Goal: Task Accomplishment & Management: Manage account settings

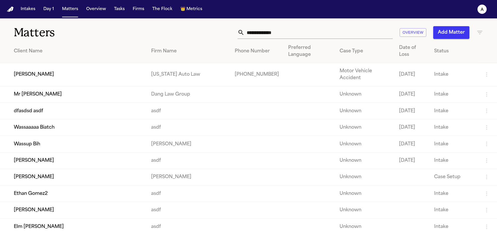
click at [48, 80] on td "[PERSON_NAME]" at bounding box center [73, 74] width 147 height 23
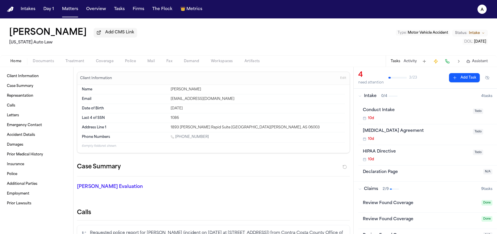
click at [66, 59] on span "Treatment" at bounding box center [75, 61] width 19 height 5
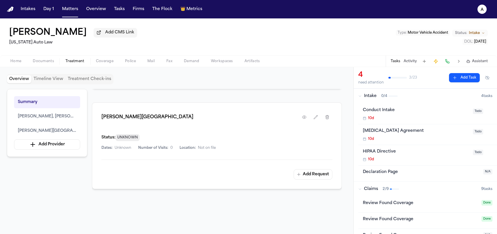
scroll to position [242, 0]
click at [312, 115] on button "button" at bounding box center [316, 118] width 10 height 10
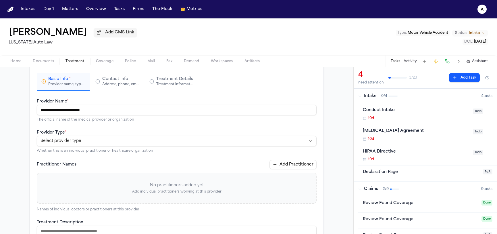
scroll to position [48, 0]
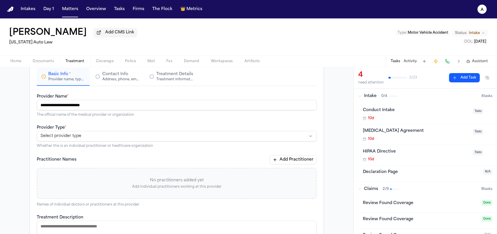
click at [120, 138] on html "**********" at bounding box center [248, 117] width 497 height 234
select select "**********"
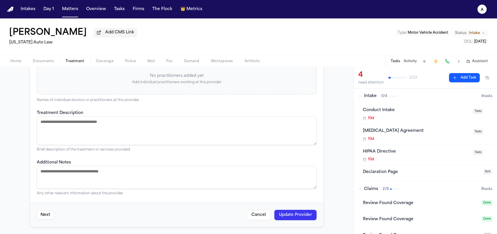
scroll to position [41, 0]
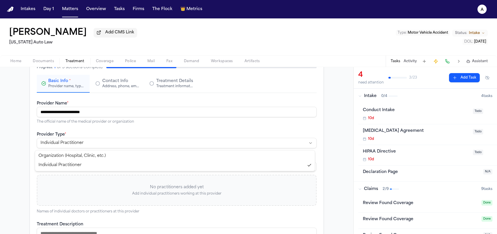
click at [120, 147] on html "**********" at bounding box center [248, 117] width 497 height 234
select select "**********"
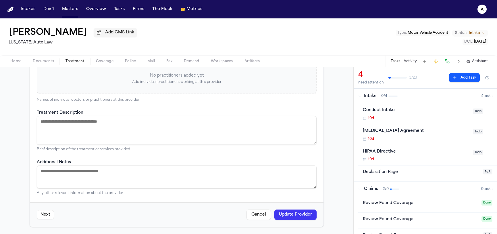
click at [297, 218] on button "Update Provider" at bounding box center [295, 214] width 42 height 10
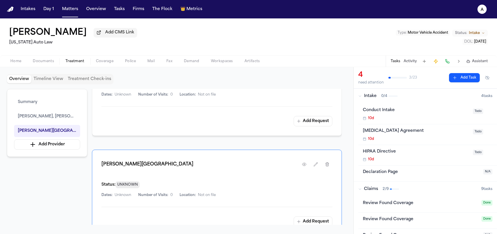
scroll to position [229, 0]
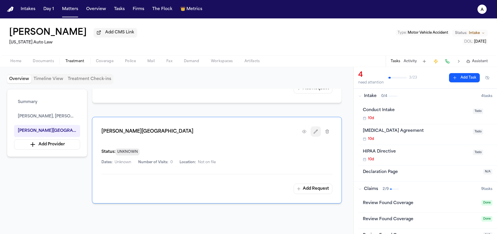
click at [313, 126] on button "button" at bounding box center [316, 131] width 10 height 10
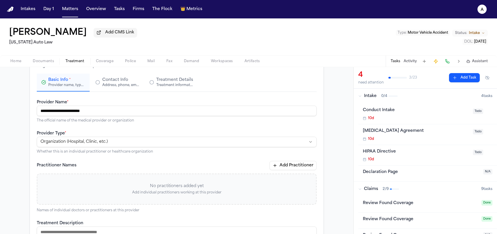
scroll to position [47, 0]
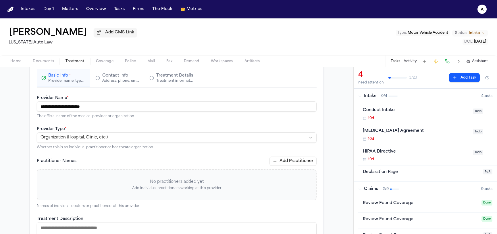
click at [151, 133] on html "**********" at bounding box center [248, 117] width 497 height 234
select select "**********"
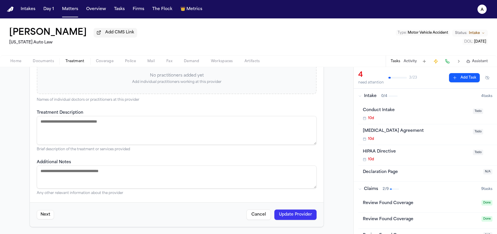
click at [307, 209] on button "Update Provider" at bounding box center [295, 214] width 42 height 10
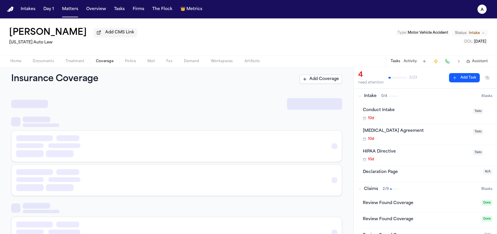
click at [107, 62] on span "Coverage" at bounding box center [105, 61] width 18 height 5
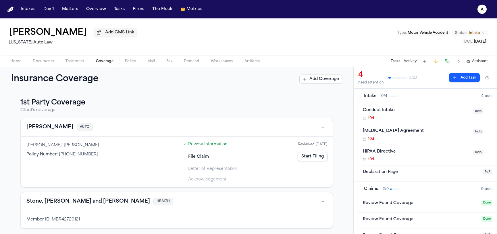
click at [443, 8] on text "a" at bounding box center [482, 10] width 3 height 4
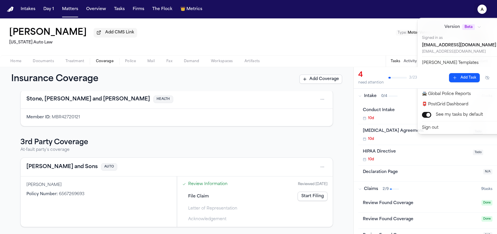
scroll to position [103, 0]
click at [315, 101] on div "Intakes Day 1 Matters Overview Tasks Firms The Flock 👑 Metrics a Jill Warner Ad…" at bounding box center [248, 117] width 497 height 234
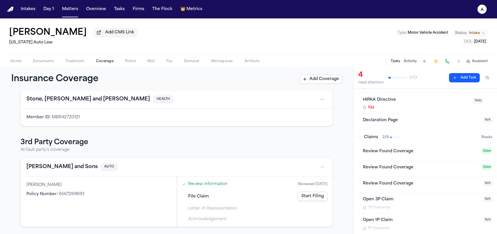
scroll to position [53, 0]
click at [443, 9] on icon "a" at bounding box center [482, 9] width 9 height 9
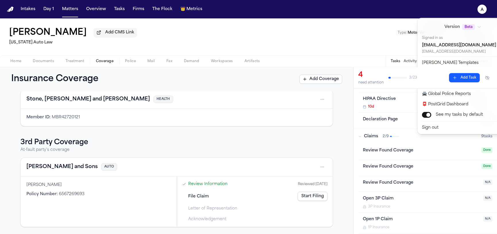
click at [362, 46] on div "Intakes Day 1 Matters Overview Tasks Firms The Flock 👑 Metrics a Jill Warner Ad…" at bounding box center [248, 117] width 497 height 234
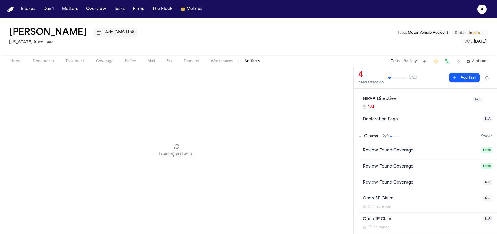
click at [248, 60] on span "Artifacts" at bounding box center [253, 61] width 16 height 5
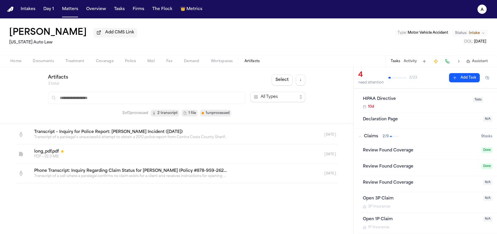
click at [443, 7] on icon "a" at bounding box center [482, 9] width 9 height 9
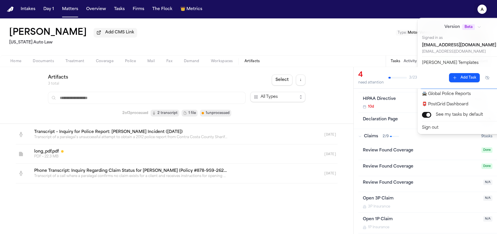
click at [443, 80] on button "🚀 [PERSON_NAME] Command Center" at bounding box center [467, 83] width 96 height 10
select select "**"
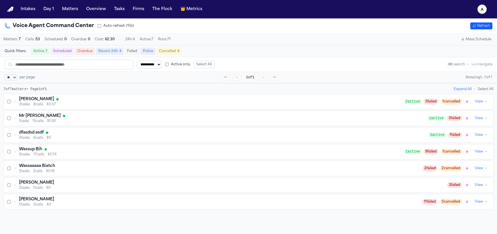
click at [58, 99] on div "Jill Warner" at bounding box center [212, 99] width 386 height 6
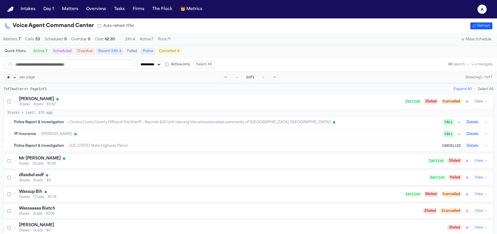
click at [65, 135] on span "→ Stevenson-Johnson" at bounding box center [55, 134] width 34 height 5
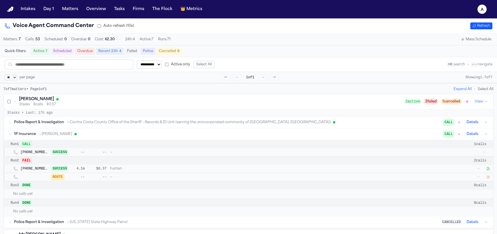
click at [443, 176] on icon "button" at bounding box center [487, 176] width 3 height 3
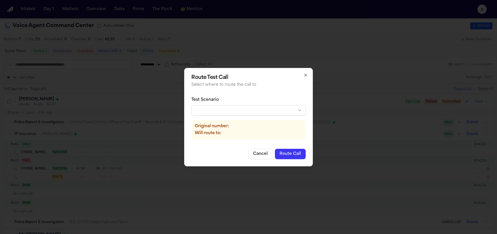
click at [251, 103] on div "Test Scenario" at bounding box center [248, 106] width 114 height 18
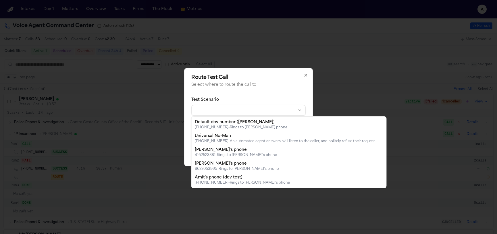
click at [250, 110] on body "**********" at bounding box center [248, 117] width 497 height 234
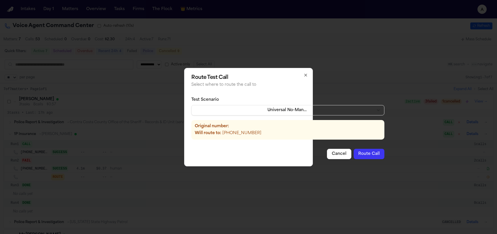
click at [356, 155] on button "Route Call" at bounding box center [369, 154] width 31 height 10
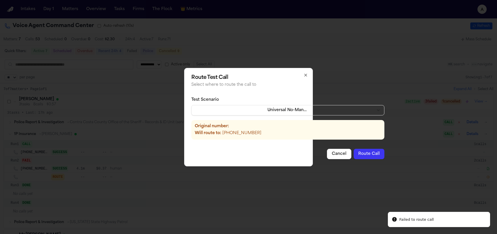
click at [363, 87] on p "Select where to route the call to" at bounding box center [287, 85] width 193 height 6
click at [306, 78] on h2 "Route Test Call" at bounding box center [287, 77] width 193 height 5
click at [305, 74] on icon "button" at bounding box center [305, 75] width 5 height 5
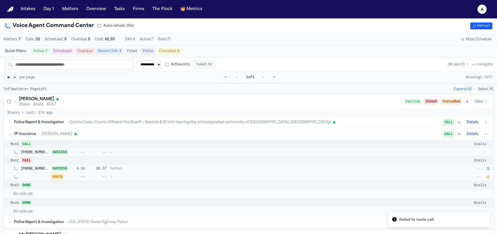
click at [60, 7] on button "Matters" at bounding box center [70, 9] width 21 height 10
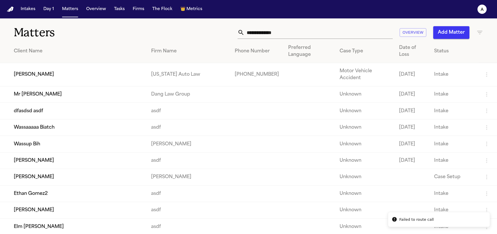
click at [45, 75] on td "[PERSON_NAME]" at bounding box center [73, 74] width 147 height 23
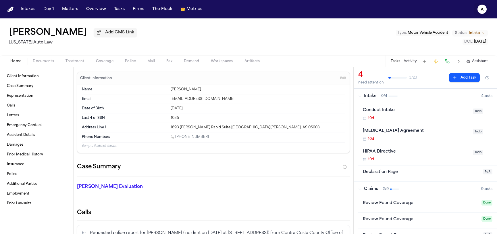
click at [443, 11] on icon "a" at bounding box center [482, 9] width 9 height 9
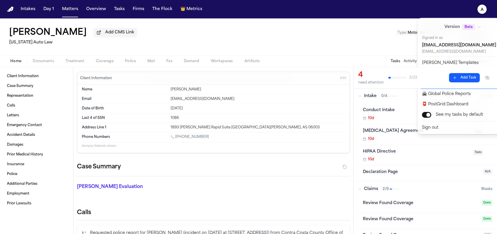
click at [440, 82] on button "🚀 [PERSON_NAME] Command Center" at bounding box center [467, 83] width 96 height 10
select select "**"
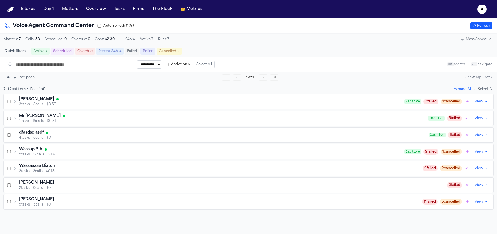
click at [77, 109] on div "Jill Warner 3 tasks 8 calls $0.57 2 active 3 failed 1 cancelled View →" at bounding box center [249, 101] width 490 height 15
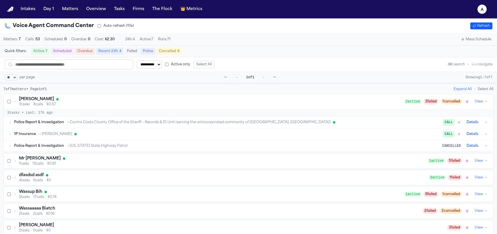
click at [56, 136] on span "→ Stevenson-Johnson" at bounding box center [55, 134] width 34 height 5
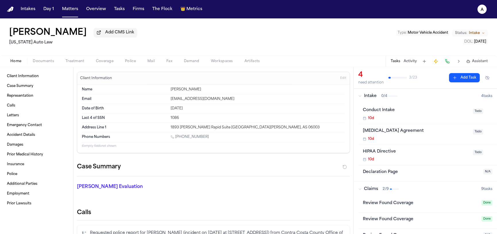
click at [73, 62] on span "Treatment" at bounding box center [75, 61] width 19 height 5
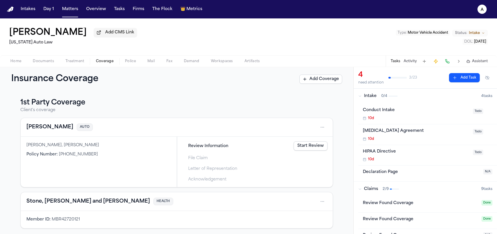
click at [107, 61] on span "Coverage" at bounding box center [105, 61] width 18 height 5
click at [299, 156] on link "Start Filing" at bounding box center [313, 156] width 30 height 9
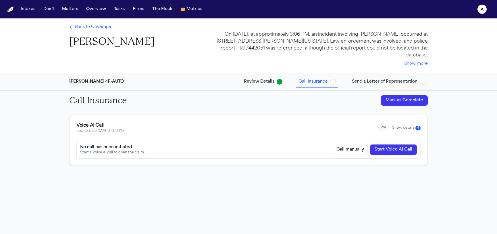
click at [401, 149] on button "Start Voice AI Call" at bounding box center [393, 149] width 47 height 10
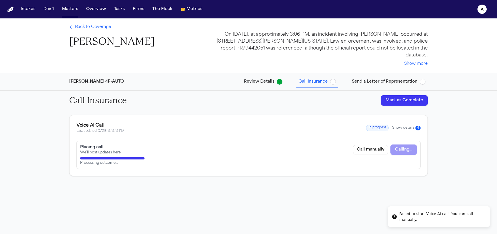
click at [432, 212] on div "Failed to start Voice AI call. You can call manually." at bounding box center [442, 216] width 86 height 11
click at [418, 127] on span "4" at bounding box center [417, 128] width 5 height 5
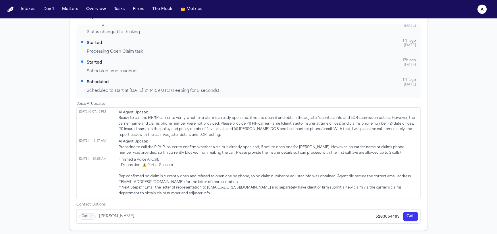
scroll to position [222, 0]
click at [159, 129] on span "AI Agent Update: Ready to call the PIP/1P carrier to verify whether a claim is …" at bounding box center [268, 123] width 299 height 28
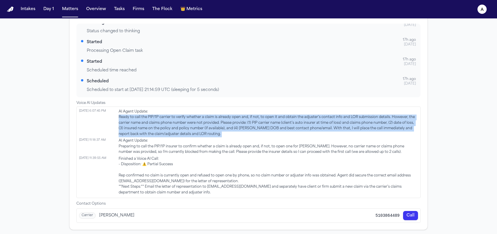
click at [159, 129] on span "AI Agent Update: Ready to call the PIP/1P carrier to verify whether a claim is …" at bounding box center [268, 123] width 299 height 28
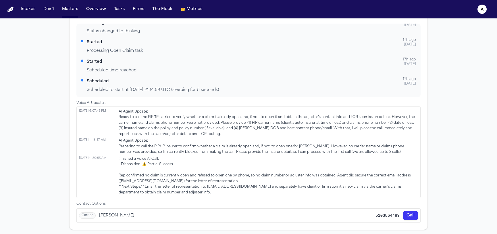
click at [203, 146] on span "AI Agent Update: Preparing to call the PIP/1P insurer to confirm whether a clai…" at bounding box center [268, 146] width 299 height 17
click at [199, 122] on span "AI Agent Update: Ready to call the PIP/1P carrier to verify whether a claim is …" at bounding box center [268, 123] width 299 height 28
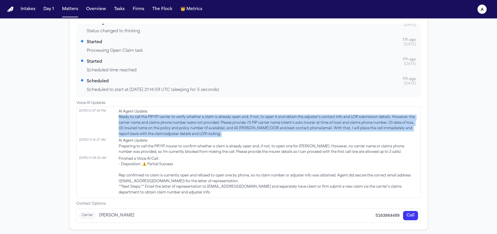
click at [199, 122] on span "AI Agent Update: Ready to call the PIP/1P carrier to verify whether a claim is …" at bounding box center [268, 123] width 299 height 28
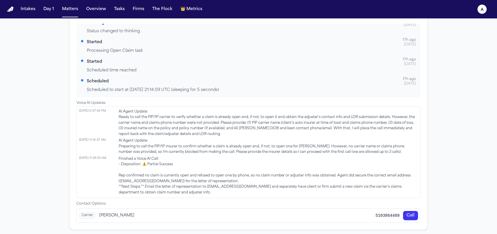
click at [188, 131] on span "AI Agent Update: Ready to call the PIP/1P carrier to verify whether a claim is …" at bounding box center [268, 123] width 299 height 28
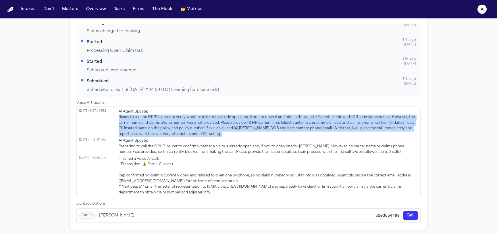
click at [188, 131] on span "AI Agent Update: Ready to call the PIP/1P carrier to verify whether a claim is …" at bounding box center [268, 123] width 299 height 28
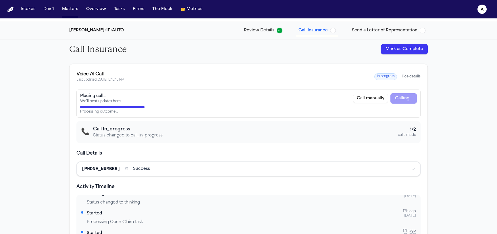
scroll to position [51, 0]
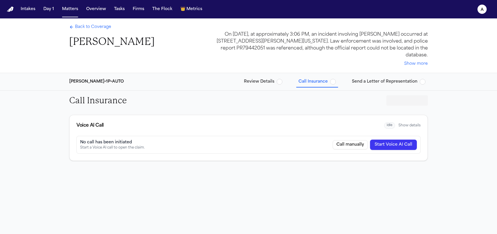
click at [392, 147] on button "Start Voice AI Call" at bounding box center [393, 144] width 47 height 10
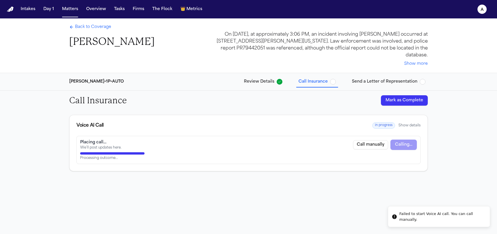
click at [458, 217] on div "Failed to start Voice AI call. You can call manually." at bounding box center [442, 216] width 86 height 11
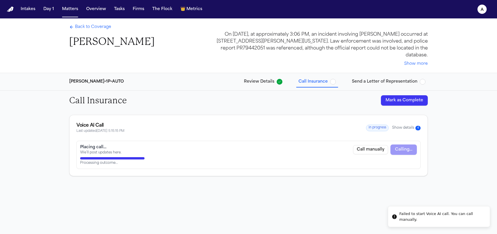
click at [412, 128] on button "Show details 4" at bounding box center [406, 127] width 28 height 5
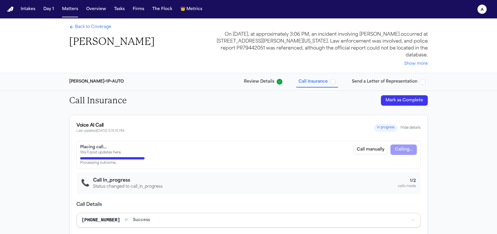
click at [472, 10] on nav "Intakes Day 1 Matters Overview Tasks Firms The Flock 👑 Metrics a" at bounding box center [248, 9] width 497 height 18
click at [483, 11] on text "a" at bounding box center [482, 10] width 3 height 4
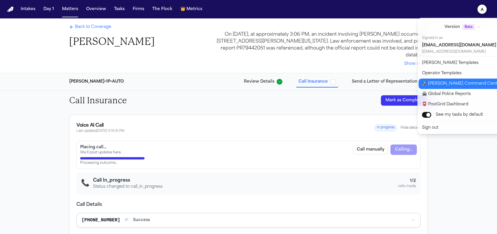
click at [440, 88] on button "🚀 Bland Command Center" at bounding box center [467, 83] width 96 height 10
select select "**"
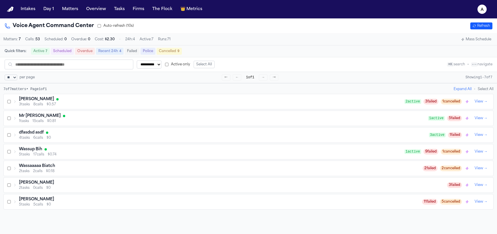
click at [32, 106] on div "3 tasks 8 calls $0.57" at bounding box center [212, 104] width 386 height 5
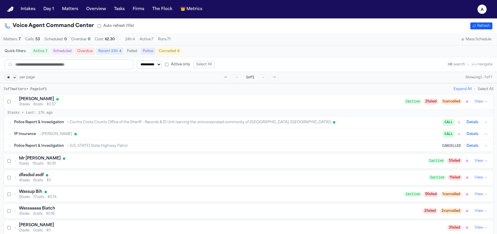
click at [119, 137] on div "1P Insurance → Stevenson-Johnson CALL Details →" at bounding box center [251, 133] width 475 height 7
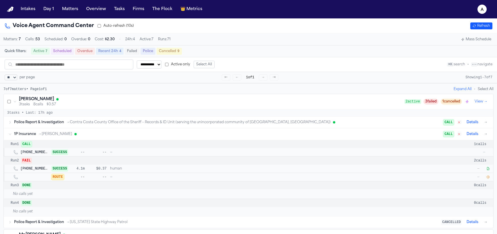
click at [488, 178] on icon "button" at bounding box center [487, 176] width 3 height 3
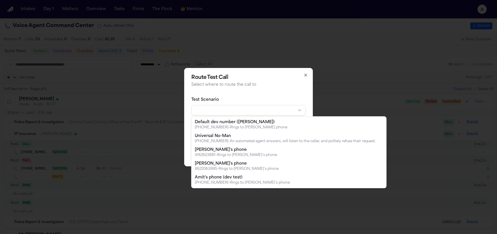
click at [238, 109] on body "**********" at bounding box center [248, 117] width 497 height 234
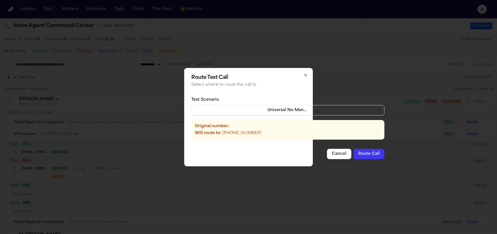
click at [354, 153] on button "Route Call" at bounding box center [369, 154] width 31 height 10
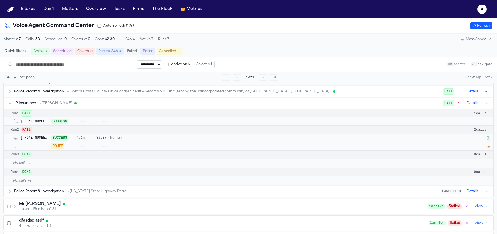
scroll to position [22, 0]
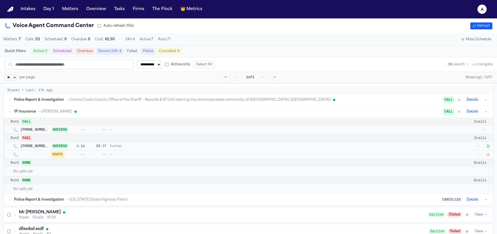
click at [487, 113] on button "→" at bounding box center [486, 112] width 6 height 6
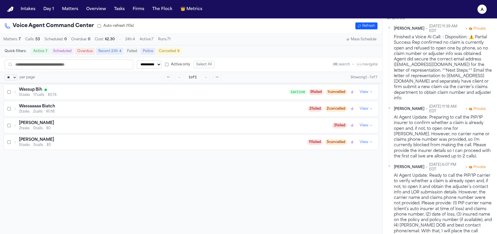
scroll to position [173, 0]
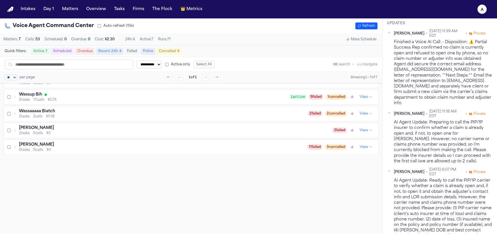
click at [417, 78] on div "Finished a Voice AI Call: - Disposition: ⚠️ Partial Success Rep confirmed no cl…" at bounding box center [443, 72] width 99 height 66
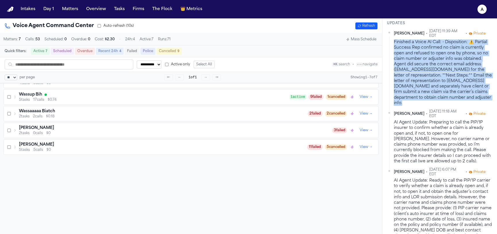
click at [417, 78] on div "Finished a Voice AI Call: - Disposition: ⚠️ Partial Success Rep confirmed no cl…" at bounding box center [443, 72] width 99 height 66
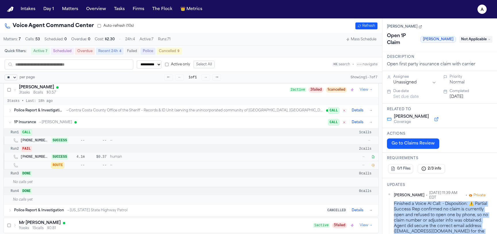
scroll to position [12, 0]
click at [74, 9] on button "Matters" at bounding box center [70, 9] width 21 height 10
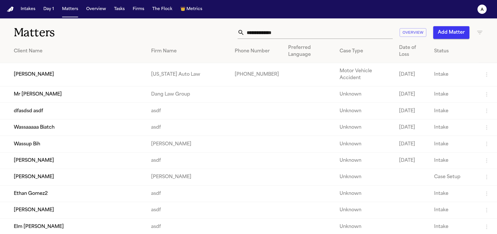
click at [66, 166] on td "[PERSON_NAME]" at bounding box center [73, 160] width 147 height 16
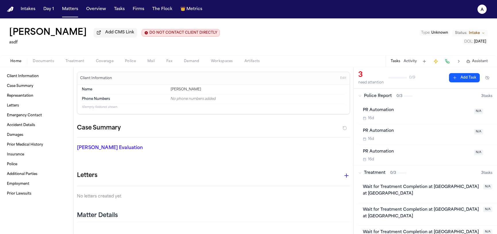
click at [113, 64] on button "Coverage" at bounding box center [104, 61] width 29 height 7
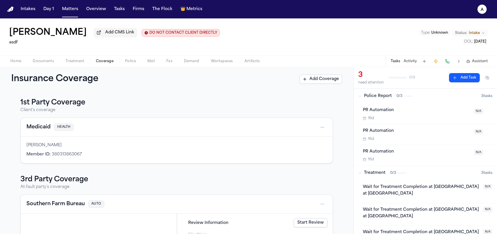
click at [322, 127] on html "Intakes Day 1 Matters Overview Tasks Firms The Flock 👑 Metrics a Vanity Watkins…" at bounding box center [248, 117] width 497 height 234
click at [296, 121] on html "Intakes Day 1 Matters Overview Tasks Firms The Flock 👑 Metrics a Vanity Watkins…" at bounding box center [248, 117] width 497 height 234
click at [61, 10] on button "Matters" at bounding box center [70, 9] width 21 height 10
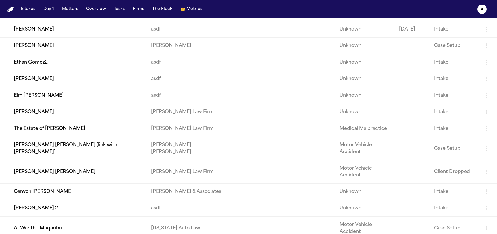
scroll to position [132, 0]
click at [70, 136] on td "The Estate of Gerardo Gaytan" at bounding box center [73, 127] width 147 height 16
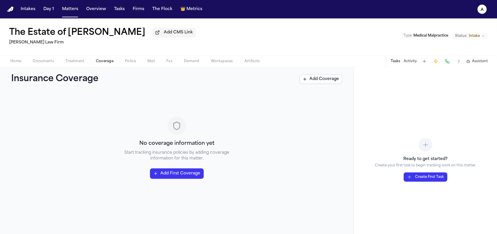
click at [97, 62] on span "Coverage" at bounding box center [105, 61] width 18 height 5
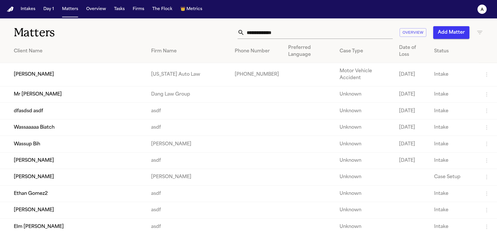
click at [70, 72] on td "[PERSON_NAME]" at bounding box center [73, 74] width 147 height 23
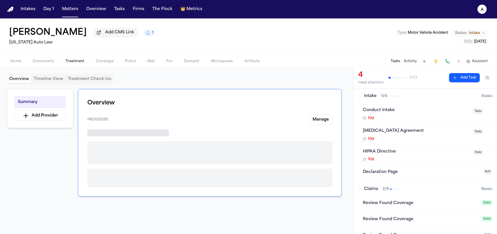
click at [74, 59] on span "Treatment" at bounding box center [75, 61] width 19 height 5
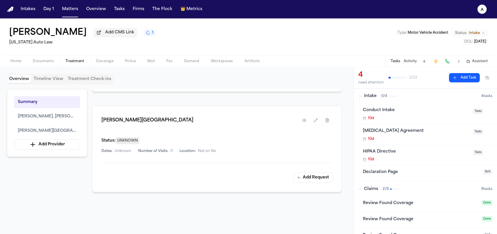
scroll to position [72, 0]
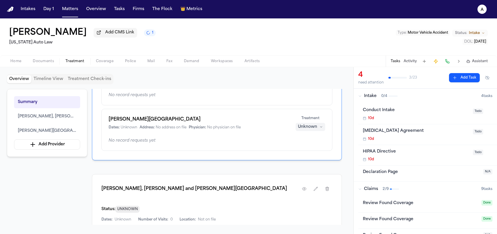
click at [98, 61] on span "Coverage" at bounding box center [105, 61] width 18 height 5
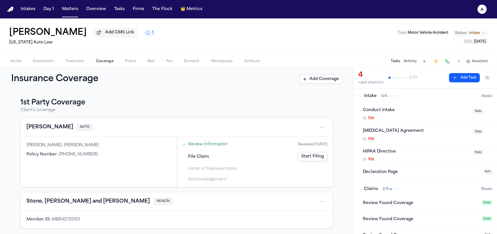
click at [308, 156] on link "Start Filing" at bounding box center [313, 156] width 30 height 9
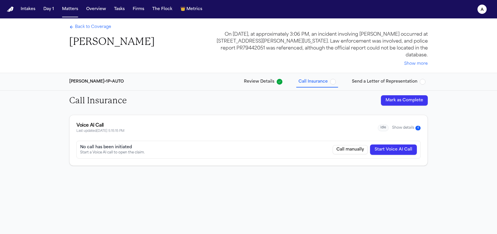
click at [401, 129] on button "Show details 4" at bounding box center [406, 127] width 28 height 5
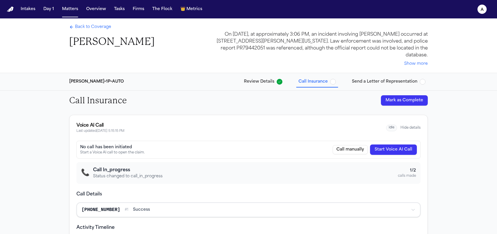
click at [394, 147] on button "Start Voice AI Call" at bounding box center [393, 149] width 47 height 10
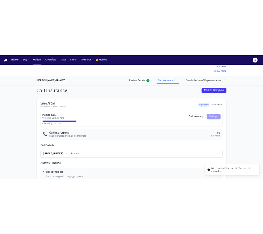
scroll to position [42, 0]
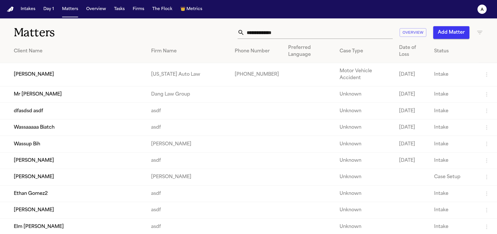
click at [79, 70] on td "[PERSON_NAME]" at bounding box center [73, 74] width 147 height 23
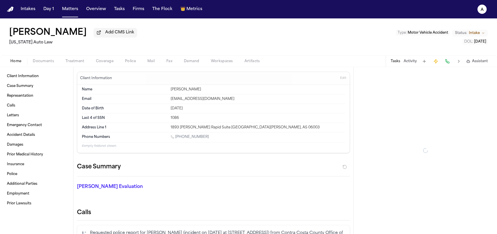
click at [79, 63] on span "Treatment" at bounding box center [75, 61] width 19 height 5
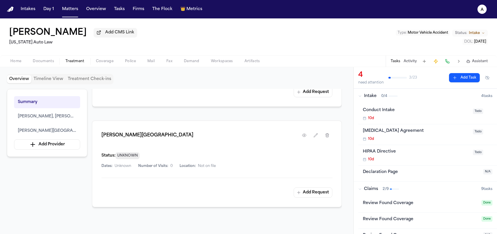
scroll to position [228, 0]
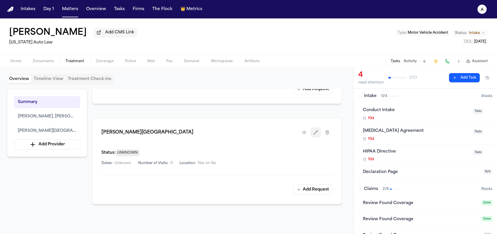
click at [315, 130] on button "button" at bounding box center [316, 132] width 10 height 10
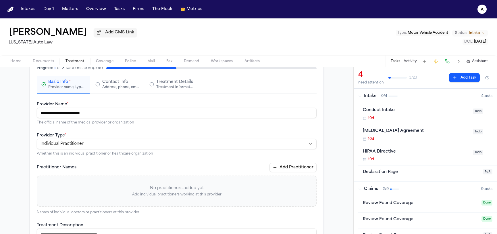
click at [102, 134] on div "**********" at bounding box center [177, 144] width 280 height 24
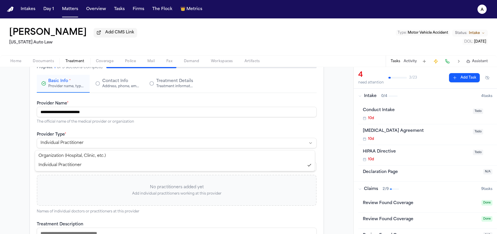
click at [101, 143] on html "**********" at bounding box center [248, 117] width 497 height 234
select select "**********"
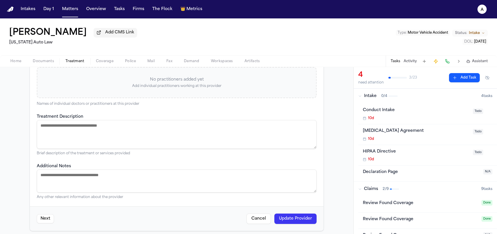
click at [296, 218] on button "Update Provider" at bounding box center [295, 218] width 42 height 10
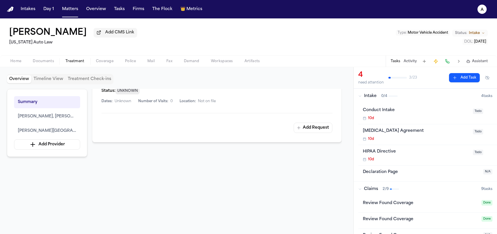
scroll to position [183, 0]
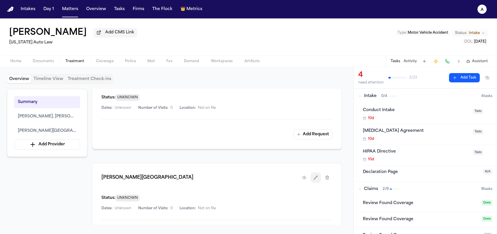
click at [318, 175] on icon "button" at bounding box center [315, 177] width 5 height 5
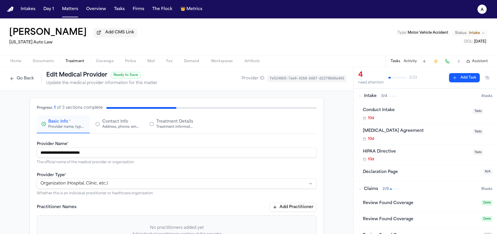
scroll to position [1, 0]
click at [149, 182] on html "**********" at bounding box center [248, 117] width 497 height 234
select select "**********"
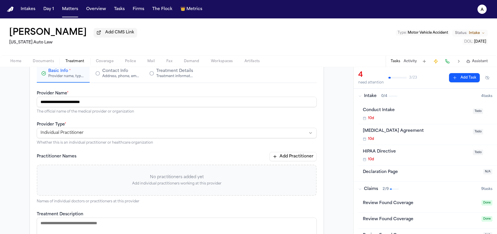
scroll to position [153, 0]
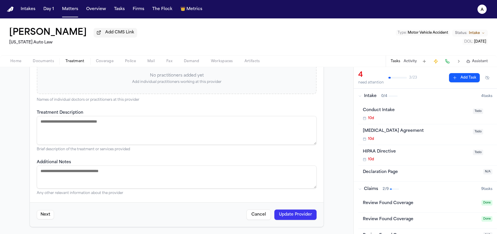
click at [286, 216] on button "Update Provider" at bounding box center [295, 214] width 42 height 10
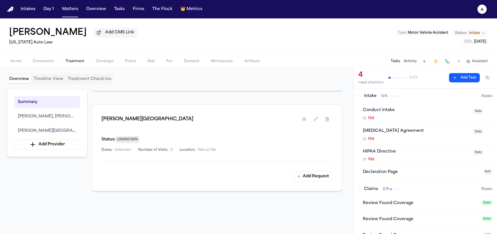
scroll to position [250, 0]
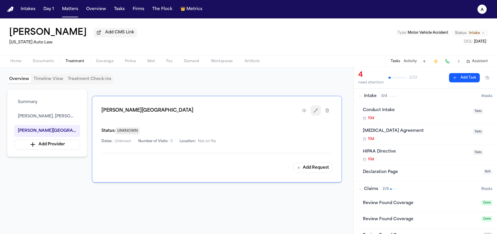
click at [315, 108] on icon "button" at bounding box center [315, 110] width 5 height 5
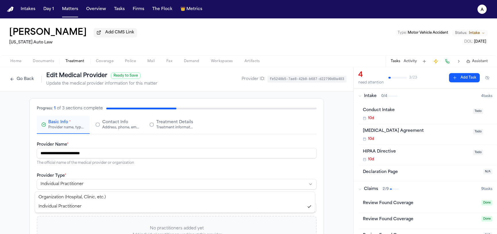
click at [110, 180] on html "**********" at bounding box center [248, 117] width 497 height 234
select select "**********"
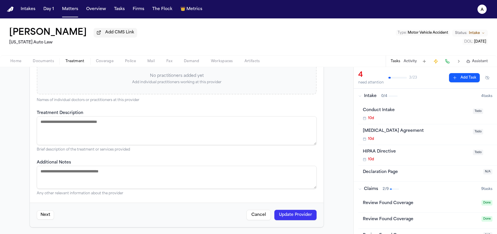
scroll to position [152, 0]
click at [287, 217] on button "Update Provider" at bounding box center [295, 214] width 42 height 10
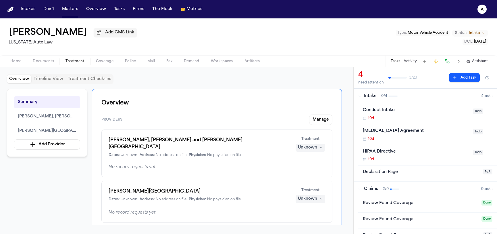
click at [46, 61] on span "Documents" at bounding box center [43, 61] width 21 height 5
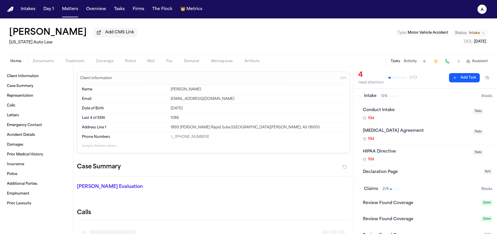
click at [18, 63] on span "Home" at bounding box center [15, 61] width 11 height 5
click at [340, 79] on span "Edit" at bounding box center [343, 77] width 6 height 4
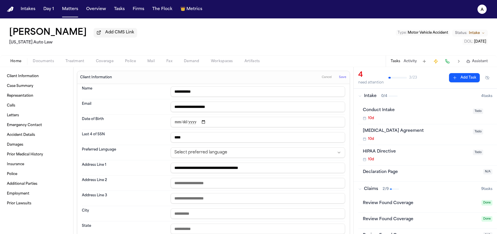
click at [250, 93] on input "**********" at bounding box center [258, 91] width 174 height 10
click at [227, 137] on input "****" at bounding box center [258, 137] width 174 height 10
type input "***"
type input "**********"
type input "**"
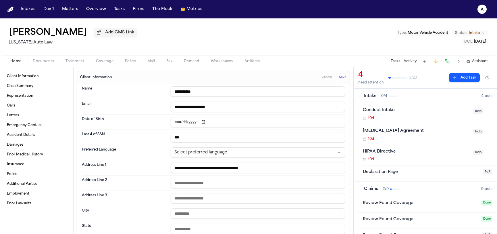
type input "**********"
type input "***"
type input "**********"
type input "****"
type input "**********"
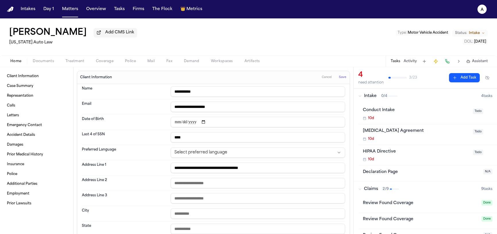
type input "****"
click at [341, 79] on span "Save" at bounding box center [342, 77] width 7 height 4
type input "**********"
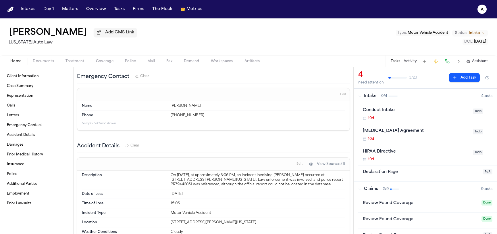
scroll to position [326, 0]
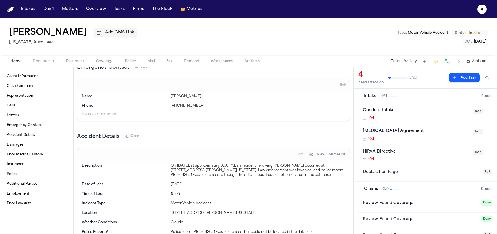
click at [297, 155] on span "Edit" at bounding box center [300, 154] width 6 height 4
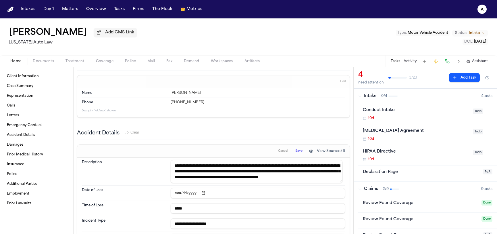
scroll to position [335, 0]
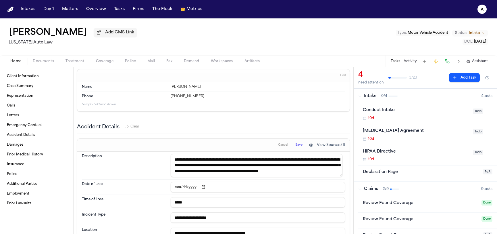
click at [192, 201] on input "*****" at bounding box center [258, 202] width 174 height 10
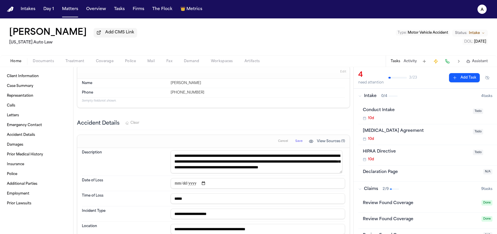
scroll to position [343, 0]
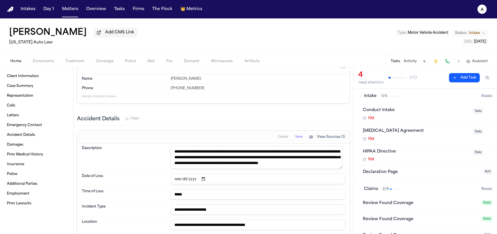
click at [235, 207] on input "**********" at bounding box center [258, 209] width 174 height 10
click at [307, 167] on textarea "**********" at bounding box center [257, 157] width 172 height 23
type textarea "**********"
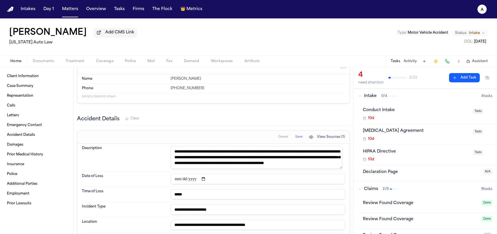
click at [297, 138] on button "Save" at bounding box center [299, 136] width 11 height 9
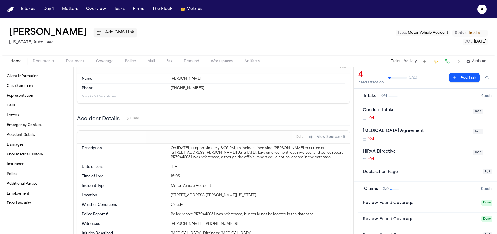
click at [297, 135] on span "Edit" at bounding box center [300, 137] width 6 height 4
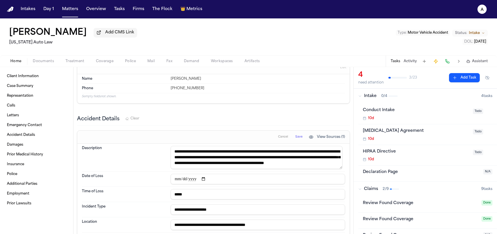
click at [320, 164] on textarea "**********" at bounding box center [257, 157] width 172 height 23
click at [319, 164] on textarea "**********" at bounding box center [257, 157] width 172 height 23
click at [319, 165] on textarea "**********" at bounding box center [257, 157] width 172 height 23
click at [317, 167] on textarea "**********" at bounding box center [257, 157] width 172 height 23
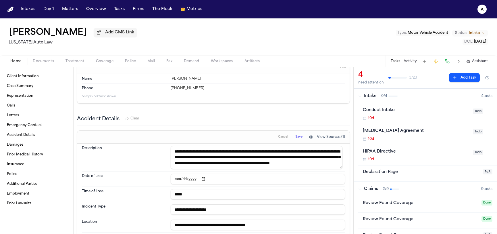
type textarea "**********"
click at [299, 135] on span "Save" at bounding box center [298, 137] width 7 height 4
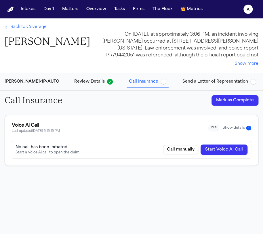
click at [230, 147] on button "Start Voice AI Call" at bounding box center [223, 149] width 47 height 10
click at [226, 152] on button "Start Voice AI Call" at bounding box center [223, 149] width 47 height 10
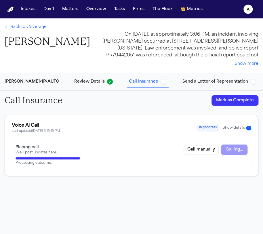
drag, startPoint x: 253, startPoint y: 102, endPoint x: 103, endPoint y: 100, distance: 149.7
click at [103, 100] on div "Call Insurance Mark as Complete" at bounding box center [131, 101] width 263 height 20
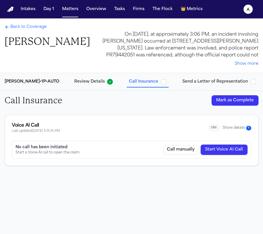
click at [224, 156] on div "No call has been initiated Start a Voice AI call to open the claim. Call manual…" at bounding box center [131, 149] width 239 height 18
click at [232, 150] on button "Start Voice AI Call" at bounding box center [223, 149] width 47 height 10
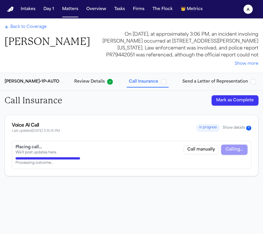
click at [243, 11] on icon "a" at bounding box center [247, 9] width 9 height 9
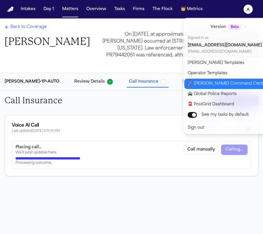
click at [214, 83] on button "🚀 [PERSON_NAME] Command Center" at bounding box center [232, 83] width 96 height 10
select select "**"
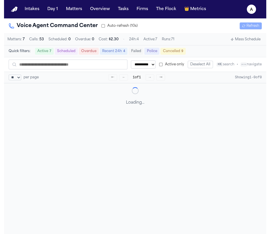
scroll to position [7, 0]
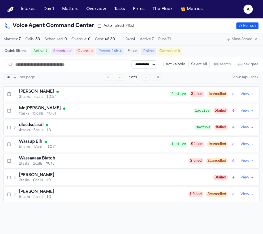
click at [40, 95] on h3 "[PERSON_NAME]" at bounding box center [36, 92] width 35 height 6
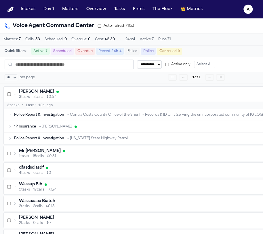
click at [57, 129] on span "→ [PERSON_NAME]" at bounding box center [55, 126] width 34 height 5
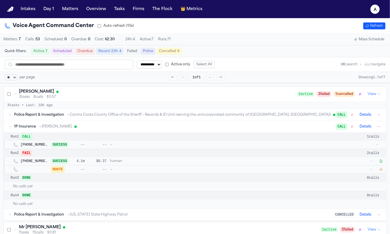
click at [262, 170] on icon "button" at bounding box center [380, 169] width 3 height 3
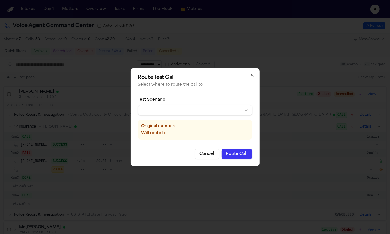
click at [201, 107] on body "**********" at bounding box center [195, 117] width 390 height 234
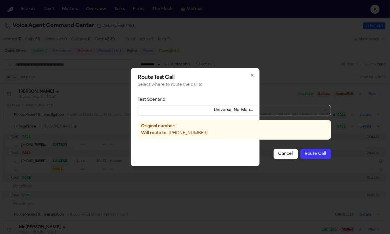
click at [262, 149] on button "Route Call" at bounding box center [315, 154] width 31 height 10
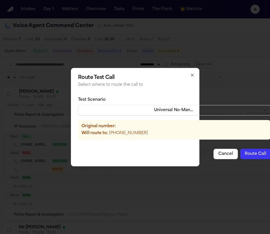
click at [190, 76] on icon "button" at bounding box center [192, 75] width 5 height 5
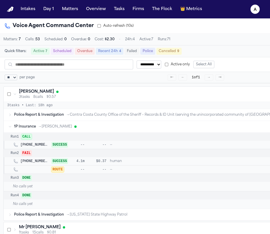
click at [11, 94] on div "[PERSON_NAME] 3 tasks 8 calls $0.57 2 active 3 failed 1 cancelled View →" at bounding box center [195, 93] width 382 height 15
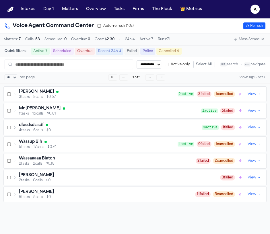
scroll to position [18, 0]
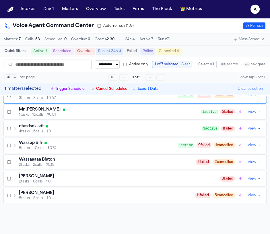
click at [114, 92] on button "Cancel Scheduled" at bounding box center [109, 88] width 41 height 7
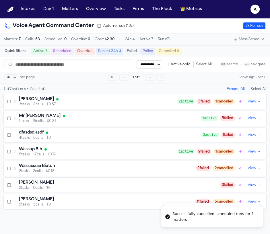
scroll to position [0, 0]
click at [72, 109] on div "[PERSON_NAME] 3 tasks 8 calls $0.57 2 active 3 failed 1 cancelled View →" at bounding box center [135, 101] width 263 height 15
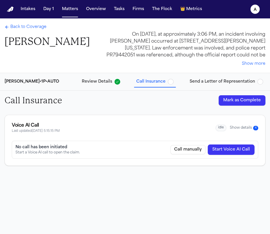
click at [233, 150] on button "Start Voice AI Call" at bounding box center [231, 149] width 47 height 10
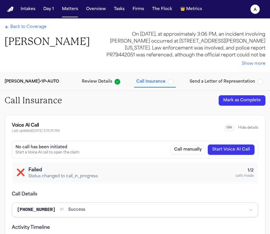
click at [228, 152] on button "Start Voice AI Call" at bounding box center [231, 149] width 47 height 10
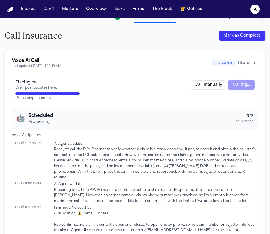
scroll to position [1, 0]
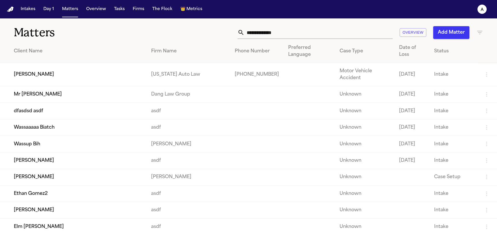
click at [61, 82] on td "[PERSON_NAME]" at bounding box center [73, 74] width 147 height 23
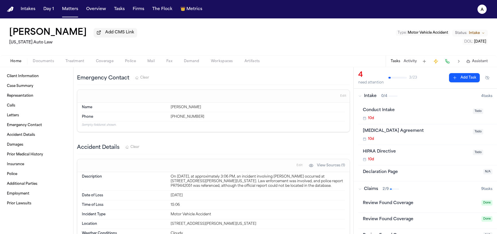
scroll to position [335, 0]
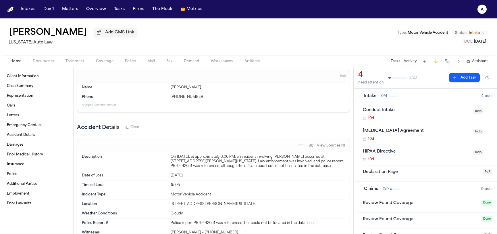
click at [297, 144] on span "Edit" at bounding box center [300, 145] width 6 height 4
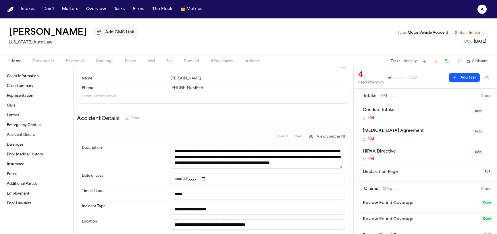
scroll to position [344, 0]
click at [305, 161] on textarea "**********" at bounding box center [257, 156] width 172 height 23
type textarea "**********"
click at [294, 138] on button "Save" at bounding box center [299, 136] width 11 height 9
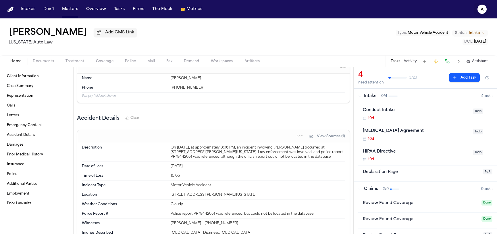
click at [478, 13] on button "a" at bounding box center [482, 9] width 16 height 13
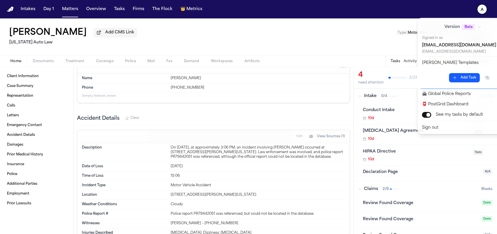
click at [443, 80] on button "🚀 [PERSON_NAME] Command Center" at bounding box center [467, 83] width 96 height 10
select select "**"
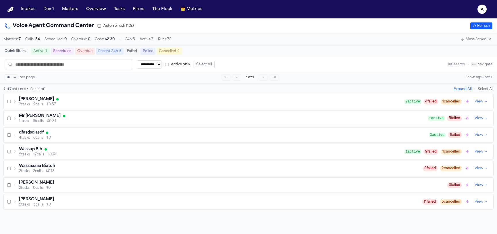
click at [15, 109] on div "Jill Warner 3 tasks 9 calls $0.57 2 active 4 failed 1 cancelled View →" at bounding box center [249, 101] width 490 height 15
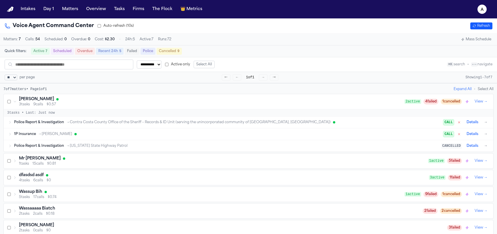
click at [38, 137] on div "1P Insurance → Stevenson-Johnson CALL Details →" at bounding box center [251, 133] width 475 height 7
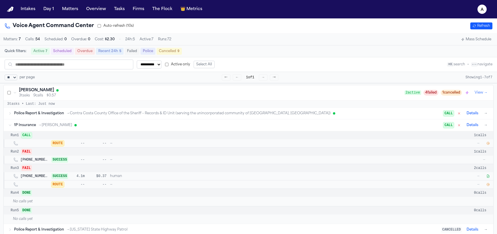
scroll to position [9, 0]
click at [487, 144] on icon "button" at bounding box center [487, 142] width 3 height 3
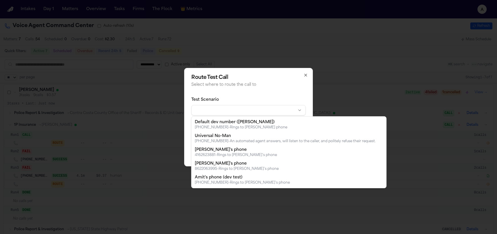
click at [227, 113] on body "**********" at bounding box center [248, 117] width 497 height 234
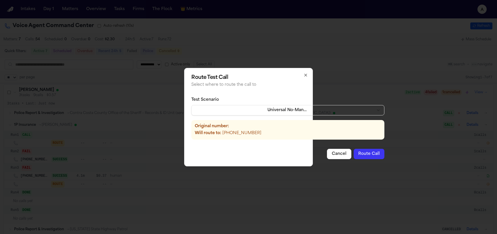
click at [357, 157] on button "Route Call" at bounding box center [369, 154] width 31 height 10
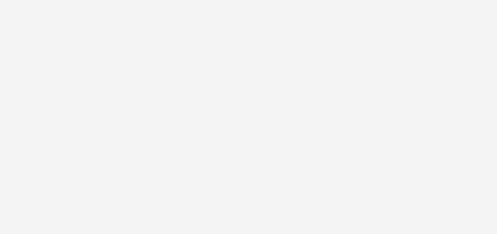
select select "**"
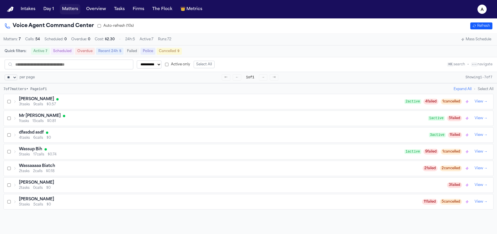
click at [76, 13] on button "Matters" at bounding box center [70, 9] width 21 height 10
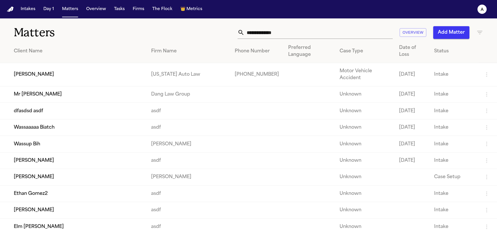
click at [49, 81] on td "[PERSON_NAME]" at bounding box center [73, 74] width 147 height 23
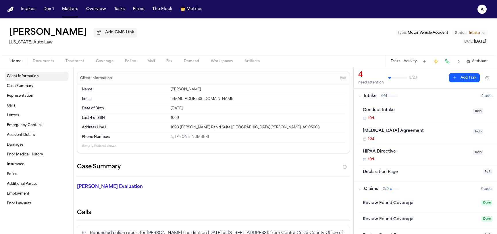
click at [26, 76] on span "Client Information" at bounding box center [23, 76] width 32 height 5
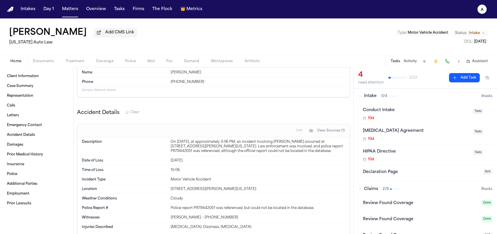
scroll to position [349, 0]
click at [297, 130] on span "Edit" at bounding box center [300, 131] width 6 height 4
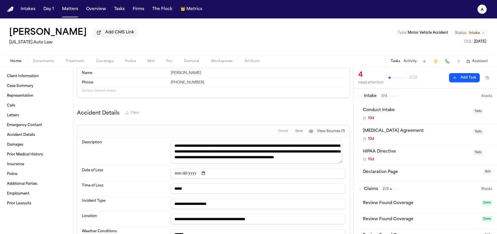
click at [199, 187] on input "*****" at bounding box center [258, 188] width 174 height 10
type input "*****"
click at [297, 129] on span "Save" at bounding box center [298, 131] width 7 height 4
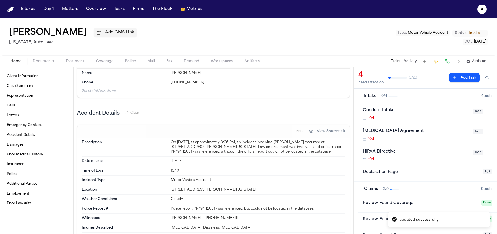
click at [86, 64] on button "Treatment" at bounding box center [75, 61] width 30 height 7
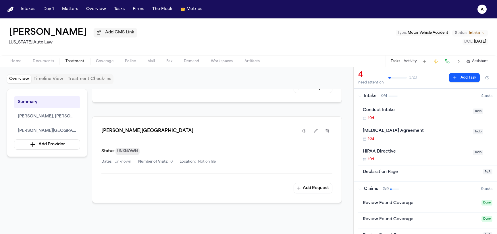
scroll to position [259, 0]
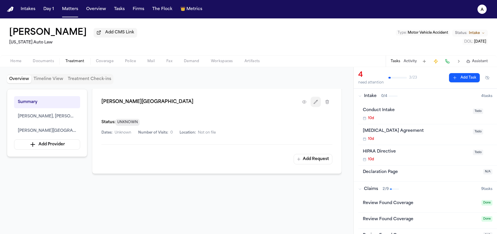
click at [317, 99] on icon "button" at bounding box center [315, 101] width 5 height 5
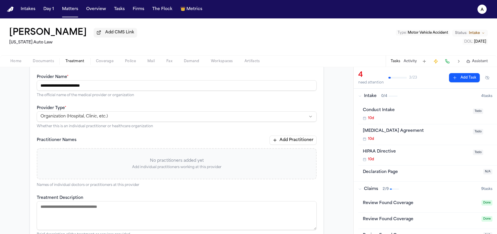
scroll to position [65, 0]
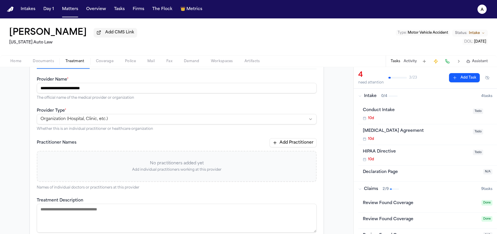
drag, startPoint x: 156, startPoint y: 131, endPoint x: 159, endPoint y: 122, distance: 9.5
click at [156, 131] on p "Whether this is an individual practitioner or healthcare organization" at bounding box center [177, 128] width 280 height 5
click at [159, 122] on html "**********" at bounding box center [248, 117] width 497 height 234
select select "**********"
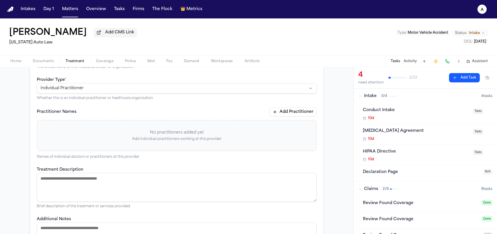
scroll to position [153, 0]
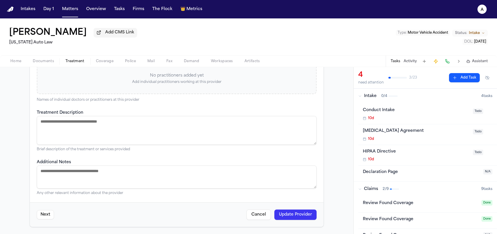
click at [296, 212] on button "Update Provider" at bounding box center [295, 214] width 42 height 10
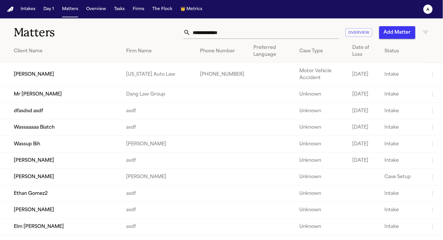
click at [34, 73] on td "[PERSON_NAME]" at bounding box center [61, 74] width 122 height 23
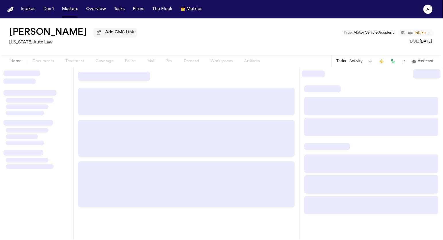
click at [428, 8] on text "a" at bounding box center [428, 10] width 3 height 4
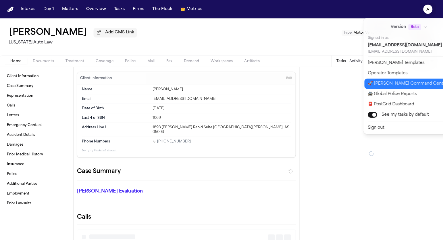
click at [379, 82] on button "🚀 [PERSON_NAME] Command Center" at bounding box center [413, 83] width 96 height 10
select select "**"
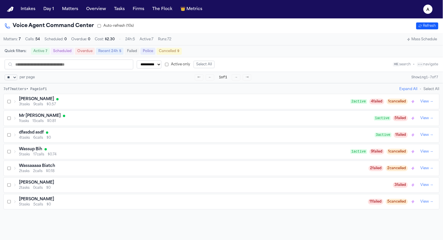
click at [49, 100] on div "[PERSON_NAME]" at bounding box center [185, 99] width 332 height 6
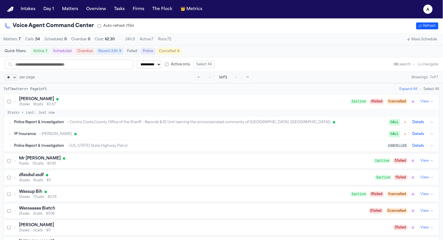
click at [37, 135] on div "1P Insurance → [PERSON_NAME]" at bounding box center [201, 134] width 375 height 5
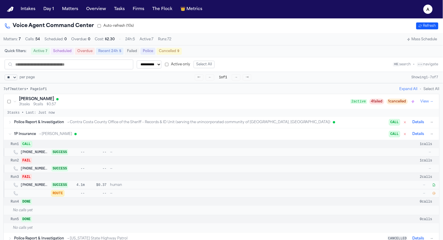
scroll to position [36, 0]
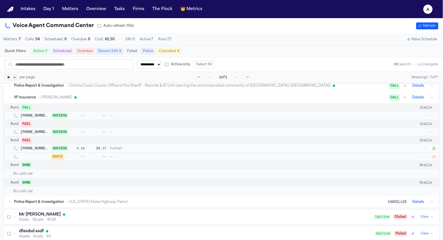
click at [414, 202] on button "Details" at bounding box center [418, 201] width 16 height 7
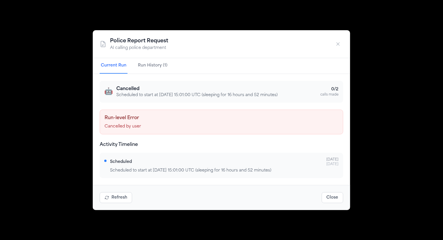
click at [117, 193] on button "Refresh" at bounding box center [116, 197] width 32 height 11
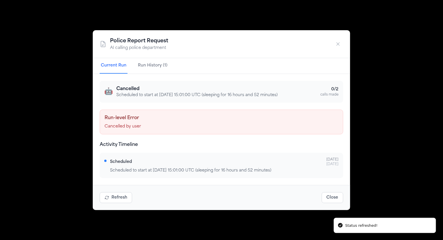
click at [340, 197] on button "Close" at bounding box center [333, 197] width 22 height 11
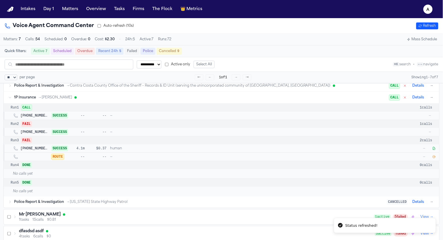
click at [429, 203] on div "CANCELLED Details →" at bounding box center [411, 201] width 48 height 7
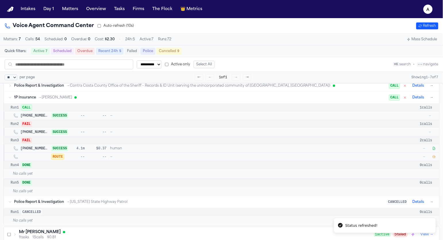
click at [434, 203] on button "→" at bounding box center [432, 202] width 6 height 6
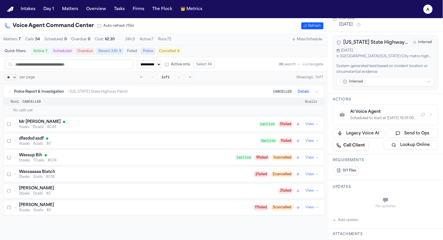
scroll to position [141, 0]
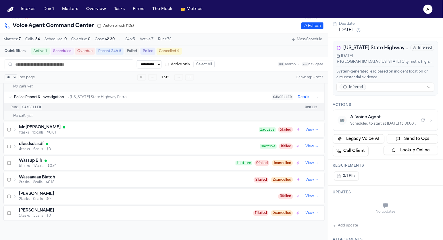
click at [381, 113] on button "🤖 AI Voice Agent Scheduled to start at 2025-09-16 15:01:00 UTC (sleeping for 16…" at bounding box center [385, 119] width 105 height 21
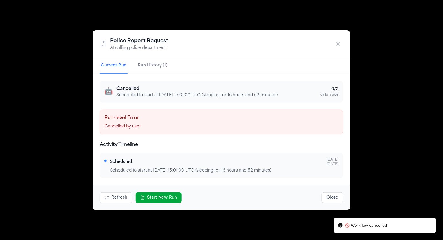
click at [170, 195] on button "Start New Run" at bounding box center [159, 197] width 46 height 11
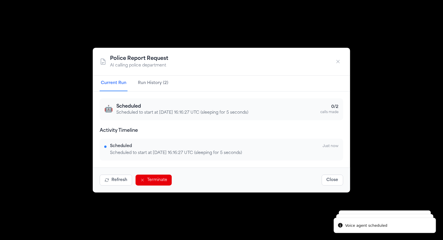
click at [162, 221] on div "Police Report Request AI calling police department Current Run Run History (2) …" at bounding box center [221, 120] width 443 height 240
click at [198, 20] on div "Police Report Request AI calling police department Current Run Run History (2) …" at bounding box center [221, 120] width 443 height 240
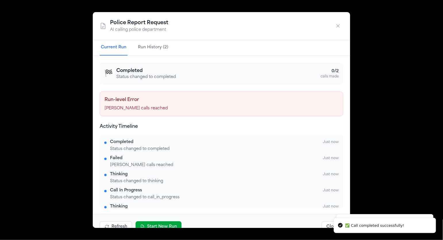
scroll to position [1, 0]
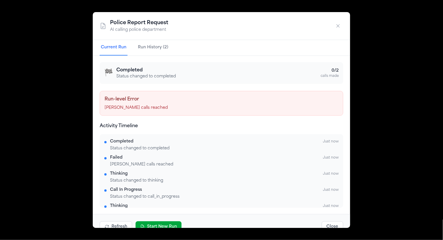
click at [141, 48] on button "Run History (2)" at bounding box center [153, 48] width 33 height 16
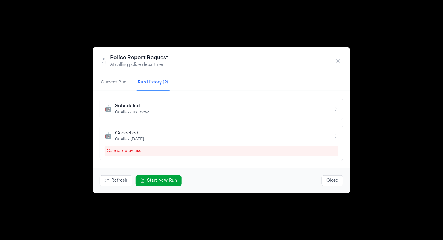
click at [122, 80] on button "Current Run" at bounding box center [114, 83] width 28 height 16
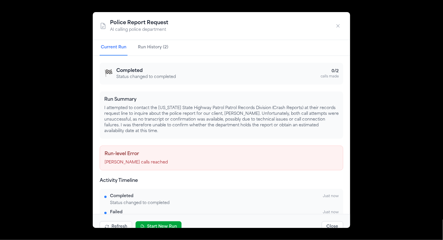
click at [69, 74] on div "Police Report Request AI calling police department Current Run Run History (2) …" at bounding box center [221, 120] width 443 height 240
click at [339, 30] on button "button" at bounding box center [338, 26] width 10 height 10
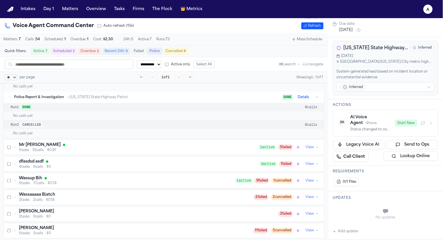
click at [8, 101] on div "Police Report & Investigation → Missouri State Highway Patrol DONE Details →" at bounding box center [164, 96] width 321 height 11
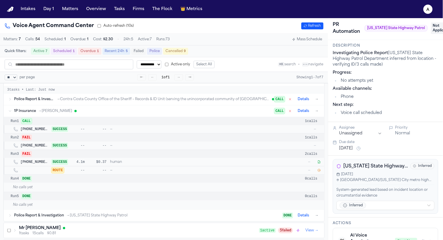
scroll to position [24, 0]
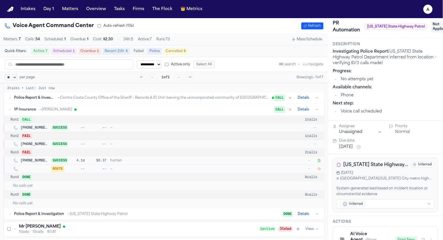
click at [319, 170] on icon "button" at bounding box center [319, 169] width 3 height 3
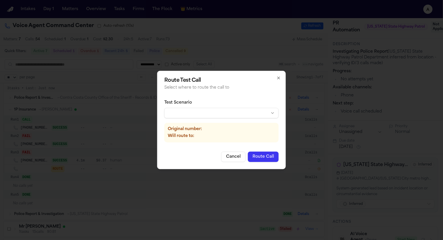
click at [213, 114] on body "**********" at bounding box center [221, 120] width 443 height 240
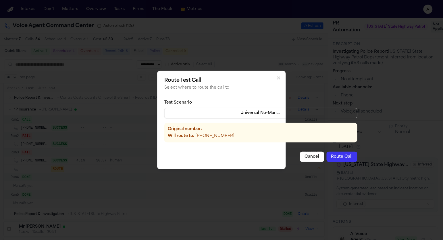
click at [335, 157] on button "Route Call" at bounding box center [342, 156] width 31 height 10
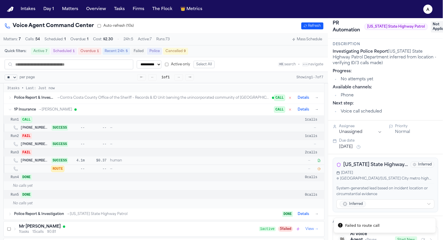
click at [320, 112] on button "→" at bounding box center [317, 110] width 6 height 6
type textarea "**********"
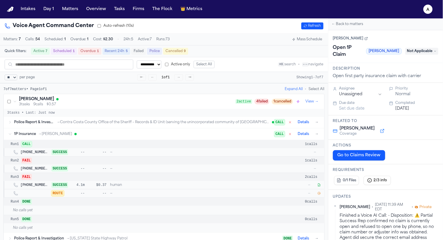
click at [352, 155] on button "Go to Claims Review" at bounding box center [359, 155] width 52 height 10
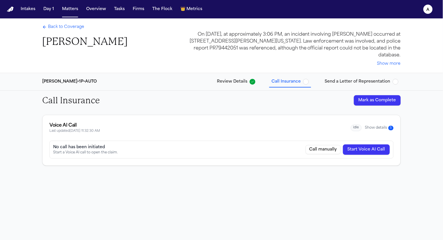
click at [366, 150] on button "Start Voice AI Call" at bounding box center [366, 149] width 47 height 10
click at [371, 150] on button "Start Voice AI Call" at bounding box center [366, 149] width 47 height 10
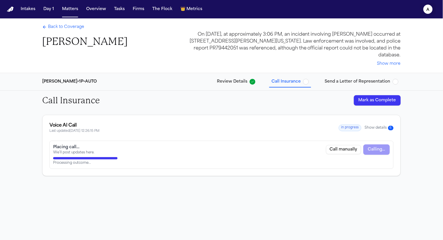
click at [423, 6] on button "a" at bounding box center [428, 9] width 16 height 13
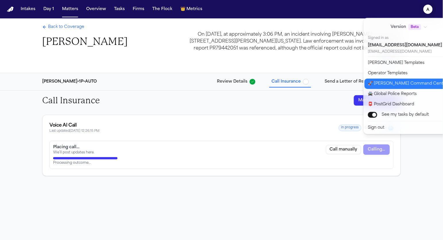
click at [383, 86] on button "🚀 [PERSON_NAME] Command Center" at bounding box center [413, 83] width 96 height 10
select select "**"
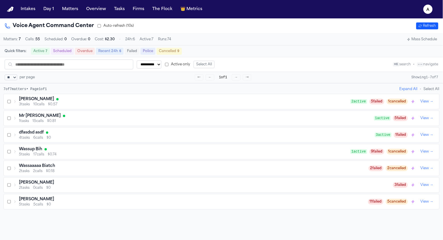
click at [144, 102] on div "[PERSON_NAME]" at bounding box center [185, 99] width 332 height 6
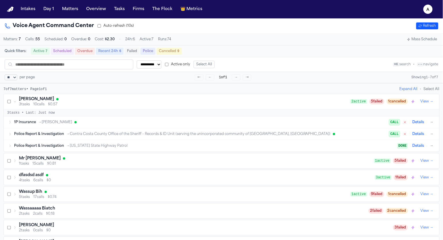
click at [119, 124] on div "1P Insurance → [PERSON_NAME]" at bounding box center [201, 122] width 375 height 5
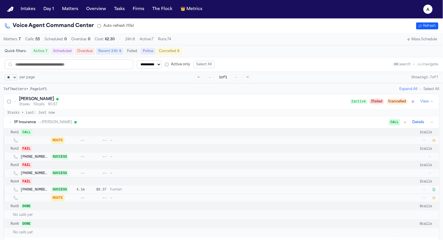
click at [434, 142] on icon "button" at bounding box center [434, 140] width 3 height 3
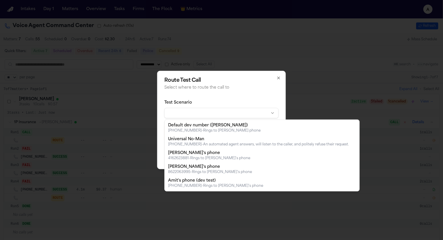
click at [236, 112] on body "**********" at bounding box center [221, 120] width 443 height 240
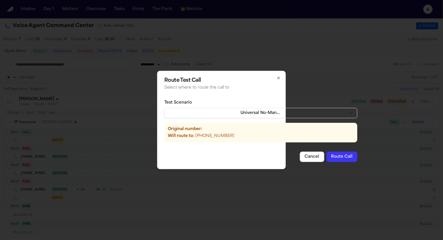
click at [330, 156] on button "Route Call" at bounding box center [342, 156] width 31 height 10
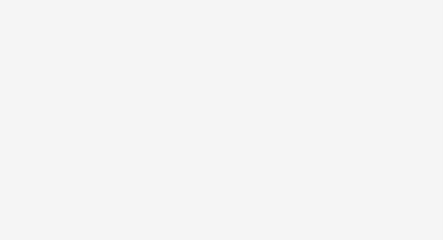
select select "**"
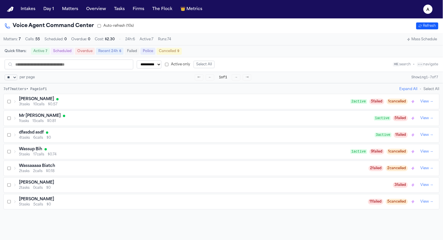
click at [93, 119] on div "Mr [PERSON_NAME]" at bounding box center [196, 116] width 355 height 6
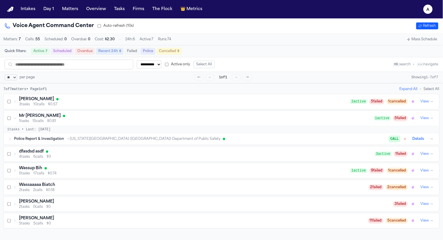
click at [87, 102] on div "[PERSON_NAME]" at bounding box center [185, 99] width 332 height 6
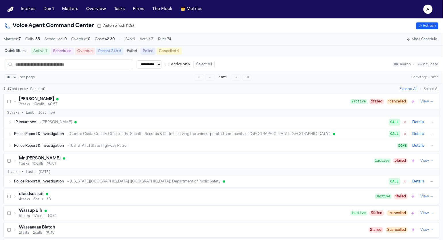
click at [81, 149] on div "Police Report & Investigation → Missouri State Highway Patrol DONE Details →" at bounding box center [224, 145] width 421 height 7
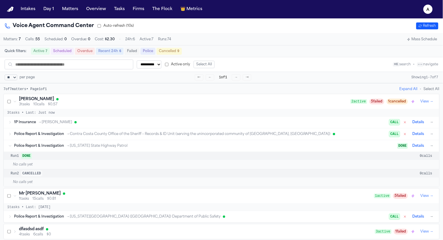
scroll to position [31, 0]
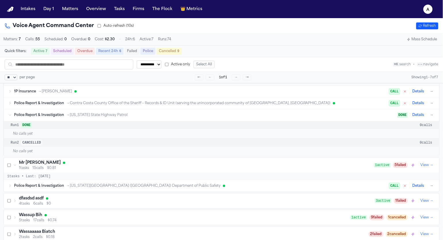
click at [84, 116] on span "→ [US_STATE] State Highway Patrol" at bounding box center [96, 115] width 61 height 5
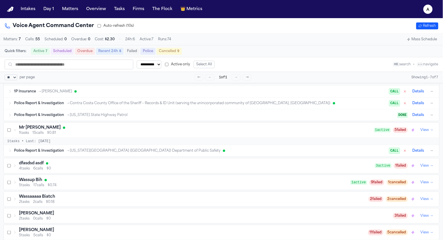
click at [84, 109] on div "Police Report & Investigation → Contra Costa County Office of the Sheriff – Rec…" at bounding box center [222, 102] width 436 height 11
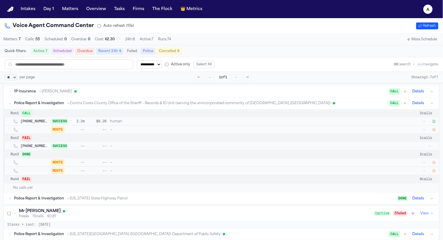
click at [434, 131] on icon "button" at bounding box center [433, 129] width 3 height 3
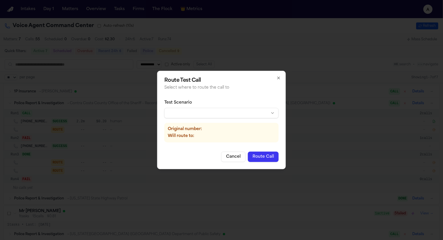
click at [252, 118] on body "**********" at bounding box center [221, 120] width 443 height 240
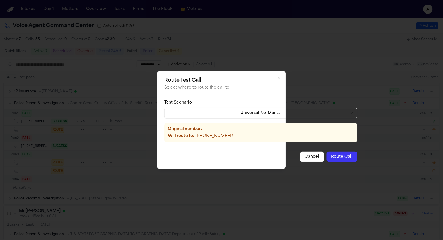
click at [327, 155] on button "Route Call" at bounding box center [342, 156] width 31 height 10
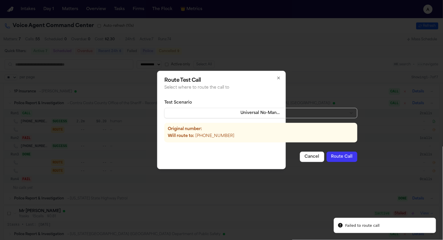
click at [338, 83] on h2 "Route Test Call" at bounding box center [260, 80] width 193 height 5
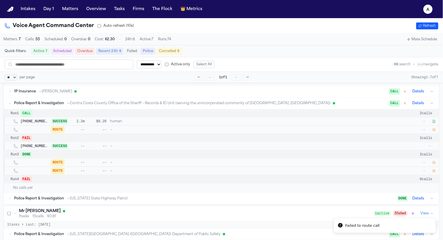
click at [418, 104] on button "Details" at bounding box center [418, 103] width 16 height 7
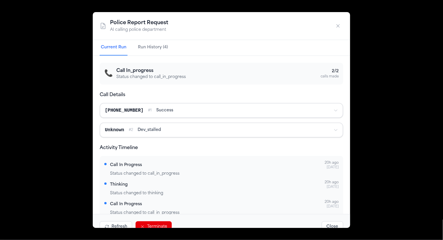
scroll to position [22, 0]
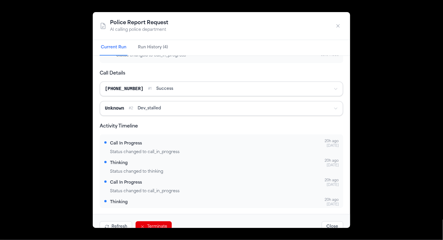
click at [147, 225] on button "Terminate" at bounding box center [154, 226] width 36 height 11
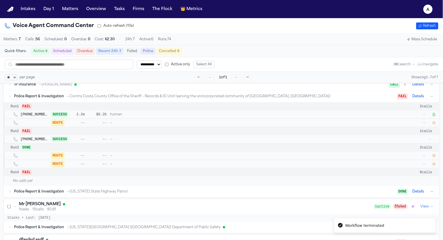
scroll to position [32, 0]
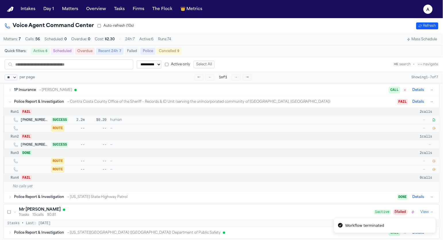
click at [431, 102] on button "→" at bounding box center [432, 102] width 6 height 6
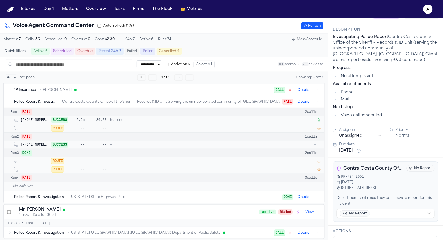
click at [308, 104] on button "Details" at bounding box center [303, 101] width 16 height 7
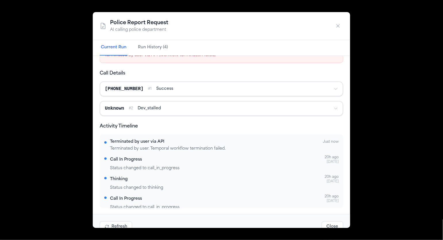
scroll to position [85, 0]
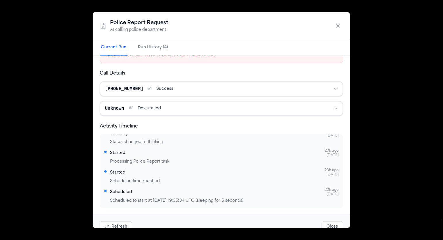
click at [113, 225] on button "Refresh" at bounding box center [116, 226] width 32 height 11
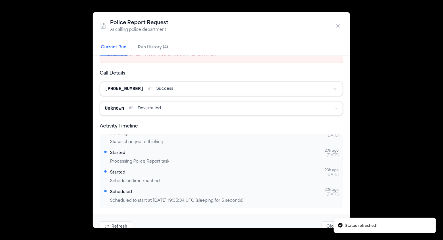
click at [328, 227] on button "Close" at bounding box center [333, 226] width 22 height 11
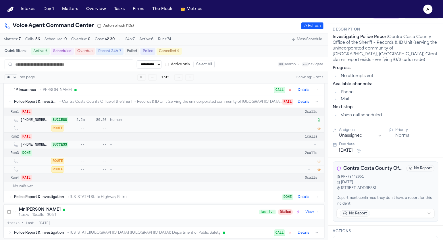
click at [30, 217] on div "1 tasks 15 calls $0.81" at bounding box center [139, 214] width 240 height 5
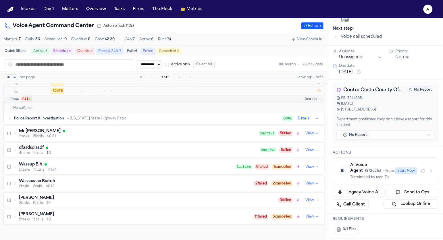
scroll to position [124, 0]
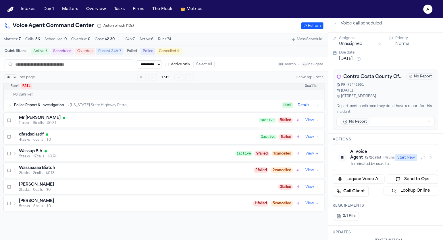
click at [18, 123] on div "Mr Poopybutt 1 tasks 15 calls $0.81" at bounding box center [136, 120] width 246 height 10
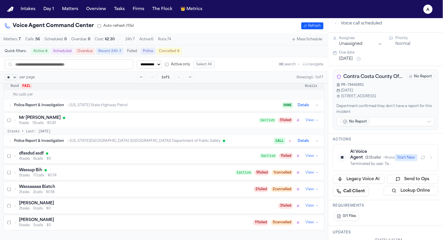
click at [22, 147] on div "Police Report & Investigation → New Jersey Institute of Technology (NJIT) Depar…" at bounding box center [164, 140] width 321 height 11
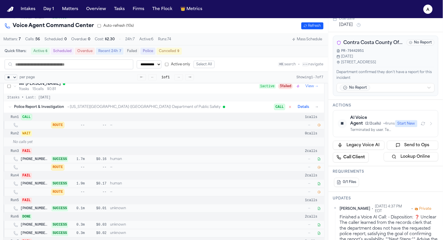
scroll to position [159, 0]
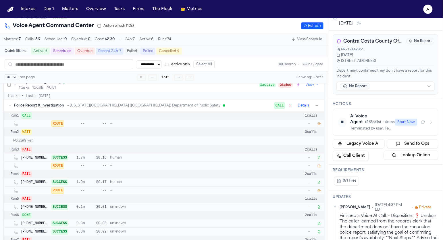
click at [320, 125] on icon "button" at bounding box center [319, 123] width 3 height 3
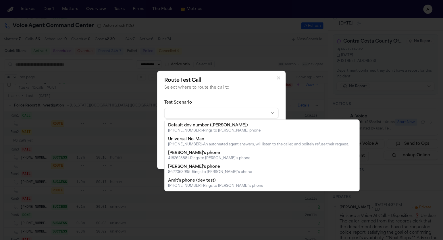
click at [225, 112] on body "**********" at bounding box center [221, 120] width 443 height 240
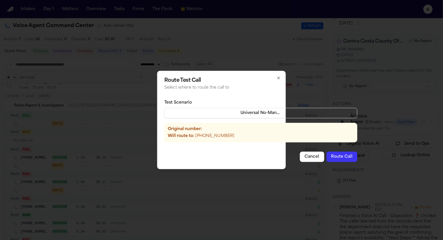
click at [333, 153] on button "Route Call" at bounding box center [342, 156] width 31 height 10
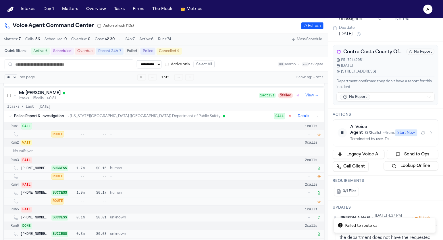
scroll to position [146, 0]
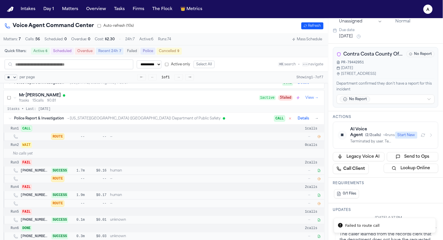
click at [303, 124] on div "Police Report & Investigation → New Jersey Institute of Technology (NJIT) Depar…" at bounding box center [164, 118] width 321 height 11
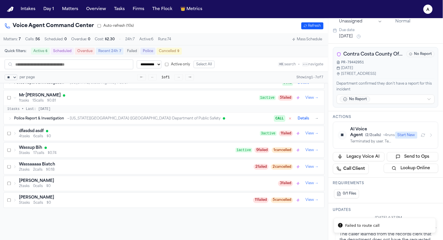
click at [305, 120] on button "Details" at bounding box center [303, 118] width 16 height 7
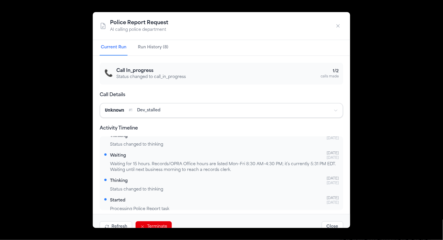
scroll to position [74, 0]
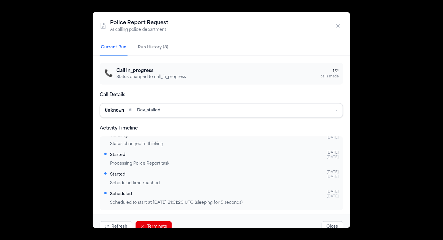
click at [152, 224] on button "Terminate" at bounding box center [154, 226] width 36 height 11
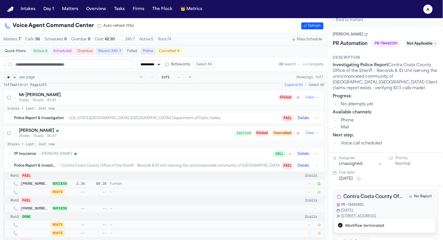
scroll to position [0, 0]
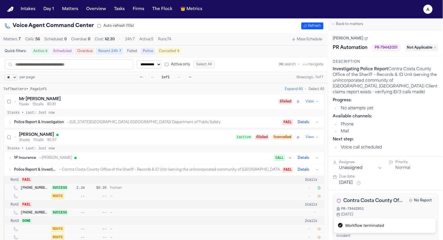
click at [316, 123] on button "→" at bounding box center [317, 122] width 6 height 6
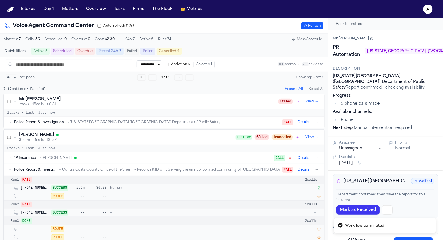
type textarea "**********"
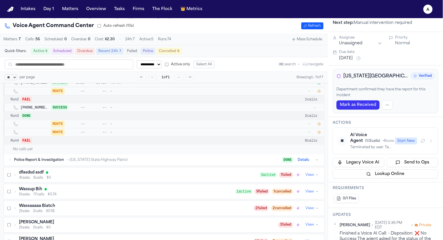
scroll to position [115, 0]
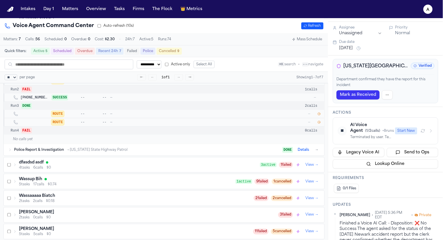
click at [389, 129] on div "AI Voice Agent ( 1 / 2 calls) • 8 runs" at bounding box center [371, 127] width 41 height 11
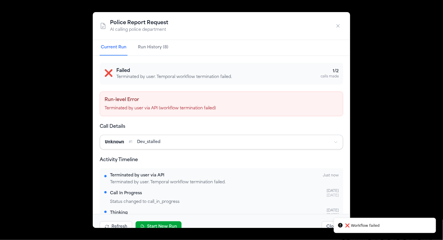
click at [164, 224] on button "Start New Run" at bounding box center [159, 226] width 46 height 11
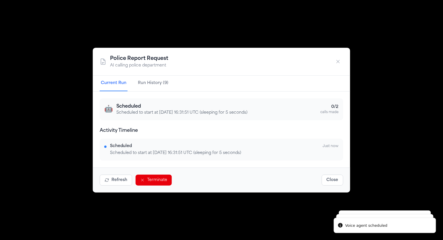
click at [397, 77] on div "Police Report Request AI calling police department Current Run Run History (9) …" at bounding box center [221, 120] width 443 height 240
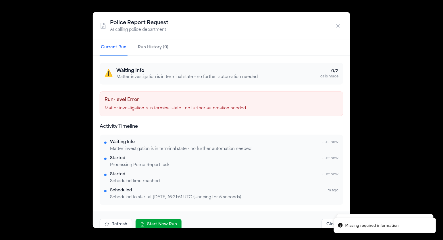
click at [336, 23] on icon "button" at bounding box center [338, 26] width 6 height 6
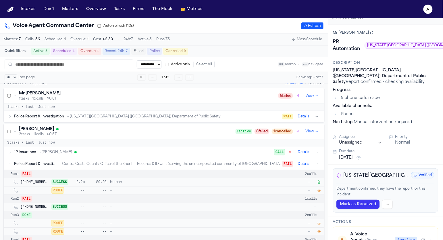
scroll to position [0, 0]
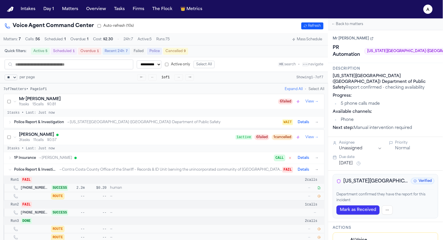
click at [15, 102] on icon at bounding box center [15, 101] width 2 height 1
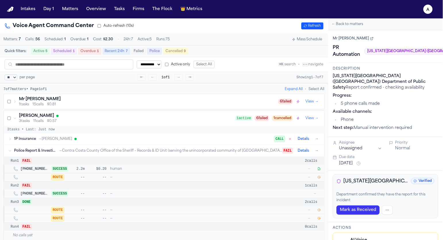
click at [22, 141] on span "1P Insurance" at bounding box center [25, 138] width 22 height 5
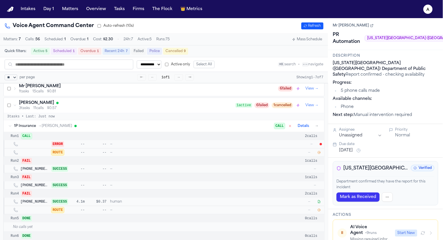
scroll to position [14, 0]
click at [318, 153] on icon "button" at bounding box center [318, 151] width 3 height 3
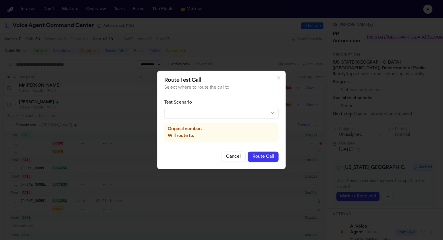
click at [178, 112] on body "**********" at bounding box center [221, 120] width 443 height 240
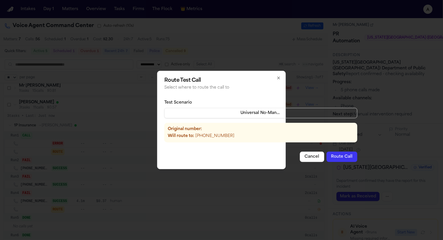
click at [327, 156] on button "Route Call" at bounding box center [342, 156] width 31 height 10
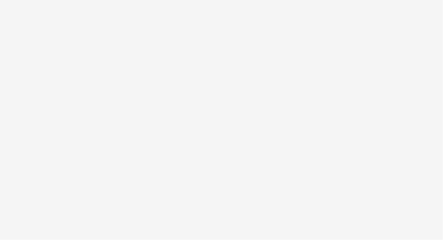
select select "**"
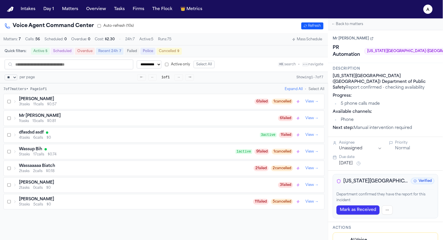
click at [81, 115] on div "Mr [PERSON_NAME]" at bounding box center [148, 116] width 259 height 6
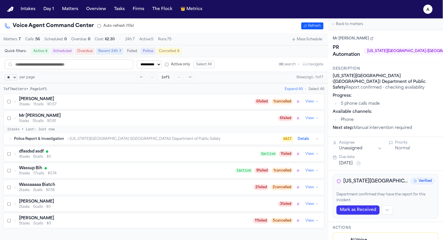
click at [83, 98] on div "[PERSON_NAME]" at bounding box center [137, 99] width 236 height 6
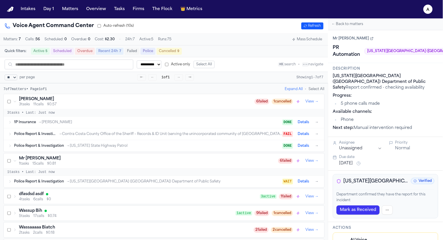
click at [64, 136] on div "Police Report & Investigation → Contra Costa County Office of the Sheriff – Rec…" at bounding box center [148, 134] width 268 height 5
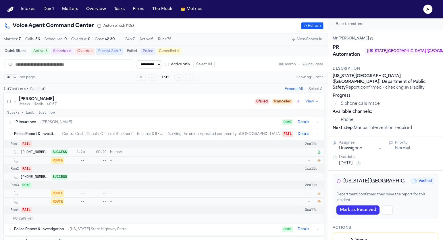
click at [320, 162] on icon "button" at bounding box center [318, 160] width 3 height 3
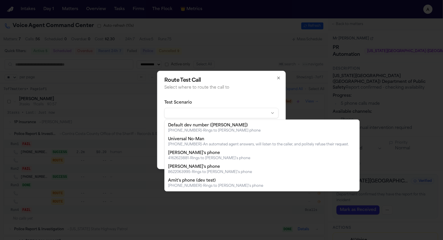
click at [218, 111] on body "**********" at bounding box center [221, 120] width 443 height 240
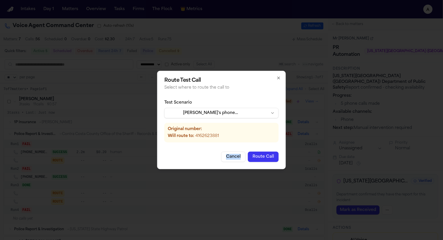
click at [218, 149] on div "Route Test Call Select where to route the call to Test Scenario Moyez's phone 4…" at bounding box center [221, 120] width 129 height 98
click at [230, 113] on body "**********" at bounding box center [221, 120] width 443 height 240
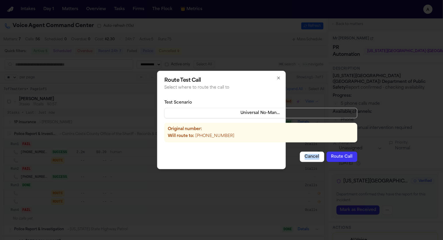
click at [332, 157] on button "Route Call" at bounding box center [342, 156] width 31 height 10
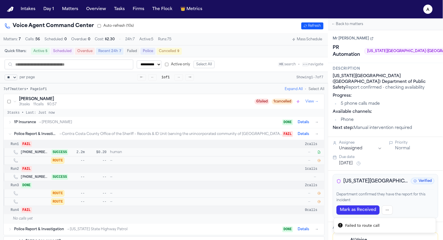
click at [317, 136] on button "→" at bounding box center [317, 134] width 6 height 6
type textarea "**********"
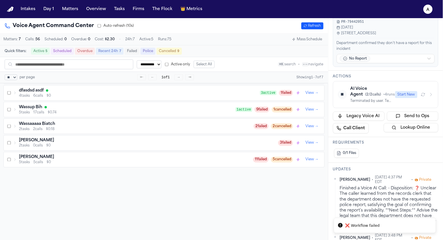
scroll to position [180, 0]
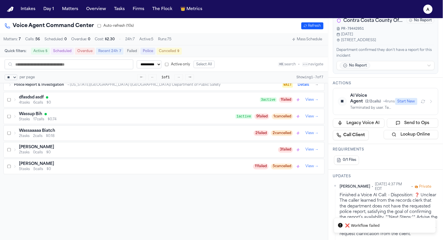
click at [363, 105] on div "Terminated by user. Temporal workflow termination failed." at bounding box center [371, 107] width 41 height 5
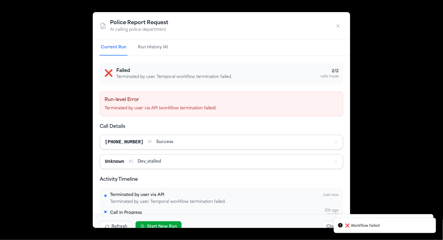
click at [166, 222] on button "Start New Run" at bounding box center [159, 226] width 46 height 11
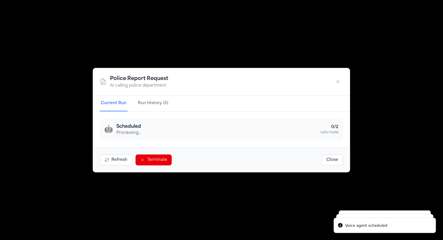
scroll to position [85, 0]
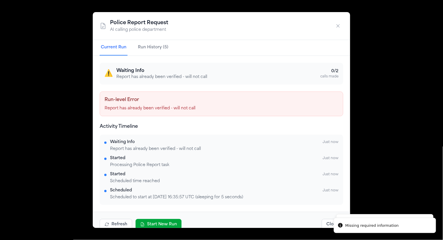
click at [340, 24] on icon "button" at bounding box center [338, 26] width 6 height 6
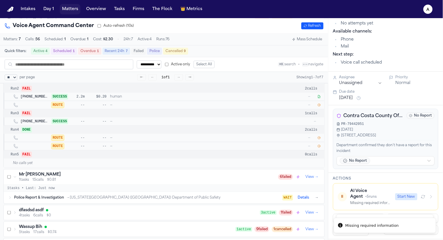
click at [73, 7] on button "Matters" at bounding box center [70, 9] width 21 height 10
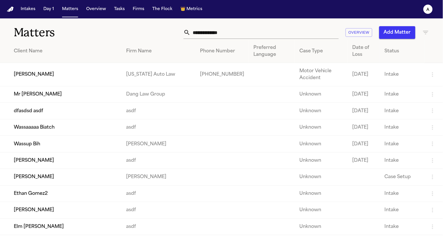
click at [42, 71] on td "[PERSON_NAME]" at bounding box center [61, 74] width 122 height 23
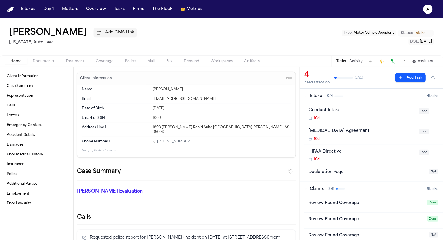
click at [136, 65] on span "button" at bounding box center [131, 64] width 18 height 1
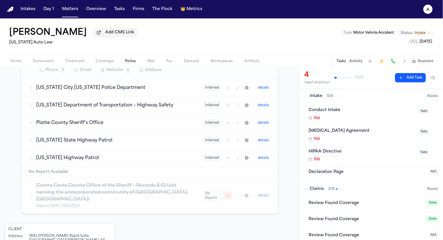
scroll to position [161, 0]
click at [231, 191] on button "Mark as no report" at bounding box center [228, 195] width 8 height 8
click at [265, 191] on button "details" at bounding box center [263, 194] width 16 height 7
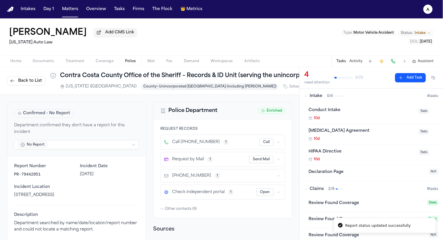
click at [75, 147] on html "Report status updated successfully Intakes Day 1 Matters Overview Tasks Firms T…" at bounding box center [221, 120] width 443 height 240
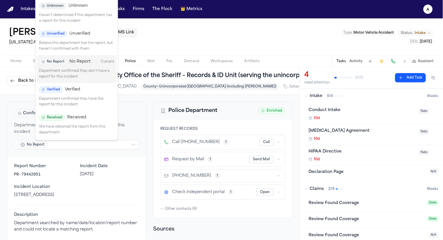
click at [85, 43] on p "Believe this department has the report, but haven't confirmed with them" at bounding box center [76, 46] width 75 height 11
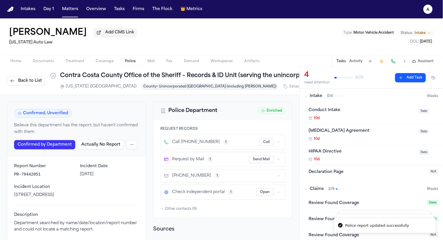
click at [21, 81] on span "Back to List" at bounding box center [30, 81] width 24 height 6
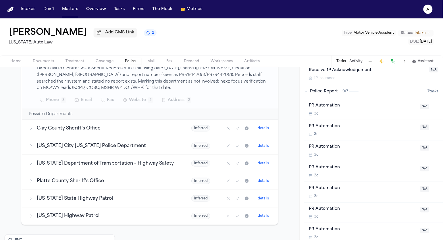
scroll to position [299, 0]
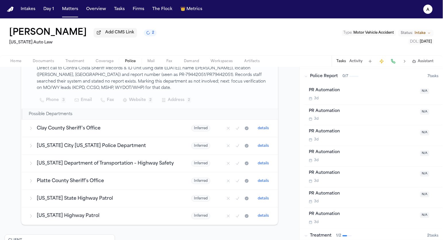
click at [342, 142] on div "PR Automation 3d N/A" at bounding box center [373, 135] width 139 height 21
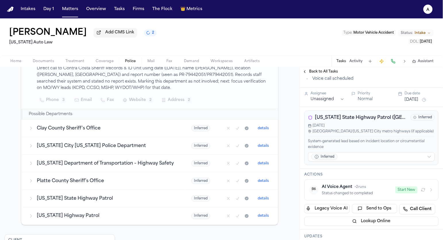
scroll to position [142, 0]
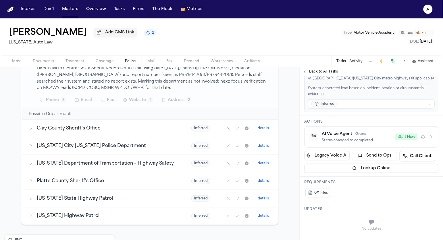
click at [138, 130] on td "Clay County Sheriff's Office" at bounding box center [103, 129] width 163 height 18
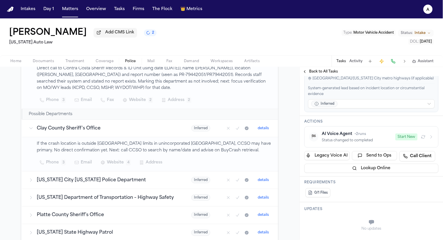
click at [265, 125] on button "details" at bounding box center [263, 128] width 16 height 7
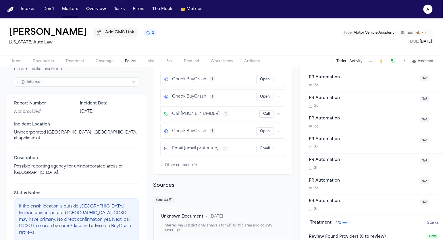
scroll to position [311, 0]
click at [326, 101] on div "PR Automation" at bounding box center [363, 99] width 108 height 7
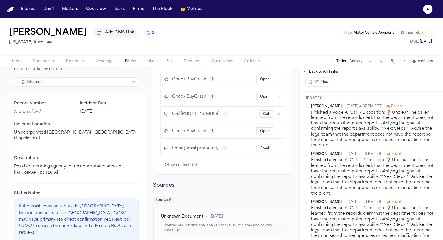
scroll to position [3, 0]
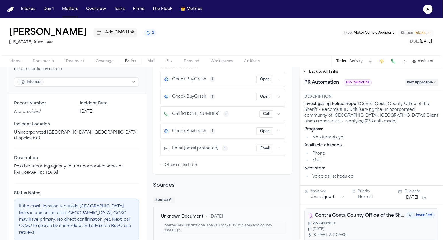
click at [319, 71] on span "Back to All Tasks" at bounding box center [323, 71] width 29 height 5
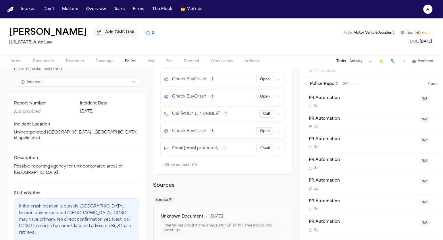
scroll to position [363, 0]
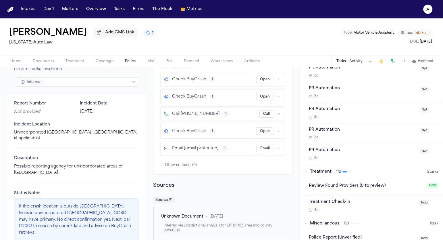
click at [317, 151] on div "PR Automation" at bounding box center [363, 150] width 108 height 7
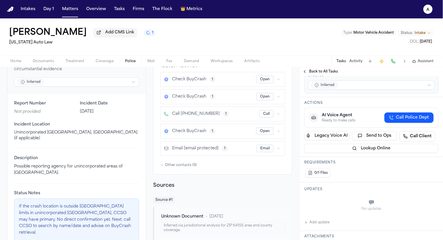
scroll to position [166, 0]
click at [389, 120] on button "Call Police Dept" at bounding box center [408, 118] width 49 height 10
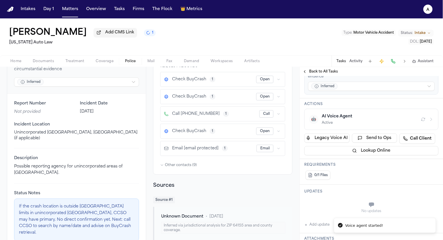
click at [357, 121] on div "AI Voice Agent Active" at bounding box center [369, 118] width 95 height 11
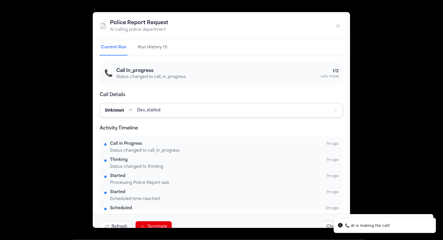
click at [66, 39] on div "Police Report Request AI calling police department Current Run Run History (1) …" at bounding box center [221, 120] width 443 height 240
click at [344, 18] on div "Police Report Request AI calling police department" at bounding box center [221, 26] width 257 height 28
click at [342, 22] on button "button" at bounding box center [338, 26] width 10 height 10
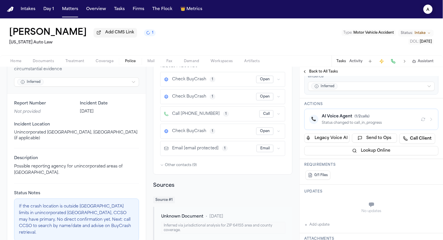
click at [432, 10] on icon "a" at bounding box center [427, 9] width 9 height 9
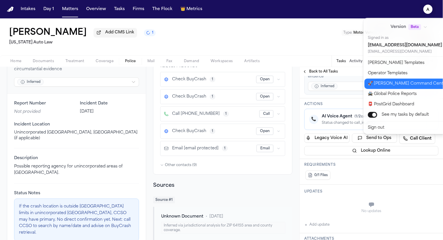
click at [384, 83] on button "🚀 Bland Command Center" at bounding box center [413, 83] width 96 height 10
select select "**"
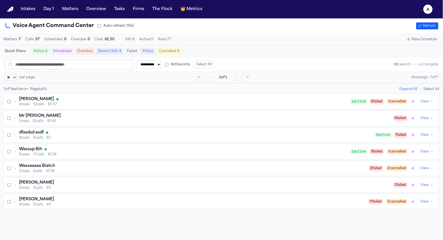
click at [41, 105] on span "12 calls" at bounding box center [38, 104] width 11 height 5
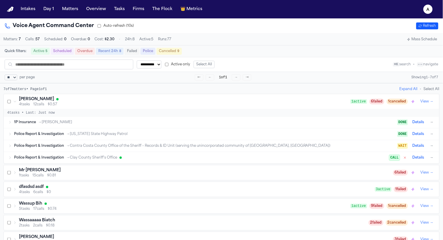
click at [32, 140] on div "Police Report & Investigation → Missouri State Highway Patrol DONE Details →" at bounding box center [222, 133] width 436 height 11
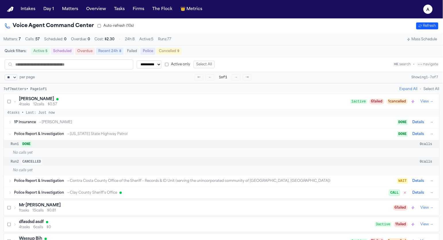
click at [42, 137] on div "Police Report & Investigation → Missouri State Highway Patrol DONE Details →" at bounding box center [224, 133] width 421 height 7
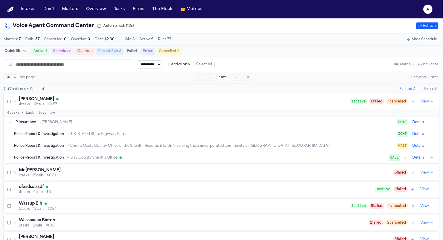
click at [41, 148] on span "Police Report & Investigation" at bounding box center [39, 145] width 50 height 5
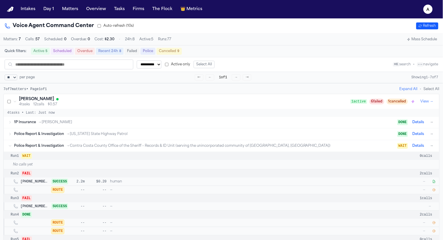
click at [41, 147] on span "Police Report & Investigation" at bounding box center [39, 145] width 50 height 5
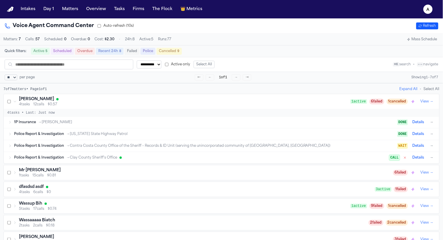
click at [41, 158] on span "Police Report & Investigation" at bounding box center [39, 157] width 50 height 5
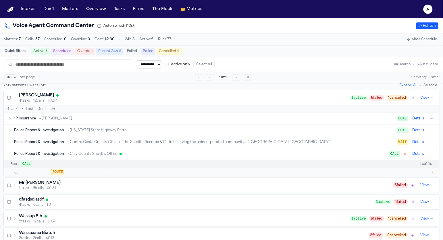
scroll to position [4, 0]
click at [434, 172] on icon "button" at bounding box center [433, 171] width 3 height 3
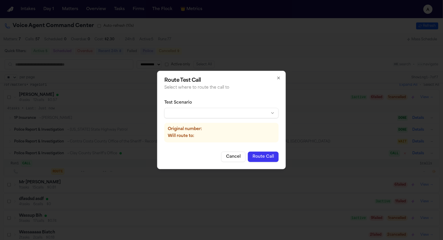
click at [228, 121] on div "Test Scenario Original number: Will route to:" at bounding box center [221, 121] width 114 height 52
click at [228, 116] on body "**********" at bounding box center [221, 120] width 443 height 240
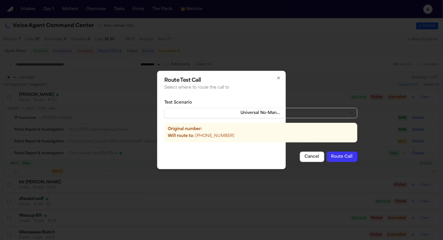
click at [329, 154] on button "Route Call" at bounding box center [342, 156] width 31 height 10
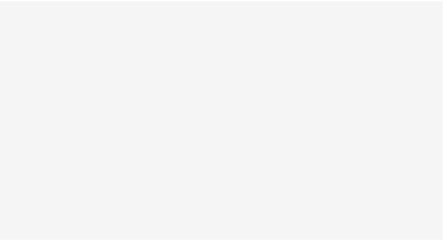
select select "**"
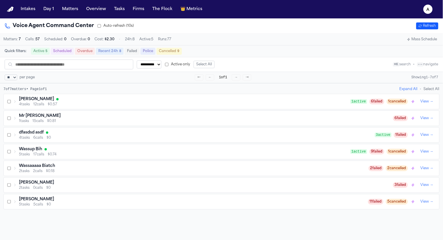
click at [313, 107] on div "4 tasks 12 calls $0.57" at bounding box center [185, 104] width 332 height 5
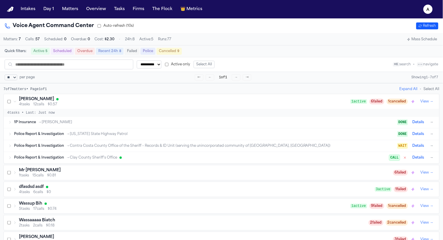
click at [300, 124] on div "1P Insurance → [PERSON_NAME]" at bounding box center [205, 122] width 383 height 5
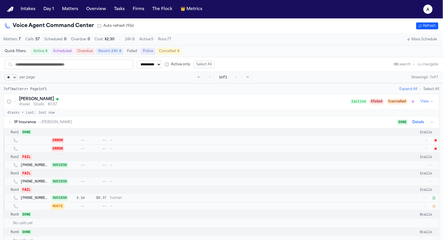
click at [58, 143] on span "ERROR" at bounding box center [57, 140] width 13 height 6
click at [93, 143] on div "ERROR -- -- — —" at bounding box center [226, 140] width 413 height 6
click at [428, 123] on div "DONE Details →" at bounding box center [415, 122] width 37 height 7
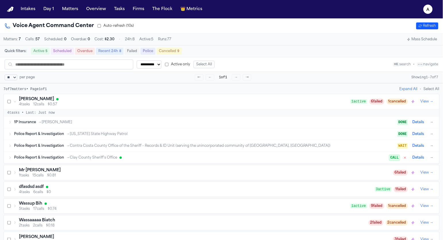
click at [430, 124] on button "→" at bounding box center [432, 122] width 6 height 6
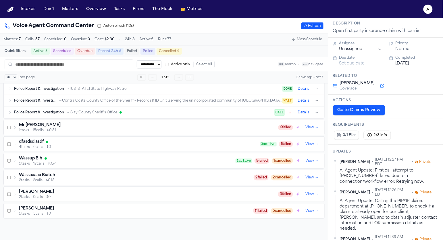
scroll to position [66, 0]
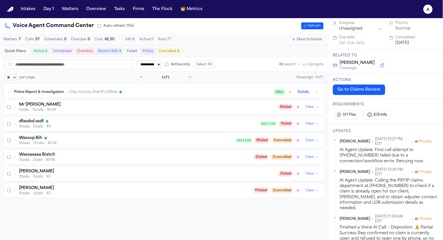
click at [359, 161] on div "AI Agent Update: First call attempt to 510-386-4489 failed due to a connection/…" at bounding box center [389, 155] width 99 height 17
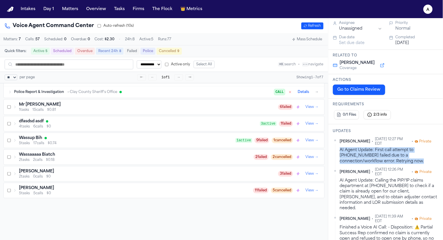
click at [359, 161] on div "AI Agent Update: First call attempt to 510-386-4489 failed due to a connection/…" at bounding box center [389, 155] width 99 height 17
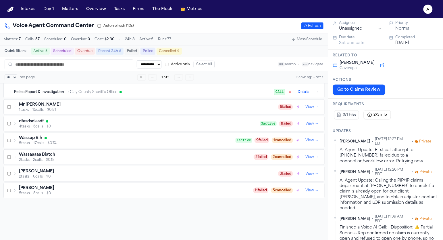
click at [359, 161] on div "AI Agent Update: First call attempt to 510-386-4489 failed due to a connection/…" at bounding box center [389, 155] width 99 height 17
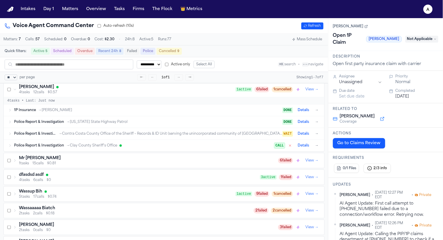
scroll to position [0, 0]
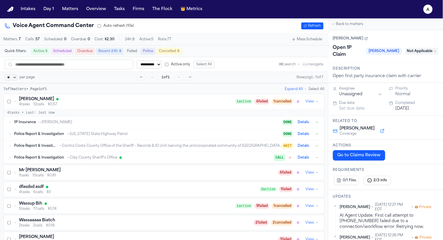
click at [204, 124] on div "1P Insurance → Stevenson-Johnson" at bounding box center [148, 122] width 268 height 5
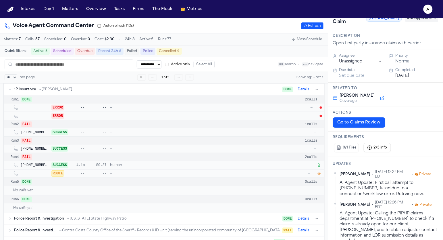
scroll to position [37, 0]
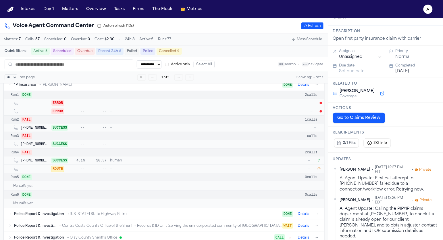
click at [319, 162] on icon "button" at bounding box center [318, 160] width 3 height 3
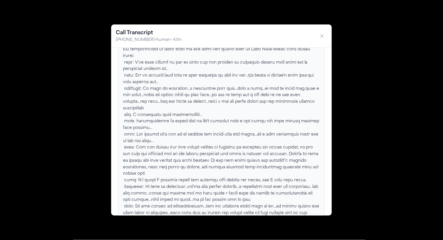
scroll to position [208, 0]
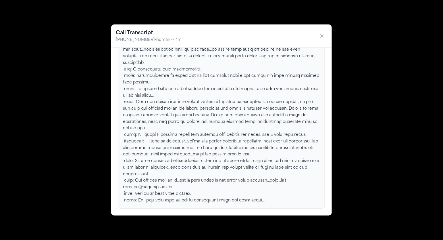
click at [328, 34] on div "Call Transcript +17373873273 • human • 4.1m" at bounding box center [221, 35] width 221 height 23
click at [323, 34] on icon "button" at bounding box center [322, 36] width 6 height 6
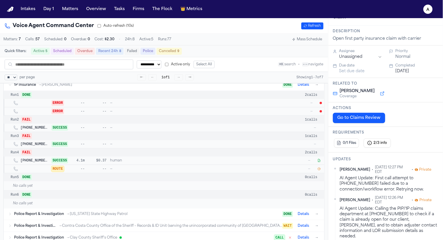
click at [319, 170] on icon "button" at bounding box center [319, 169] width 3 height 3
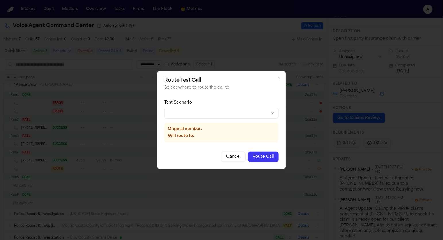
click at [202, 104] on div "Test Scenario" at bounding box center [221, 103] width 114 height 6
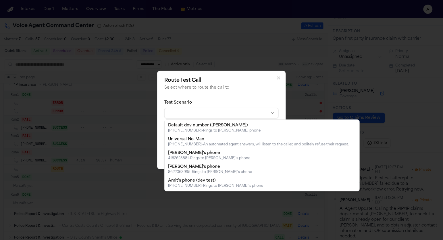
click at [202, 110] on body "**********" at bounding box center [221, 120] width 443 height 240
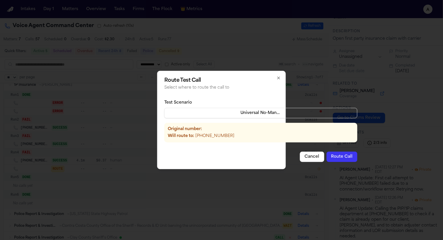
click at [336, 155] on button "Route Call" at bounding box center [342, 156] width 31 height 10
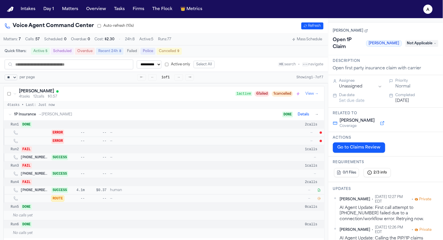
scroll to position [0, 0]
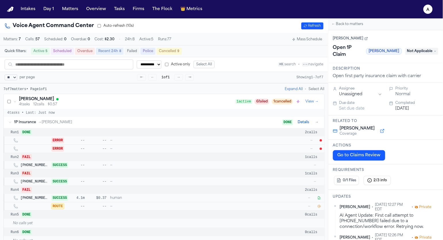
click at [317, 124] on button "→" at bounding box center [317, 122] width 6 height 6
click at [300, 126] on button "Details" at bounding box center [303, 122] width 16 height 7
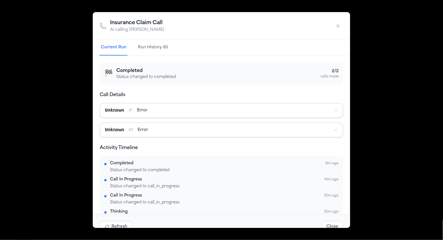
scroll to position [22, 0]
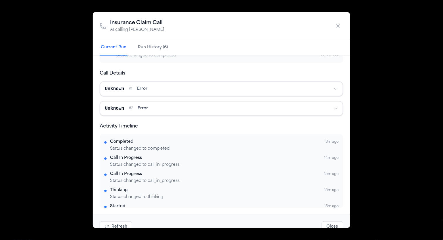
drag, startPoint x: 340, startPoint y: 24, endPoint x: 180, endPoint y: 124, distance: 189.0
click at [180, 125] on div "Insurance Claim Call AI calling Stevenson-Johnson Current Run Run History (6) 🏁…" at bounding box center [221, 120] width 257 height 216
click at [182, 86] on div "Unknown # 1 error" at bounding box center [217, 88] width 224 height 7
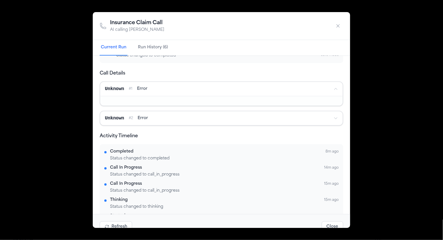
click at [176, 111] on button "Unknown # 2 error" at bounding box center [221, 118] width 242 height 14
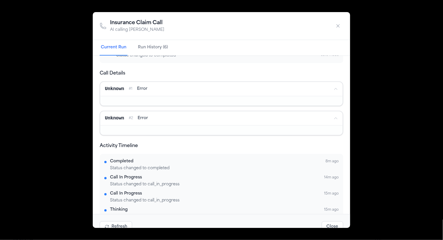
click at [125, 159] on div "Completed" at bounding box center [121, 161] width 23 height 6
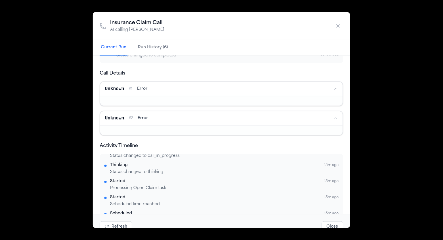
click at [148, 50] on button "Run History (6)" at bounding box center [153, 48] width 32 height 16
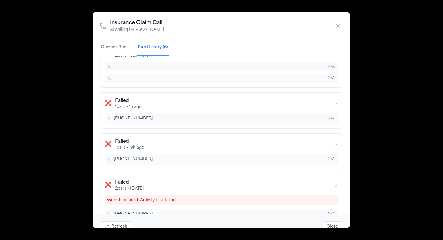
scroll to position [0, 0]
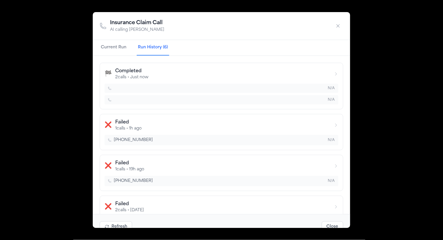
click at [336, 124] on icon "button" at bounding box center [336, 125] width 5 height 5
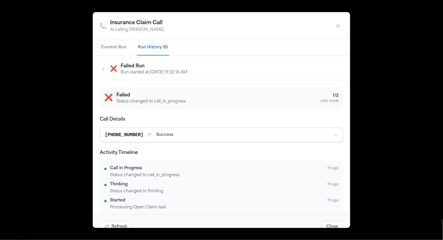
click at [108, 70] on div "❌ Failed Run Run started at: 9/25/2025, 11:32:18 AM" at bounding box center [222, 72] width 244 height 18
click at [103, 69] on icon "button" at bounding box center [103, 69] width 5 height 5
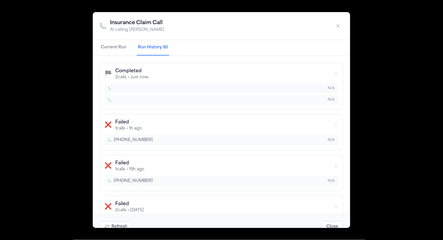
click at [103, 69] on button "🏁 Completed 2 calls • Just now N/A N/A" at bounding box center [222, 86] width 244 height 47
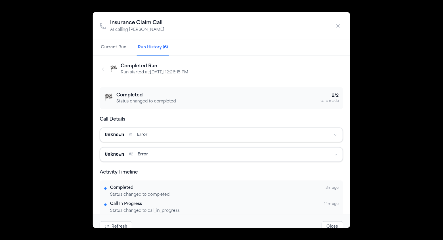
click at [140, 136] on span "error" at bounding box center [142, 135] width 10 height 6
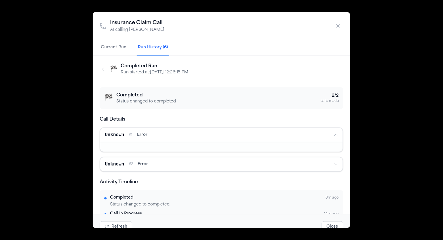
click at [123, 98] on h3 "Completed" at bounding box center [145, 95] width 59 height 7
click at [106, 71] on button "button" at bounding box center [103, 69] width 7 height 7
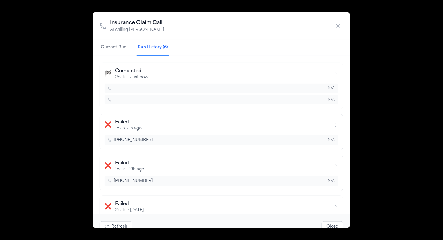
click at [284, 114] on button "❌ Failed 1 calls • 1h ago +17373873273 N/A" at bounding box center [222, 132] width 244 height 36
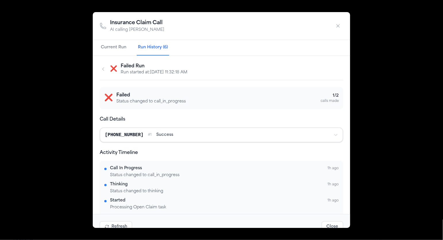
scroll to position [27, 0]
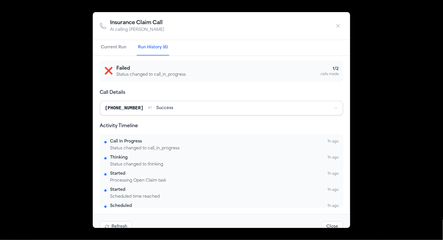
click at [45, 119] on div "Insurance Claim Call AI calling Stevenson-Johnson Current Run Run History (6) ❌…" at bounding box center [221, 120] width 443 height 240
click at [335, 27] on button "button" at bounding box center [338, 26] width 10 height 10
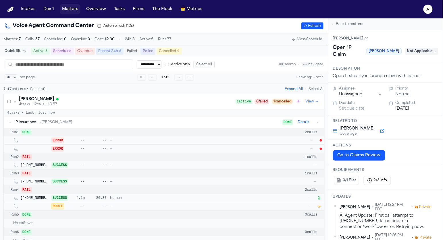
click at [72, 8] on button "Matters" at bounding box center [70, 9] width 21 height 10
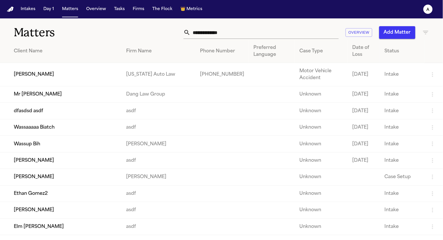
click at [43, 81] on td "[PERSON_NAME]" at bounding box center [61, 74] width 122 height 23
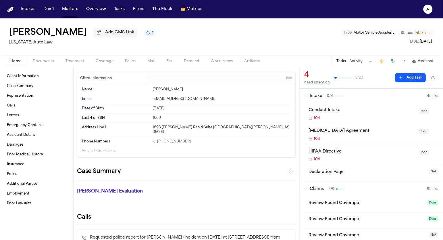
click at [108, 60] on span "Coverage" at bounding box center [105, 61] width 18 height 5
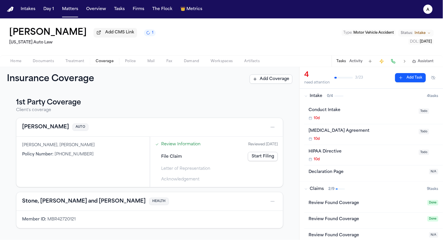
click at [265, 159] on link "Start Filing" at bounding box center [263, 156] width 30 height 9
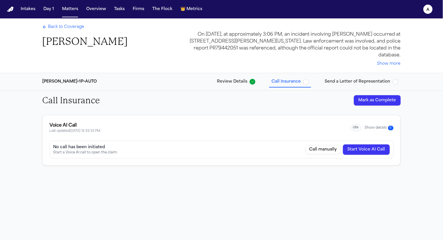
click at [365, 148] on button "Start Voice AI Call" at bounding box center [366, 149] width 47 height 10
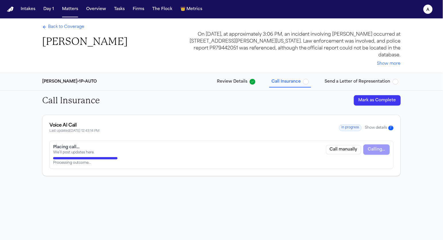
click at [430, 11] on text "a" at bounding box center [428, 10] width 3 height 4
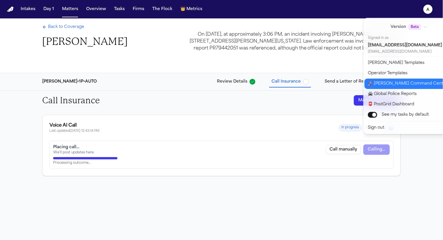
click at [380, 82] on button "🚀 Bland Command Center" at bounding box center [413, 83] width 96 height 10
select select "**"
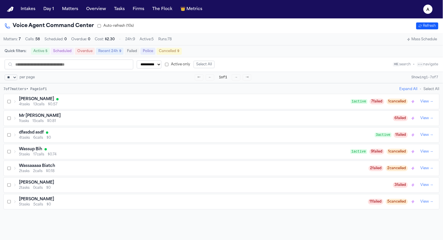
click at [57, 106] on span "$0.57" at bounding box center [52, 104] width 9 height 5
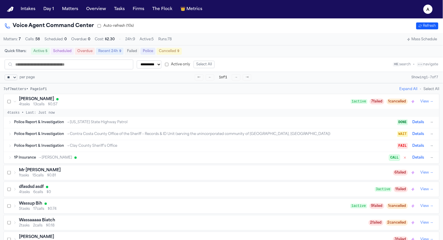
click at [34, 159] on span "1P Insurance" at bounding box center [25, 157] width 22 height 5
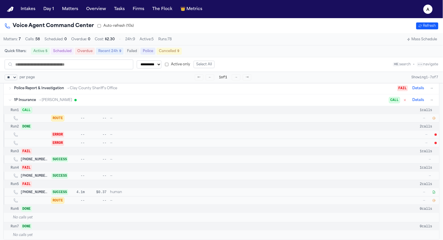
scroll to position [72, 0]
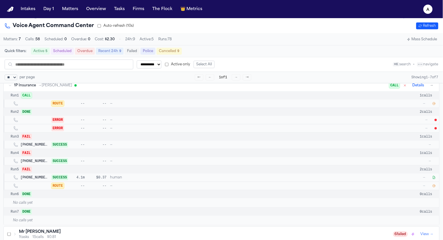
click at [434, 105] on icon "button" at bounding box center [434, 103] width 3 height 3
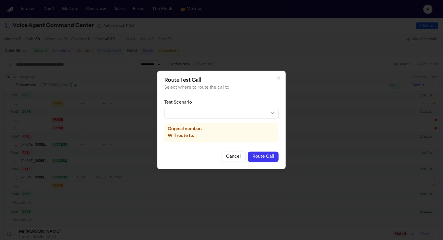
click at [186, 111] on body "**********" at bounding box center [221, 120] width 443 height 240
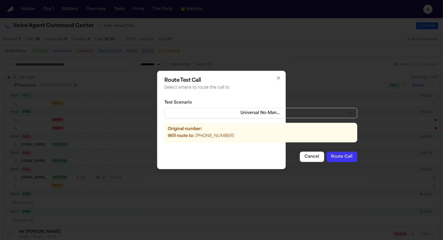
click at [331, 158] on button "Route Call" at bounding box center [342, 156] width 31 height 10
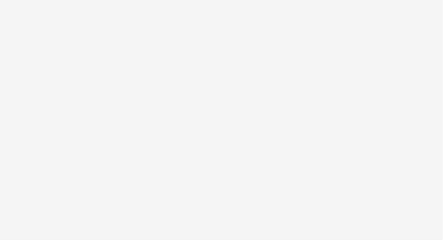
select select "**"
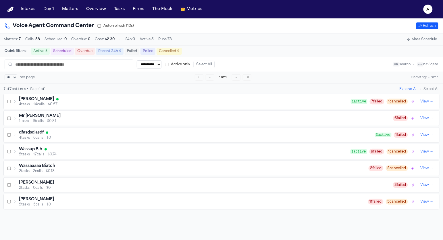
click at [27, 107] on span "4 tasks" at bounding box center [24, 104] width 11 height 5
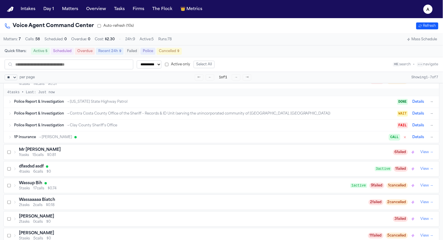
click at [28, 134] on div "1P Insurance → [PERSON_NAME] CALL Details →" at bounding box center [222, 136] width 436 height 11
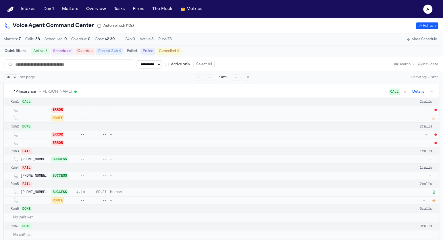
scroll to position [52, 0]
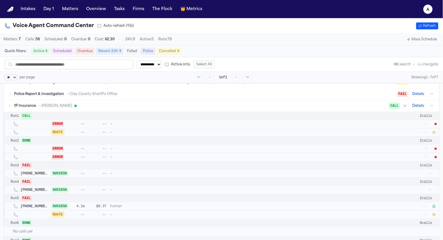
click at [436, 125] on div at bounding box center [436, 124] width 2 height 2
click at [434, 132] on icon "button" at bounding box center [433, 131] width 3 height 3
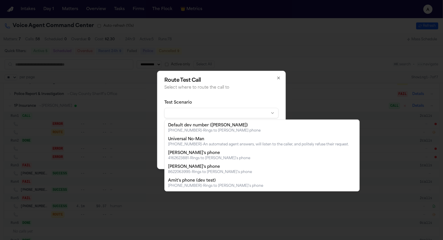
click at [235, 114] on body "**********" at bounding box center [221, 120] width 443 height 240
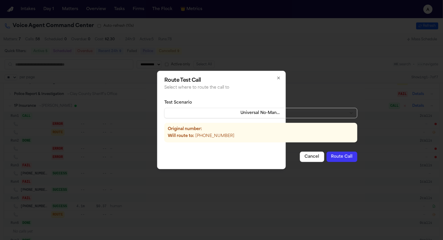
click at [327, 154] on button "Route Call" at bounding box center [342, 156] width 31 height 10
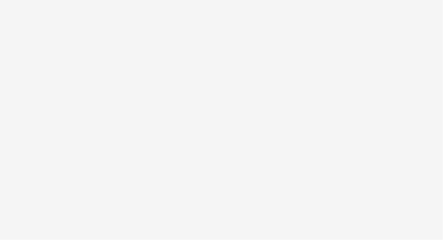
select select "**"
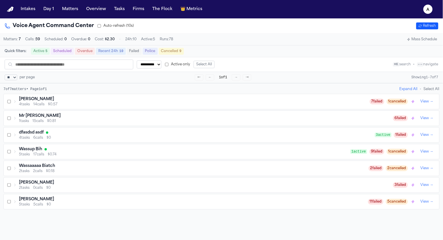
click at [96, 102] on div "[PERSON_NAME]" at bounding box center [194, 99] width 351 height 6
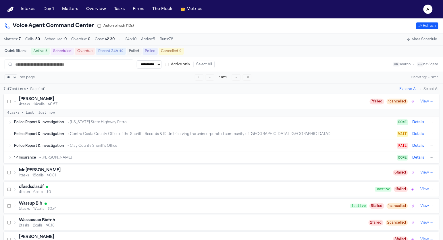
click at [58, 157] on span "→ [PERSON_NAME]" at bounding box center [55, 157] width 34 height 5
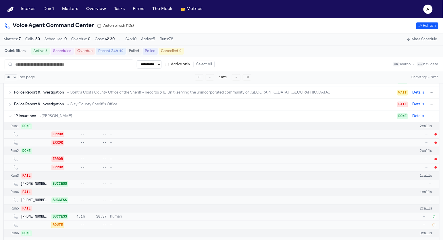
scroll to position [59, 0]
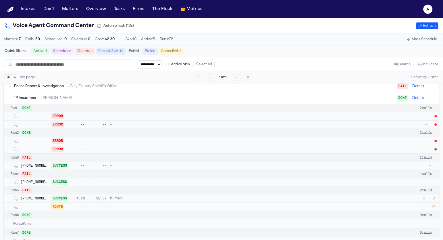
click at [434, 99] on button "→" at bounding box center [432, 98] width 6 height 6
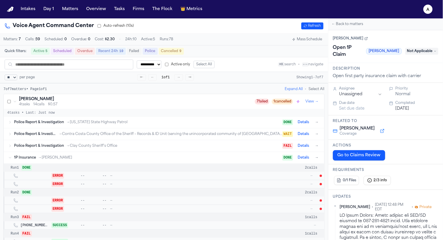
click at [349, 153] on button "Go to Claims Review" at bounding box center [359, 155] width 52 height 10
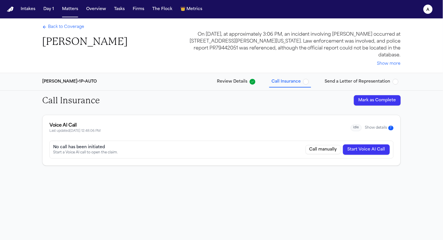
click at [372, 146] on button "Start Voice AI Call" at bounding box center [366, 149] width 47 height 10
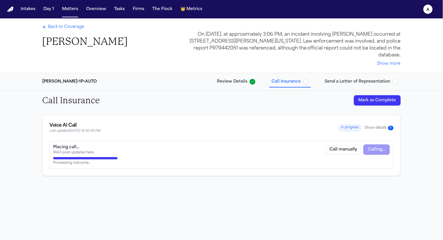
click at [428, 8] on text "a" at bounding box center [428, 10] width 3 height 4
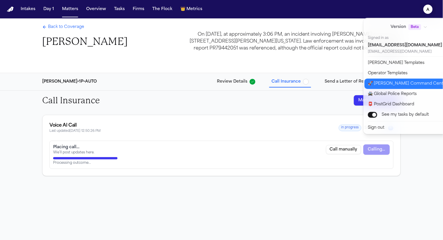
click at [373, 85] on button "🚀 [PERSON_NAME] Command Center" at bounding box center [413, 83] width 96 height 10
select select "**"
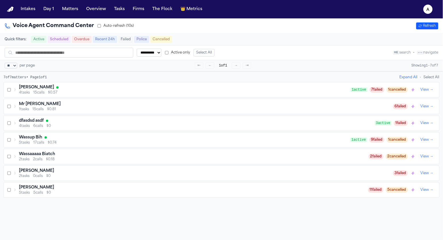
click at [223, 84] on div "**********" at bounding box center [221, 138] width 443 height 240
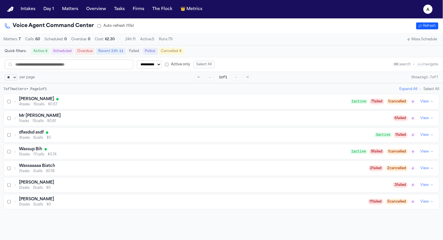
click at [148, 107] on div "4 tasks 15 calls $0.57" at bounding box center [185, 104] width 332 height 5
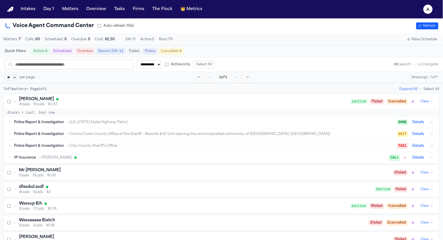
click at [123, 159] on div "1P Insurance → Stevenson-Johnson" at bounding box center [201, 157] width 375 height 5
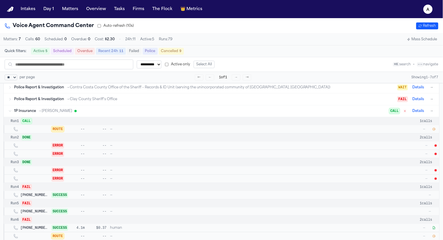
scroll to position [58, 0]
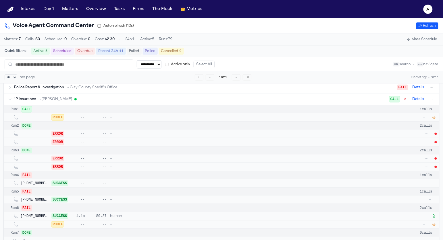
click at [434, 119] on icon "button" at bounding box center [433, 116] width 3 height 3
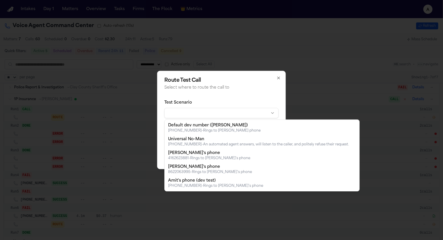
click at [203, 116] on body "**********" at bounding box center [221, 120] width 443 height 240
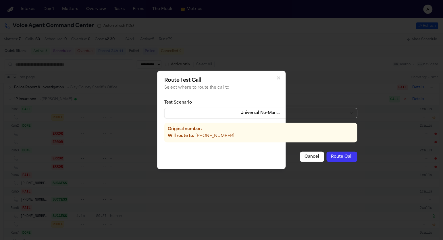
click at [332, 155] on button "Route Call" at bounding box center [342, 156] width 31 height 10
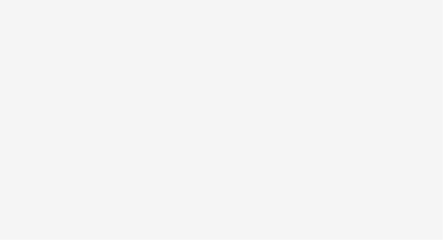
select select "**"
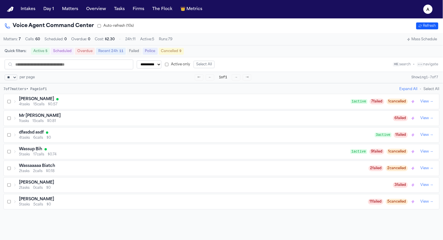
click at [78, 102] on div "[PERSON_NAME]" at bounding box center [185, 99] width 332 height 6
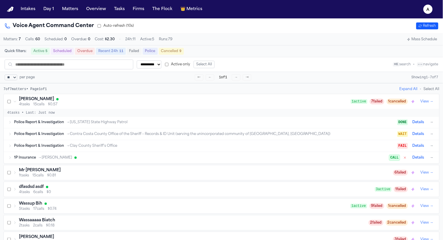
click at [63, 156] on div "1P Insurance → [PERSON_NAME] CALL Details →" at bounding box center [224, 157] width 421 height 7
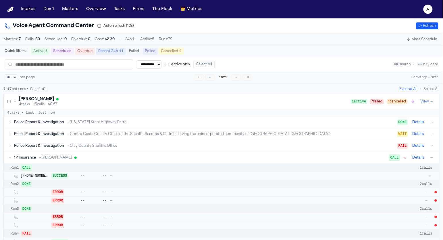
click at [13, 162] on div "1P Insurance → [PERSON_NAME] CALL Details →" at bounding box center [222, 157] width 436 height 11
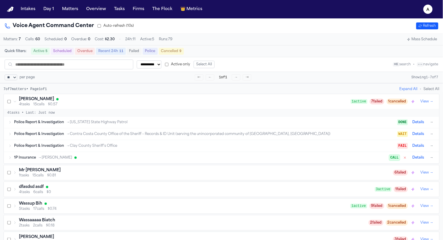
click at [13, 162] on div "1P Insurance → [PERSON_NAME] CALL Details →" at bounding box center [222, 157] width 436 height 11
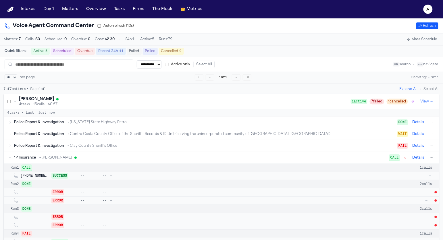
scroll to position [16, 0]
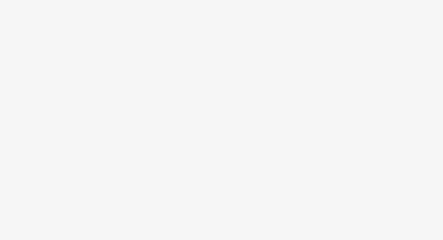
select select "**"
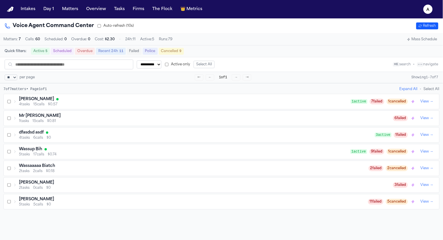
click at [11, 106] on div "[PERSON_NAME] 4 tasks 15 calls $0.57 1 active 7 failed 1 cancelled View →" at bounding box center [222, 101] width 436 height 15
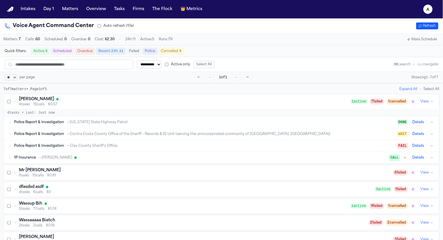
click at [12, 161] on div "1P Insurance → [PERSON_NAME] CALL Details →" at bounding box center [222, 157] width 436 height 11
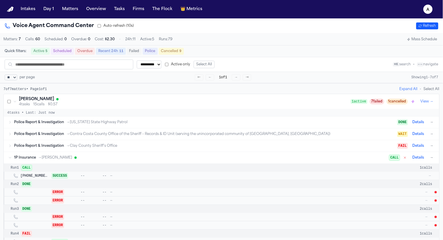
scroll to position [11, 0]
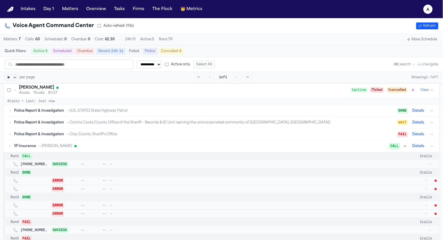
click at [60, 109] on div "Police Report & Investigation → [US_STATE] State Highway Patrol DONE Details →" at bounding box center [224, 110] width 421 height 7
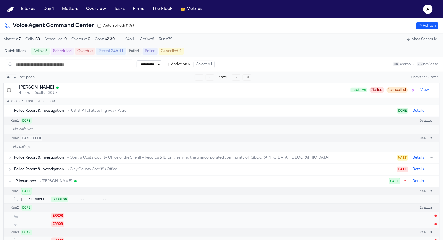
click at [52, 113] on span "Police Report & Investigation" at bounding box center [39, 110] width 50 height 5
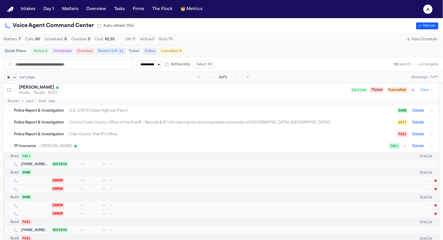
click at [52, 123] on span "Police Report & Investigation" at bounding box center [39, 122] width 50 height 5
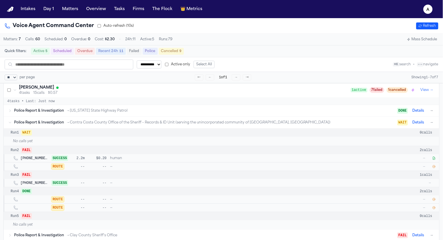
click at [52, 122] on span "Police Report & Investigation" at bounding box center [39, 122] width 50 height 5
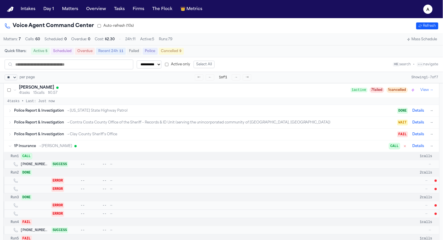
click at [50, 135] on span "Police Report & Investigation" at bounding box center [39, 134] width 50 height 5
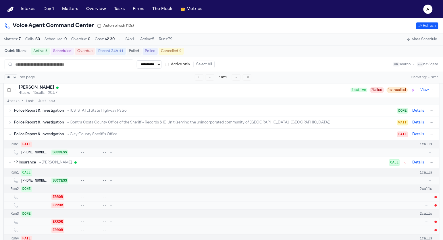
scroll to position [25, 0]
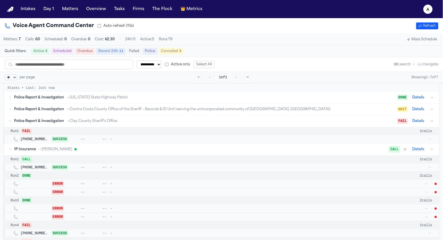
click at [424, 148] on button "Details" at bounding box center [418, 149] width 16 height 7
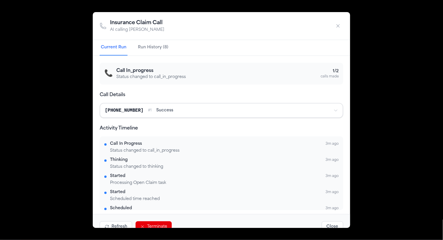
scroll to position [12, 0]
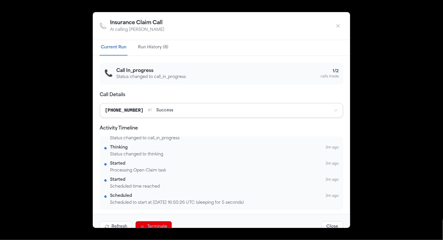
click at [149, 226] on button "Terminate" at bounding box center [154, 226] width 36 height 11
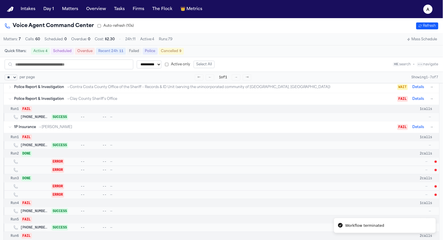
scroll to position [41, 0]
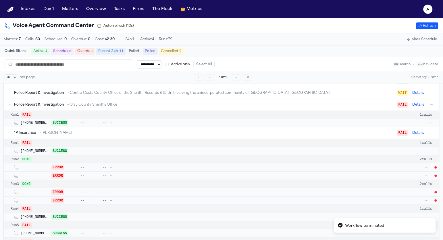
click at [434, 136] on button "→" at bounding box center [432, 133] width 6 height 6
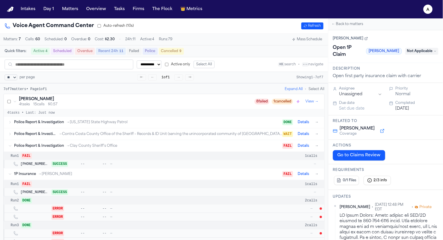
click at [179, 119] on div "Police Report & Investigation → [US_STATE] State Highway Patrol DONE Details →" at bounding box center [164, 121] width 321 height 11
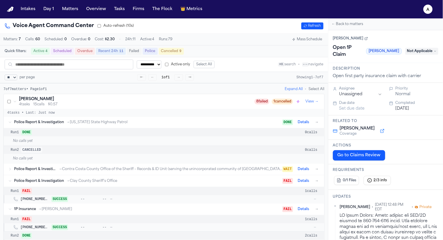
click at [313, 123] on div "DONE Details →" at bounding box center [300, 122] width 37 height 7
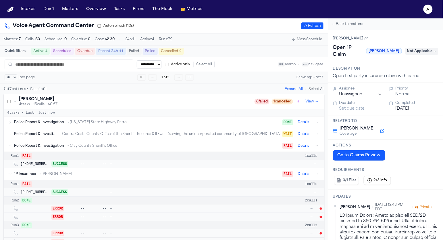
click at [306, 123] on button "Details" at bounding box center [303, 122] width 16 height 7
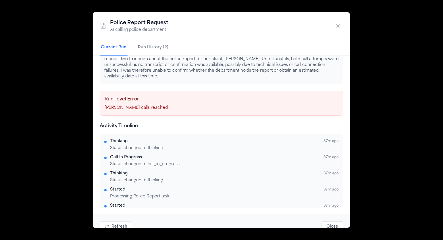
scroll to position [93, 0]
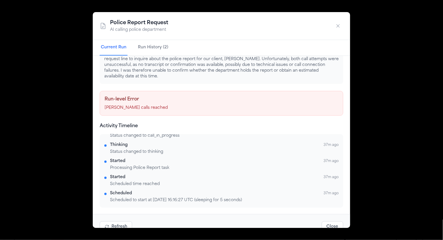
click at [337, 28] on icon "button" at bounding box center [338, 26] width 6 height 6
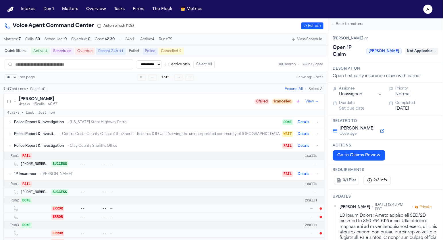
click at [92, 128] on div "Police Report & Investigation → [US_STATE] State Highway Patrol DONE Details →" at bounding box center [164, 121] width 321 height 11
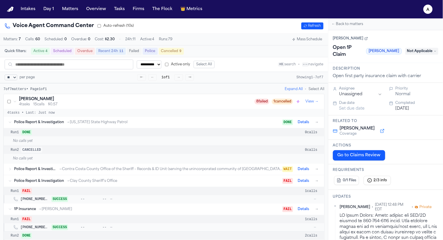
click at [90, 122] on span "→ [US_STATE] State Highway Patrol" at bounding box center [96, 122] width 61 height 5
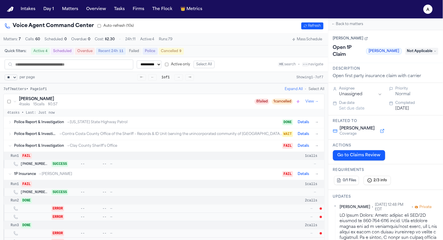
click at [89, 133] on div "Police Report & Investigation → Contra Costa County Office of the Sheriff – Rec…" at bounding box center [167, 133] width 306 height 7
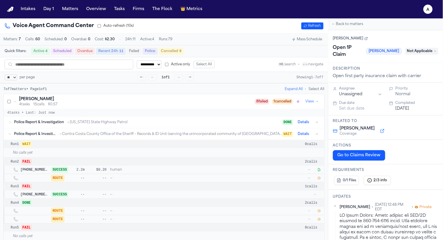
click at [306, 135] on button "Details" at bounding box center [303, 133] width 16 height 7
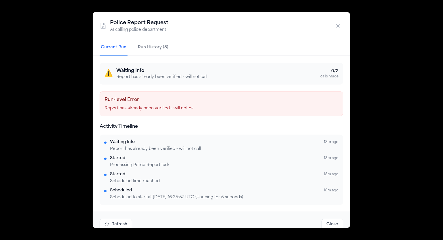
click at [65, 74] on div "Police Report Request AI calling police department Current Run Run History (5) …" at bounding box center [221, 120] width 443 height 240
click at [339, 19] on div "Police Report Request AI calling police department" at bounding box center [221, 26] width 257 height 28
click at [338, 27] on icon "button" at bounding box center [338, 26] width 6 height 6
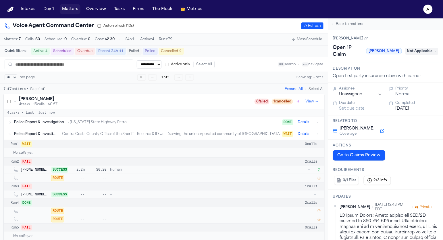
click at [72, 9] on button "Matters" at bounding box center [70, 9] width 21 height 10
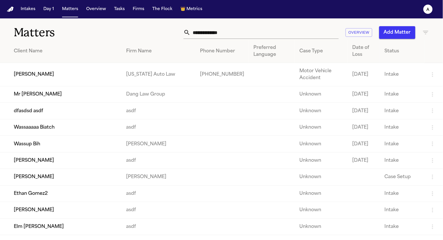
click at [55, 72] on td "[PERSON_NAME]" at bounding box center [61, 74] width 122 height 23
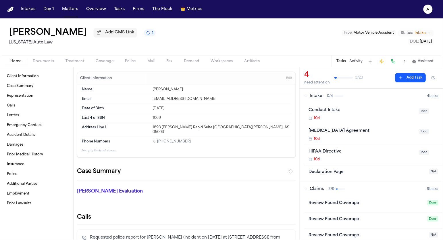
click at [125, 66] on div "Home Documents Treatment Coverage Police Mail Fax Demand Workspaces Artifacts T…" at bounding box center [221, 60] width 443 height 11
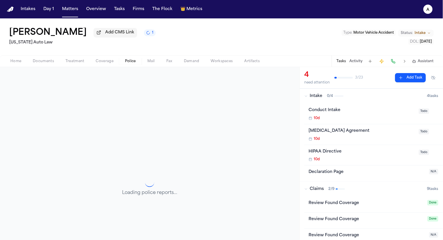
click at [132, 60] on span "Police" at bounding box center [130, 61] width 11 height 5
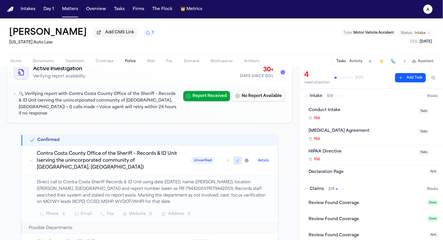
scroll to position [52, 0]
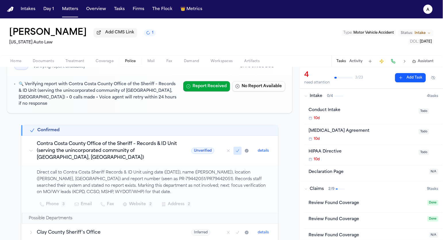
click at [265, 147] on button "details" at bounding box center [263, 150] width 16 height 7
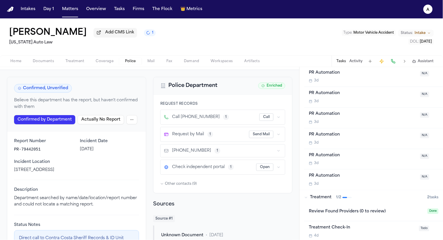
scroll to position [375, 0]
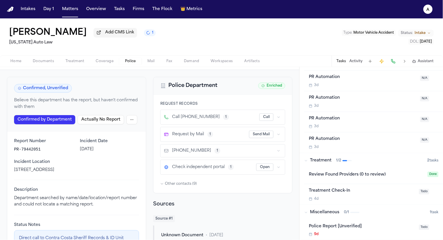
click at [328, 136] on div "PR Automation 3d N/A" at bounding box center [373, 142] width 139 height 20
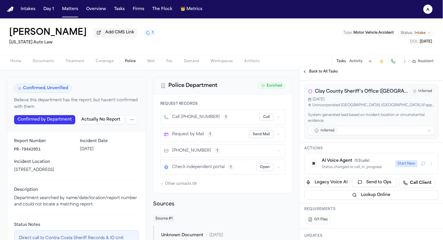
scroll to position [136, 0]
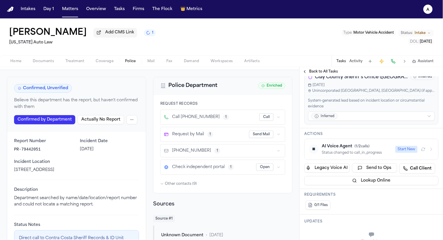
click at [337, 155] on div "Status changed to call_in_progress" at bounding box center [357, 152] width 70 height 5
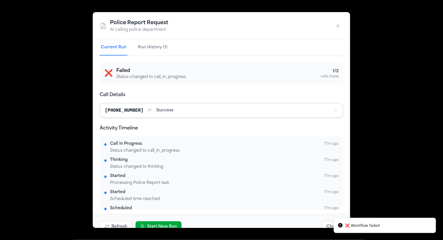
click at [156, 224] on button "Start New Run" at bounding box center [159, 226] width 46 height 11
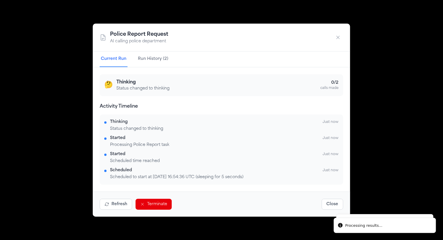
click at [83, 80] on div "Police Report Request AI calling police department Current Run Run History (2) …" at bounding box center [221, 120] width 443 height 240
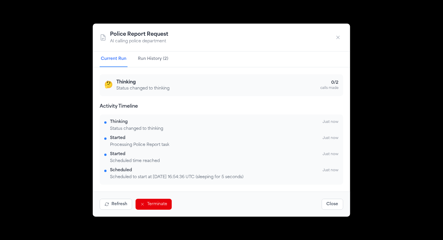
click at [339, 40] on icon "button" at bounding box center [338, 37] width 6 height 6
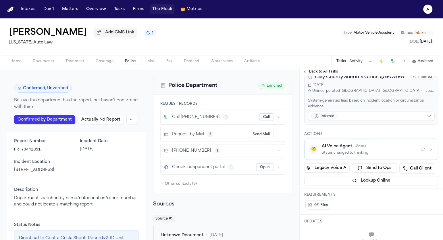
click at [163, 14] on button "The Flock" at bounding box center [162, 9] width 25 height 10
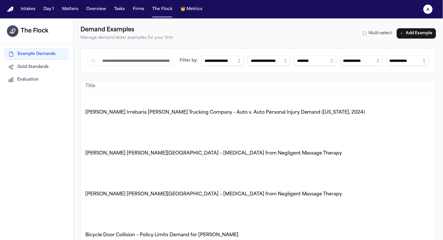
click at [430, 9] on icon "a" at bounding box center [427, 9] width 9 height 9
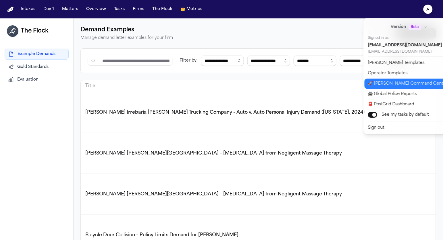
click at [368, 82] on button "🚀 [PERSON_NAME] Command Center" at bounding box center [413, 83] width 96 height 10
select select "**"
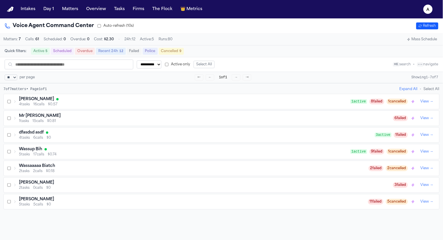
click at [93, 99] on div "[PERSON_NAME]" at bounding box center [185, 99] width 332 height 6
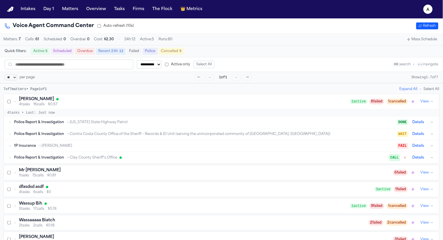
click at [95, 160] on span "→ Clay County Sheriff's Office" at bounding box center [91, 157] width 51 height 5
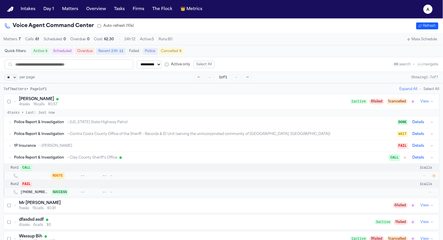
click at [434, 177] on icon "button" at bounding box center [434, 175] width 3 height 3
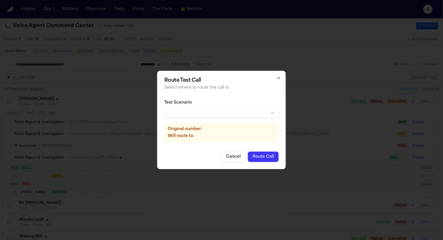
click at [249, 113] on body "**********" at bounding box center [221, 120] width 443 height 240
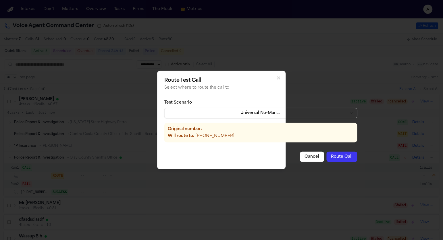
click at [318, 156] on div "Cancel Route Call" at bounding box center [260, 156] width 193 height 10
click at [327, 156] on button "Route Call" at bounding box center [342, 156] width 31 height 10
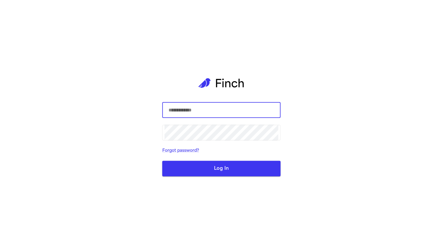
select select "**"
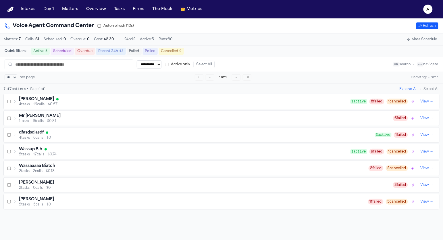
click at [90, 97] on div "[PERSON_NAME] 4 tasks 16 calls $0.57 1 active 8 failed 1 cancelled View →" at bounding box center [222, 101] width 436 height 15
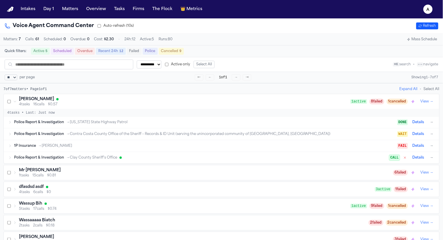
click at [90, 97] on div "[PERSON_NAME] 4 tasks 16 calls $0.57 1 active 8 failed 1 cancelled View →" at bounding box center [222, 101] width 436 height 15
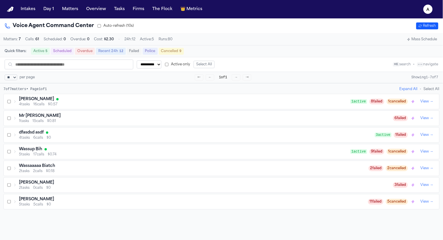
click at [23, 105] on span "4 tasks" at bounding box center [24, 104] width 11 height 5
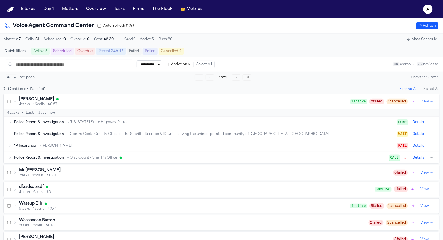
click at [23, 105] on span "4 tasks" at bounding box center [24, 104] width 11 height 5
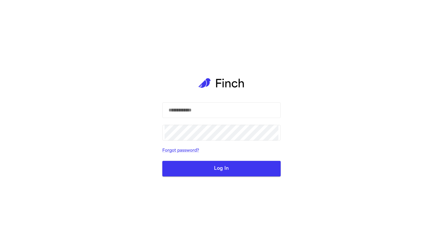
select select "**"
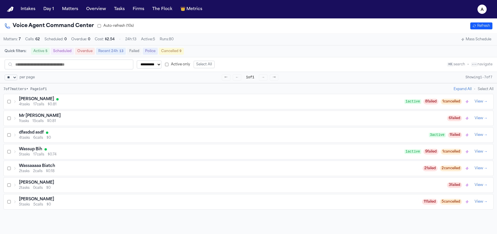
click at [48, 109] on div "Jill Warner 4 tasks 17 calls $0.81 1 active 8 failed 1 cancelled View →" at bounding box center [249, 101] width 490 height 15
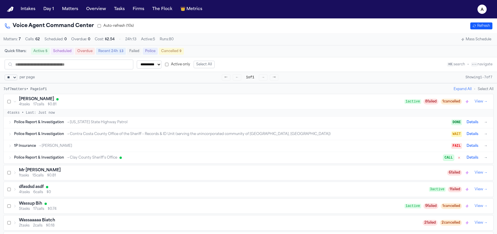
click at [65, 146] on span "→ [PERSON_NAME]" at bounding box center [55, 145] width 34 height 5
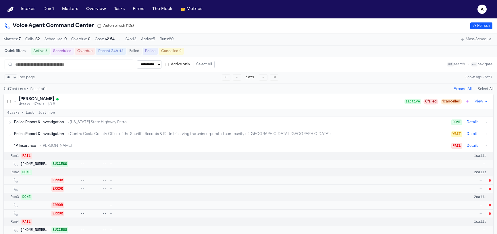
click at [222, 146] on div "1P Insurance → Stevenson-Johnson" at bounding box center [232, 145] width 437 height 5
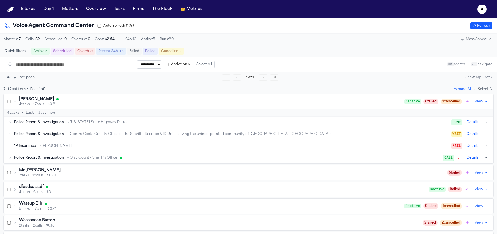
click at [222, 146] on div "1P Insurance → Stevenson-Johnson" at bounding box center [232, 145] width 437 height 5
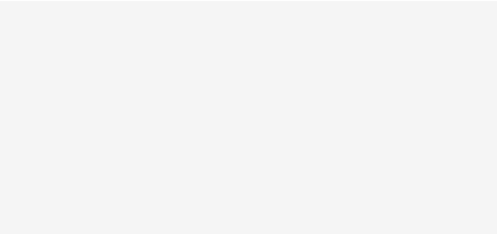
select select "**"
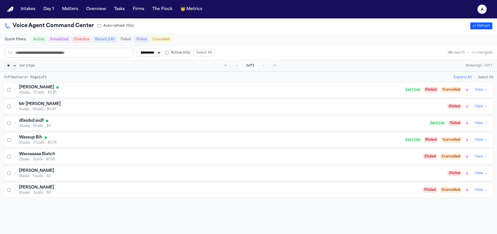
click at [41, 95] on span "17 calls" at bounding box center [38, 92] width 11 height 5
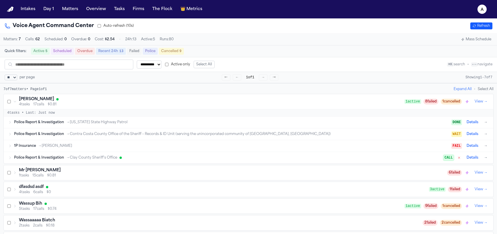
click at [59, 147] on span "→ [PERSON_NAME]" at bounding box center [55, 145] width 34 height 5
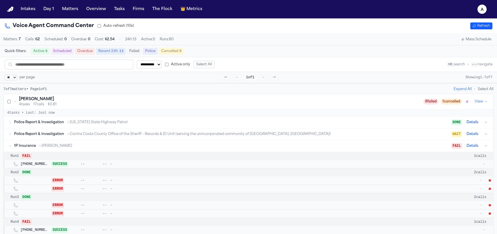
click at [31, 149] on div "1P Insurance → [PERSON_NAME] FAIL Details →" at bounding box center [251, 145] width 475 height 7
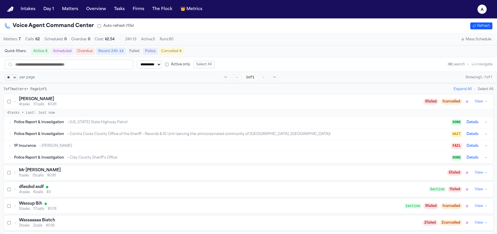
click at [31, 149] on div "1P Insurance → [PERSON_NAME] FAIL Details →" at bounding box center [251, 145] width 475 height 7
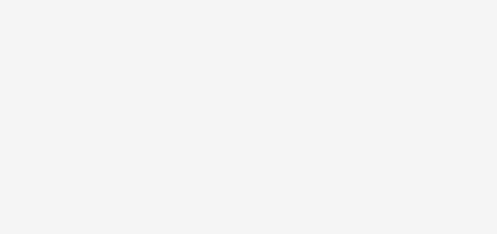
select select "**"
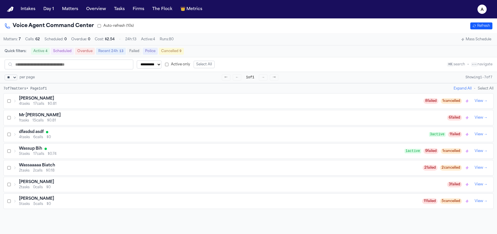
scroll to position [1, 0]
click at [19, 112] on div "Mr [PERSON_NAME] 1 tasks 15 calls $0.81 6 failed View →" at bounding box center [249, 117] width 490 height 15
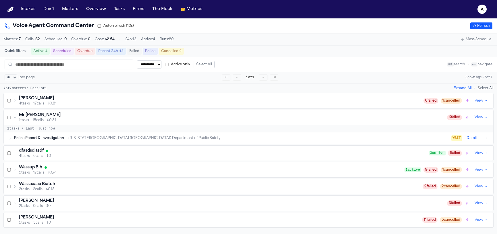
click at [21, 101] on h3 "[PERSON_NAME]" at bounding box center [36, 98] width 35 height 6
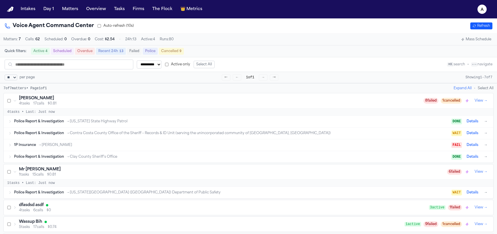
click at [48, 147] on span "→ [PERSON_NAME]" at bounding box center [55, 145] width 34 height 5
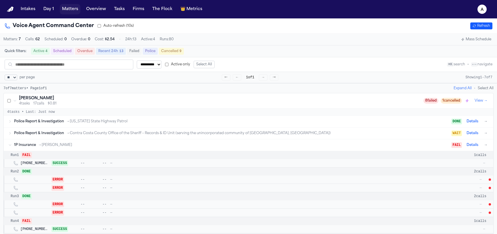
click at [76, 11] on button "Matters" at bounding box center [70, 9] width 21 height 10
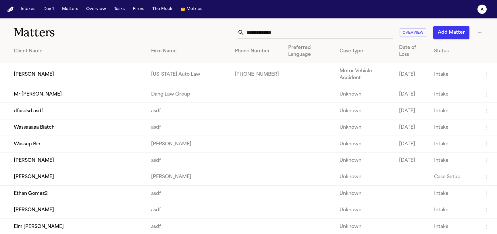
click at [73, 81] on td "[PERSON_NAME]" at bounding box center [73, 74] width 147 height 23
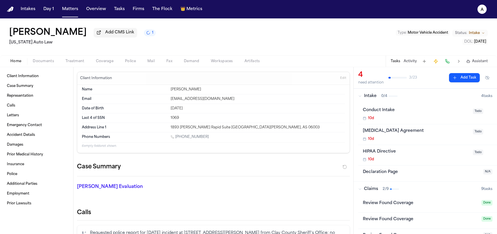
click at [107, 63] on span "Coverage" at bounding box center [105, 61] width 18 height 5
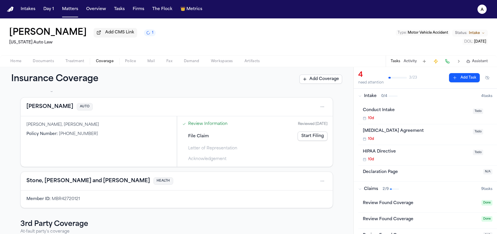
scroll to position [34, 0]
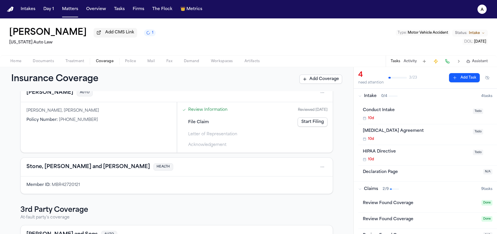
click at [292, 121] on div "File Claim Start Filing" at bounding box center [255, 121] width 150 height 13
click at [303, 126] on link "Start Filing" at bounding box center [313, 121] width 30 height 9
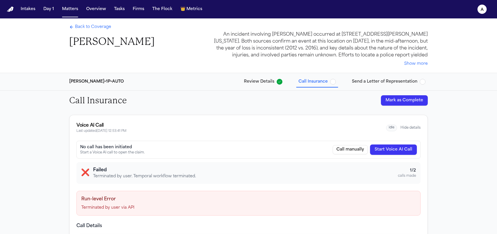
click at [381, 147] on button "Start Voice AI Call" at bounding box center [393, 149] width 47 height 10
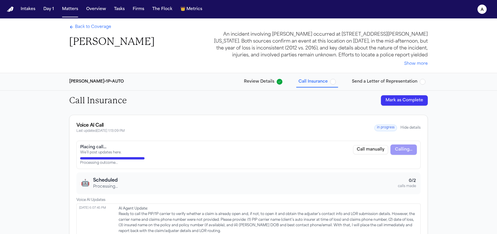
scroll to position [103, 0]
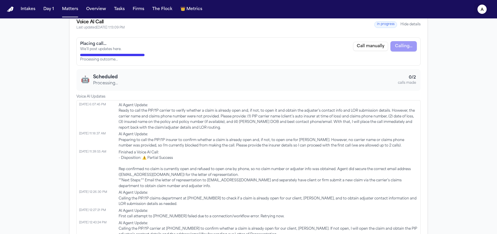
click at [486, 12] on button "a" at bounding box center [482, 9] width 16 height 13
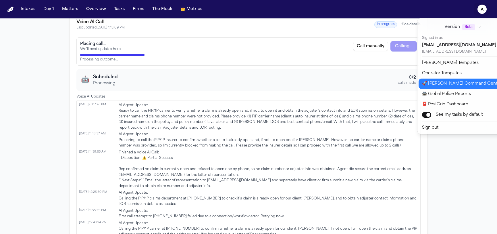
click at [452, 81] on button "🚀 [PERSON_NAME] Command Center" at bounding box center [467, 83] width 96 height 10
select select "**"
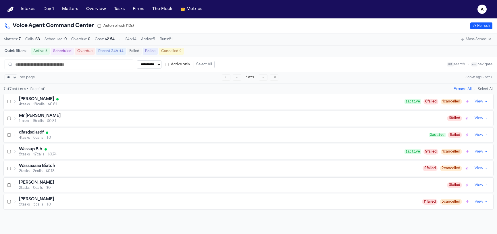
click at [29, 105] on span "4 tasks" at bounding box center [24, 104] width 11 height 5
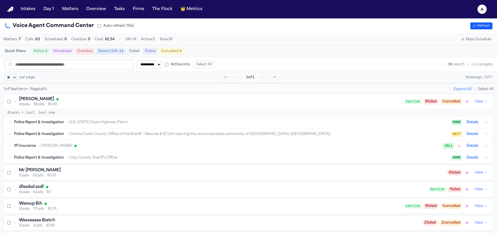
click at [42, 146] on span "→ [PERSON_NAME]" at bounding box center [55, 145] width 34 height 5
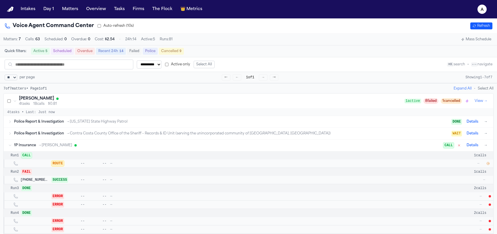
scroll to position [1, 0]
click at [489, 163] on icon "button" at bounding box center [487, 162] width 3 height 3
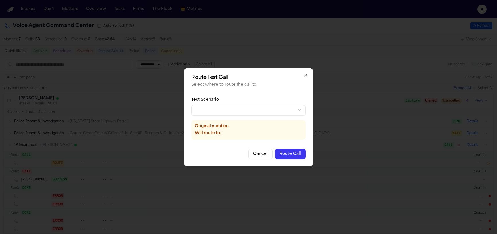
click at [253, 114] on div "Test Scenario" at bounding box center [248, 106] width 114 height 18
click at [251, 111] on body "**********" at bounding box center [248, 117] width 497 height 234
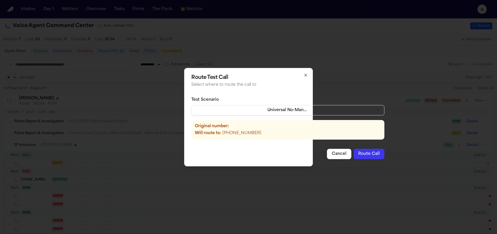
click at [354, 157] on button "Route Call" at bounding box center [369, 154] width 31 height 10
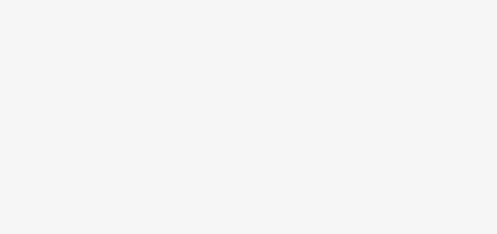
select select "**"
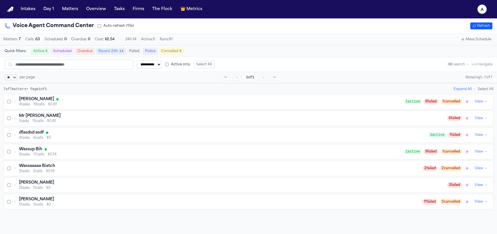
click at [31, 107] on div "4 tasks 19 calls $0.81" at bounding box center [212, 104] width 386 height 5
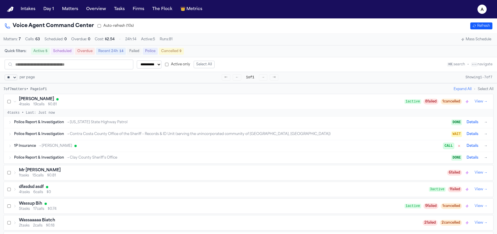
click at [40, 146] on span "→ [PERSON_NAME]" at bounding box center [55, 145] width 34 height 5
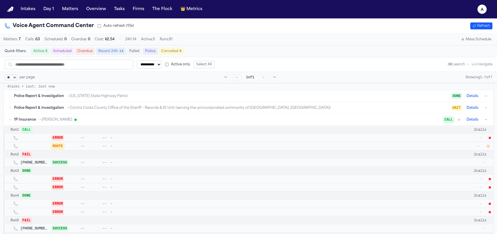
scroll to position [16, 0]
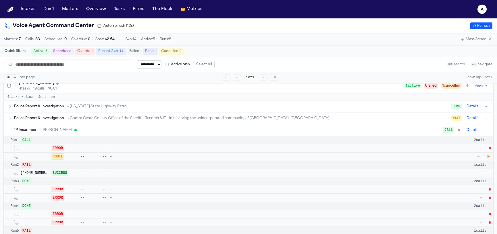
click at [490, 149] on div at bounding box center [490, 148] width 2 height 2
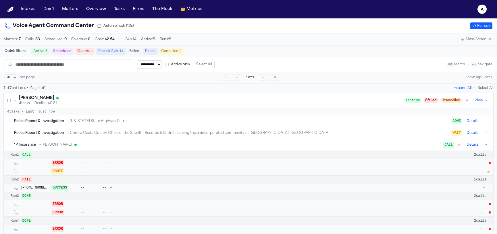
scroll to position [0, 0]
click at [488, 173] on icon "button" at bounding box center [488, 172] width 3 height 3
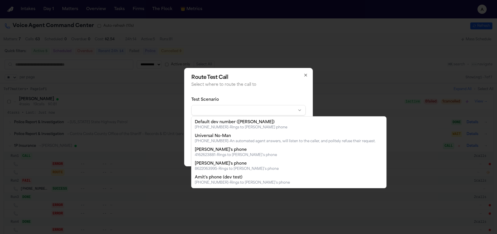
click at [241, 105] on body "**********" at bounding box center [248, 117] width 497 height 234
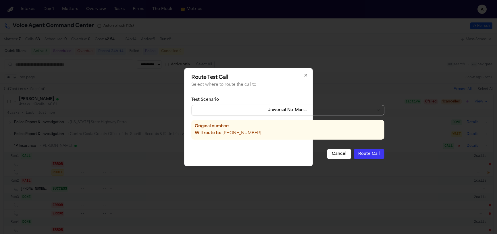
click at [354, 154] on button "Route Call" at bounding box center [369, 154] width 31 height 10
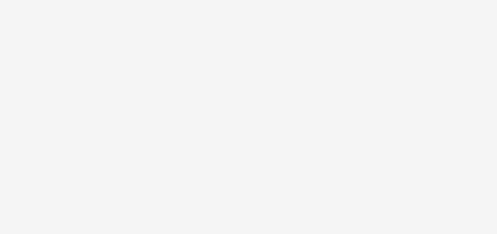
select select "**"
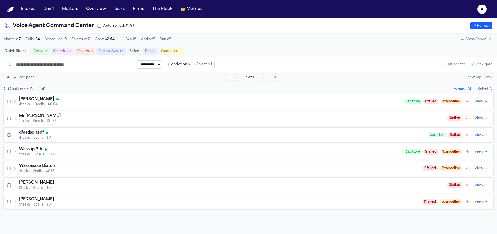
click at [42, 95] on div "7 of 7 matters • Page 1 of 1 Expand All • Select All [PERSON_NAME] 4 tasks 19 c…" at bounding box center [248, 148] width 490 height 122
click at [40, 107] on span "19 calls" at bounding box center [38, 104] width 11 height 5
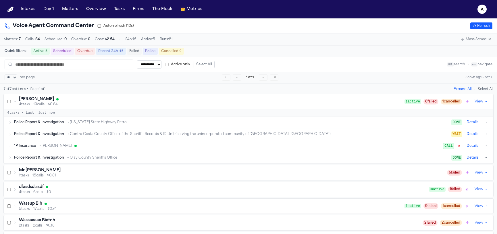
click at [40, 124] on span "Police Report & Investigation" at bounding box center [39, 122] width 50 height 5
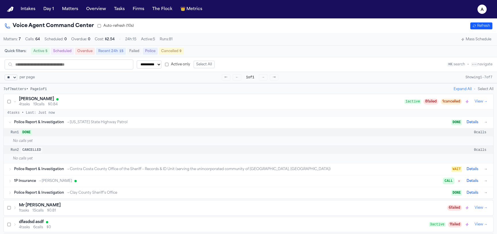
click at [40, 123] on span "Police Report & Investigation" at bounding box center [39, 122] width 50 height 5
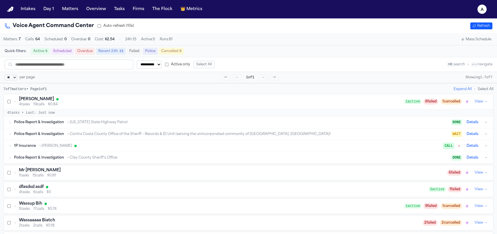
click at [35, 148] on span "1P Insurance" at bounding box center [25, 145] width 22 height 5
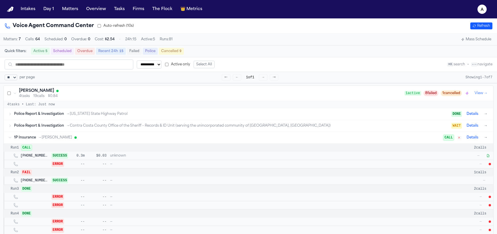
scroll to position [9, 0]
click at [490, 165] on div at bounding box center [490, 163] width 2 height 2
click at [51, 7] on button "Day 1" at bounding box center [48, 9] width 15 height 10
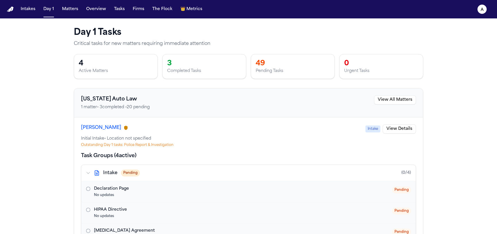
click at [56, 7] on div "Intakes Day 1 Matters Overview Tasks Firms The Flock 👑 Metrics" at bounding box center [111, 9] width 186 height 10
click at [60, 7] on button "Matters" at bounding box center [70, 9] width 21 height 10
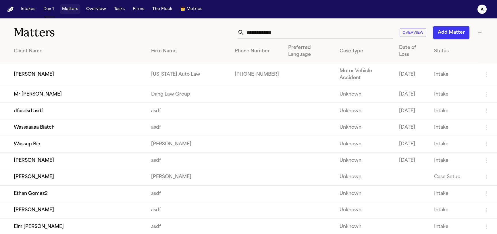
click at [63, 8] on button "Matters" at bounding box center [70, 9] width 21 height 10
click at [195, 9] on span "Metrics" at bounding box center [194, 9] width 16 height 6
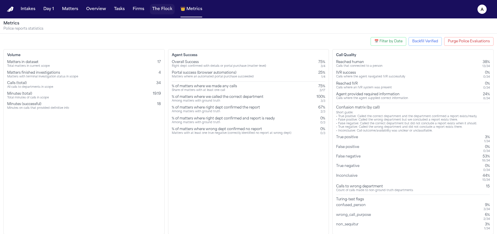
click at [150, 7] on button "The Flock" at bounding box center [162, 9] width 25 height 10
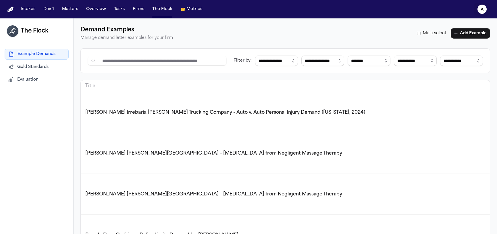
click at [477, 6] on button "a" at bounding box center [482, 9] width 16 height 13
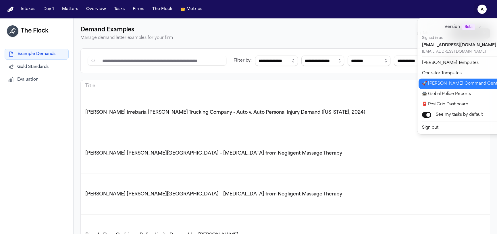
click at [436, 86] on button "🚀 [PERSON_NAME] Command Center" at bounding box center [467, 83] width 96 height 10
select select "**"
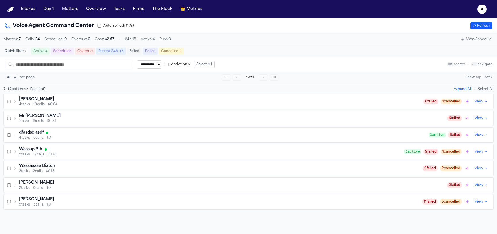
click at [40, 107] on span "19 calls" at bounding box center [38, 104] width 11 height 5
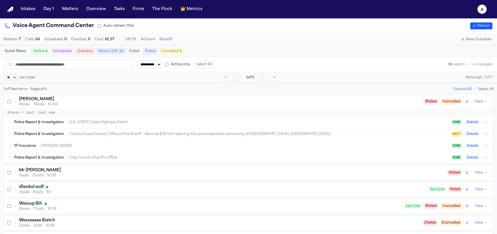
click at [49, 146] on span "→ Stevenson-Johnson" at bounding box center [55, 145] width 34 height 5
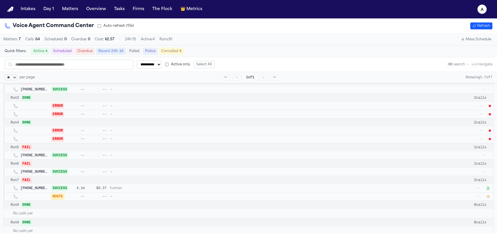
scroll to position [59, 0]
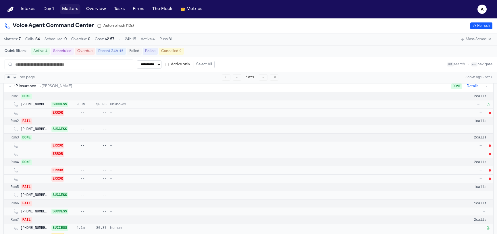
click at [62, 9] on button "Matters" at bounding box center [70, 9] width 21 height 10
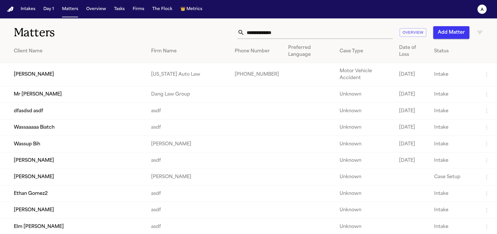
click at [56, 71] on td "[PERSON_NAME]" at bounding box center [73, 74] width 147 height 23
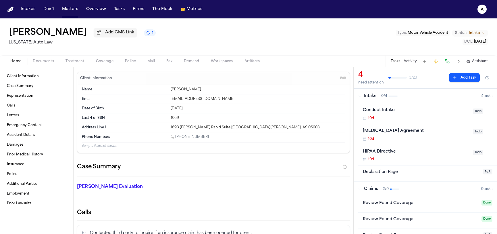
click at [104, 57] on div "Home Documents Treatment Coverage Police Mail Fax Demand Workspaces Artifacts T…" at bounding box center [248, 60] width 497 height 11
click at [104, 61] on span "Coverage" at bounding box center [105, 61] width 18 height 5
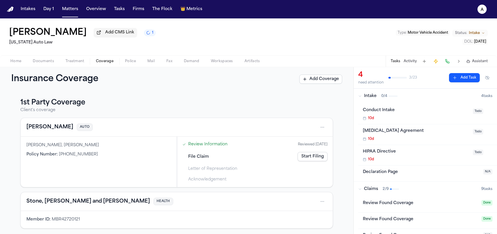
click at [307, 162] on div "File Claim Start Filing" at bounding box center [255, 156] width 150 height 13
click at [307, 159] on link "Start Filing" at bounding box center [313, 156] width 30 height 9
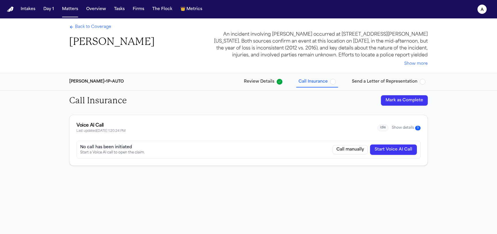
click at [399, 149] on button "Start Voice AI Call" at bounding box center [393, 149] width 47 height 10
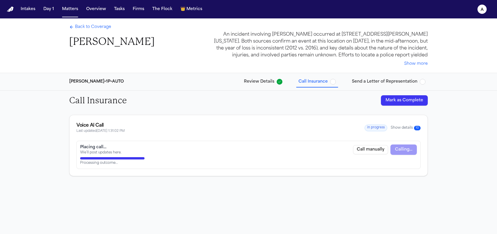
click at [485, 2] on nav "Intakes Day 1 Matters Overview Tasks Firms The Flock 👑 Metrics a" at bounding box center [248, 9] width 497 height 18
click at [484, 5] on icon "a" at bounding box center [482, 9] width 9 height 9
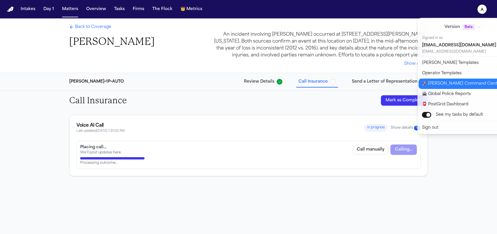
click at [451, 83] on button "🚀 [PERSON_NAME] Command Center" at bounding box center [467, 83] width 96 height 10
select select "**"
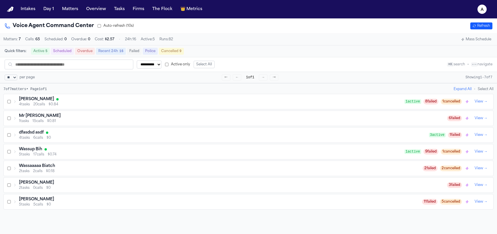
click at [52, 107] on span "$0.84" at bounding box center [54, 104] width 10 height 5
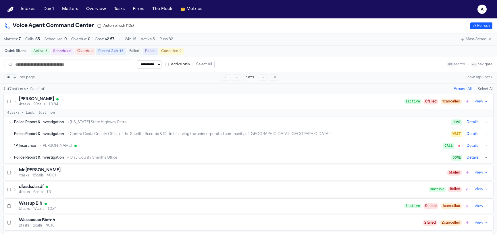
click at [45, 147] on span "→ Stevenson-Johnson" at bounding box center [55, 145] width 34 height 5
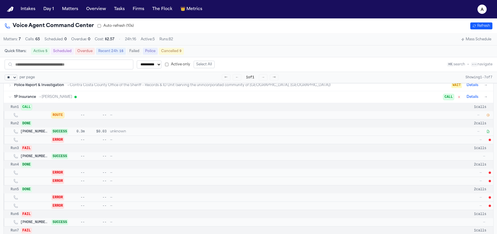
scroll to position [51, 0]
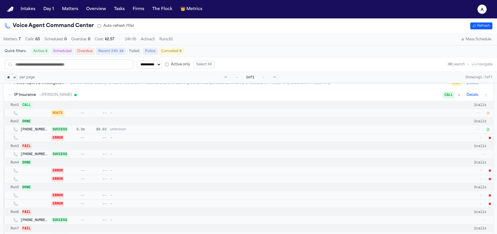
click at [488, 113] on icon "button" at bounding box center [487, 112] width 3 height 3
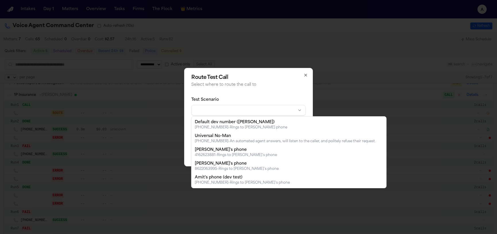
click at [222, 113] on body "**********" at bounding box center [248, 117] width 497 height 234
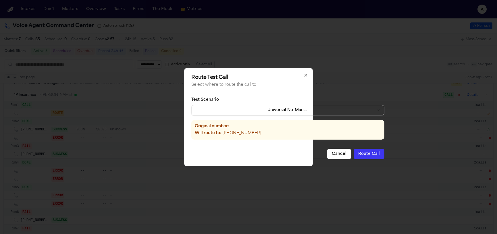
click at [356, 156] on button "Route Call" at bounding box center [369, 154] width 31 height 10
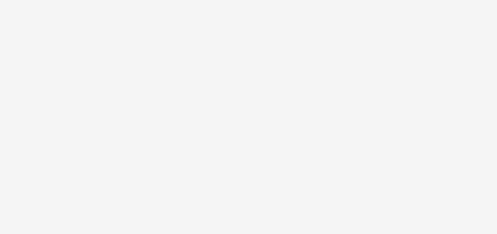
select select "**"
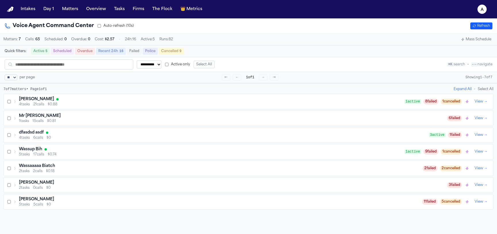
click at [74, 16] on nav "Intakes Day 1 Matters Overview Tasks Firms The Flock 👑 Metrics a" at bounding box center [248, 9] width 497 height 18
click at [71, 11] on button "Matters" at bounding box center [70, 9] width 21 height 10
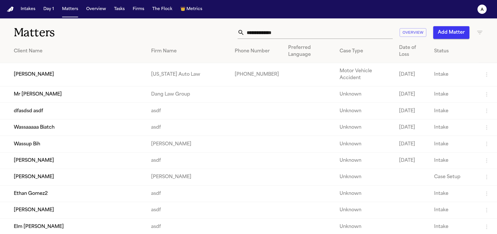
click at [57, 79] on td "[PERSON_NAME]" at bounding box center [73, 74] width 147 height 23
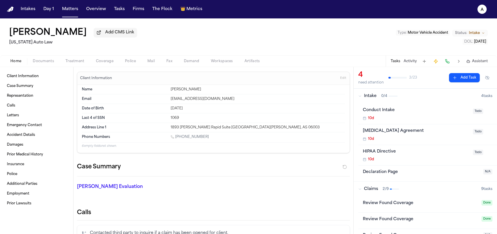
click at [83, 61] on span "Treatment" at bounding box center [75, 61] width 19 height 5
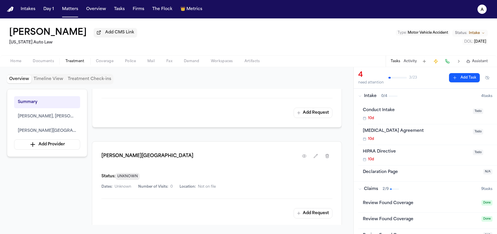
scroll to position [204, 0]
click at [305, 154] on icon "button" at bounding box center [304, 156] width 5 height 5
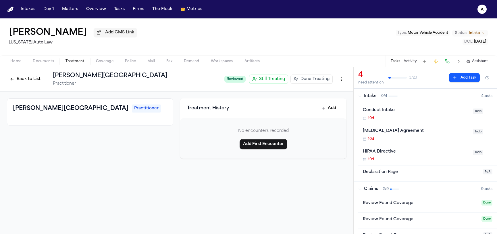
click at [326, 80] on span "Done Treating" at bounding box center [315, 79] width 29 height 6
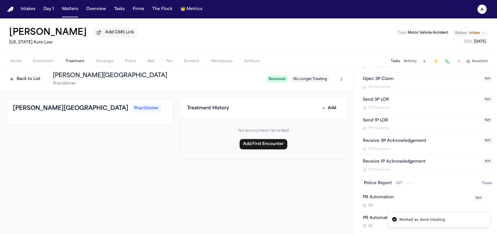
scroll to position [192, 0]
click at [25, 78] on button "Back to List" at bounding box center [25, 78] width 36 height 9
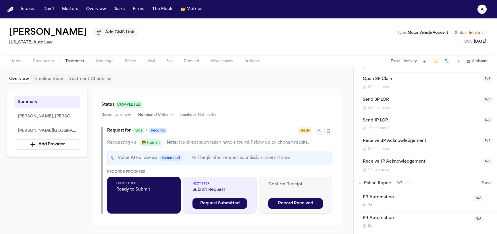
scroll to position [292, 0]
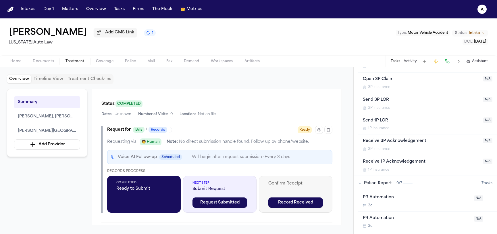
click at [150, 186] on span "Ready to Submit" at bounding box center [143, 189] width 55 height 6
click at [320, 127] on icon "button" at bounding box center [319, 129] width 5 height 5
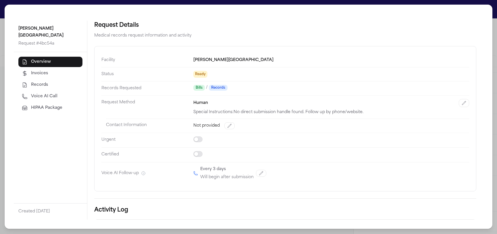
click at [52, 93] on span "Voice AI Call" at bounding box center [44, 96] width 26 height 6
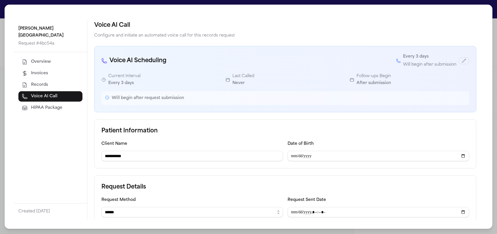
click at [420, 37] on p "Configure and initiate an automated voice call for this records request" at bounding box center [285, 35] width 382 height 7
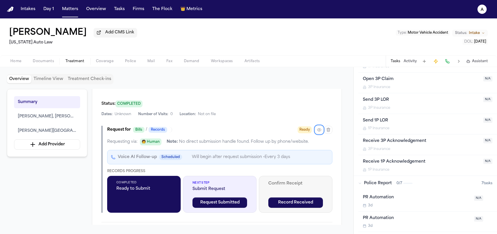
click at [171, 154] on span "Scheduled" at bounding box center [170, 157] width 23 height 6
click at [483, 17] on nav "Intakes Day 1 Matters Overview Tasks Firms The Flock 👑 Metrics a" at bounding box center [248, 9] width 497 height 18
click at [481, 10] on text "a" at bounding box center [482, 10] width 3 height 4
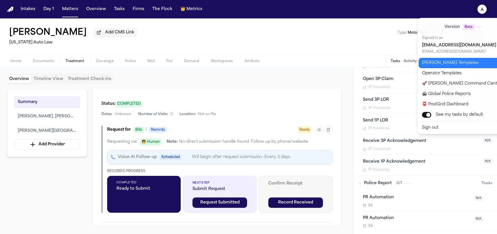
click at [446, 66] on button "[PERSON_NAME] Templates" at bounding box center [467, 63] width 96 height 10
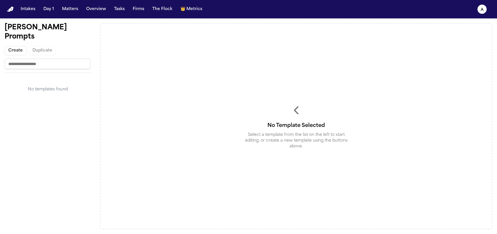
click at [472, 13] on nav "Intakes Day 1 Matters Overview Tasks Firms The Flock 👑 Metrics a" at bounding box center [248, 9] width 497 height 18
click at [479, 11] on icon "a" at bounding box center [482, 9] width 9 height 9
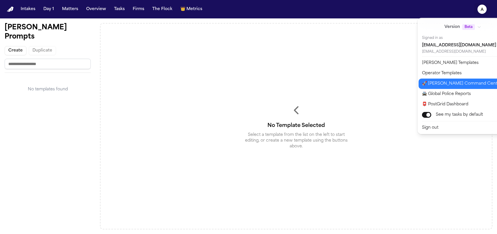
drag, startPoint x: 458, startPoint y: 85, endPoint x: 423, endPoint y: 91, distance: 35.5
click at [458, 85] on button "🚀 [PERSON_NAME] Command Center" at bounding box center [467, 83] width 96 height 10
select select "**"
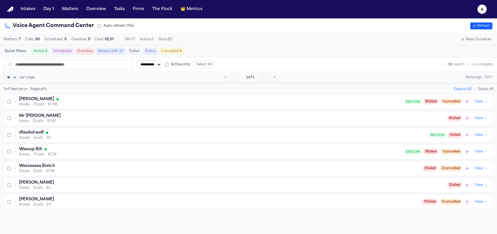
click at [31, 97] on div "[PERSON_NAME] 4 tasks 21 calls $0.88 1 active 8 failed 1 cancelled View →" at bounding box center [249, 101] width 490 height 15
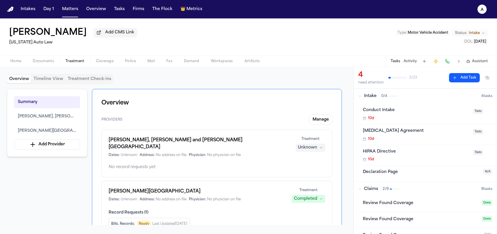
click at [361, 97] on icon "button" at bounding box center [359, 95] width 3 height 3
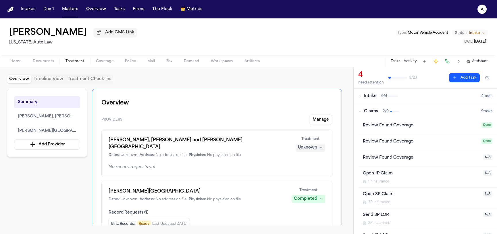
click at [361, 110] on div "Claims 2 / 9" at bounding box center [419, 111] width 123 height 6
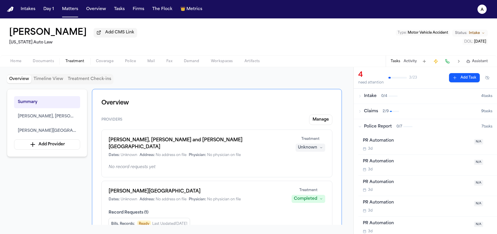
click at [361, 124] on div "Police Report 0 / 7" at bounding box center [419, 127] width 123 height 6
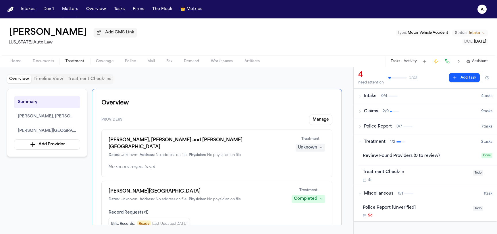
click at [362, 194] on div "Miscellaneous 0 / 1" at bounding box center [421, 193] width 126 height 6
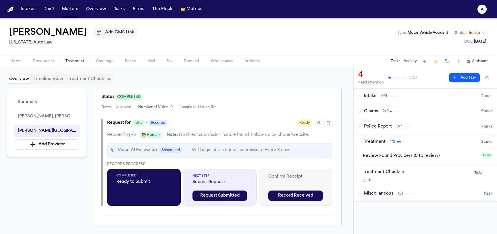
scroll to position [299, 0]
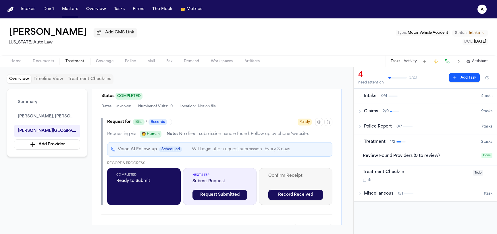
click at [157, 187] on div "Completed Ready to Submit" at bounding box center [144, 186] width 74 height 37
click at [308, 118] on span "Ready" at bounding box center [305, 121] width 14 height 7
click at [166, 146] on span "Scheduled" at bounding box center [170, 149] width 23 height 6
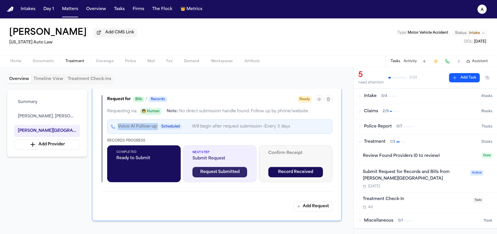
scroll to position [322, 0]
click at [179, 123] on span "Scheduled" at bounding box center [170, 126] width 23 height 6
click at [319, 97] on icon "button" at bounding box center [319, 99] width 5 height 5
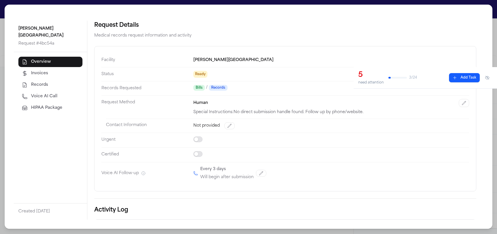
click at [48, 92] on button "Voice AI Call" at bounding box center [50, 96] width 64 height 10
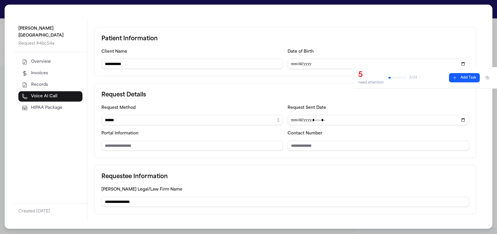
scroll to position [92, 0]
drag, startPoint x: 314, startPoint y: 162, endPoint x: 315, endPoint y: 152, distance: 10.1
click at [314, 161] on form "**********" at bounding box center [285, 129] width 382 height 204
click at [315, 152] on div "Request Details Request Method ****** ***** *** **** Request Sent Date Portal I…" at bounding box center [285, 120] width 382 height 75
click at [314, 146] on input "Contact Number" at bounding box center [379, 145] width 182 height 10
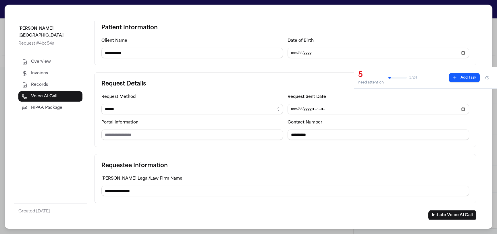
scroll to position [103, 0]
type input "**********"
click at [450, 213] on button "Initiate Voice AI Call" at bounding box center [452, 214] width 48 height 10
click at [136, 139] on div "**********" at bounding box center [285, 109] width 382 height 75
click at [137, 135] on input "Portal Information" at bounding box center [192, 134] width 182 height 10
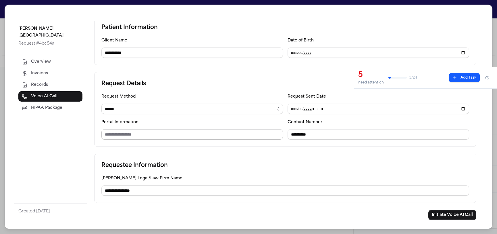
type input "*"
type input "*********"
click at [451, 230] on div "**********" at bounding box center [248, 117] width 497 height 234
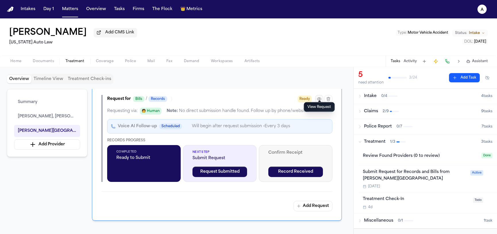
click at [318, 97] on icon "button" at bounding box center [319, 99] width 5 height 5
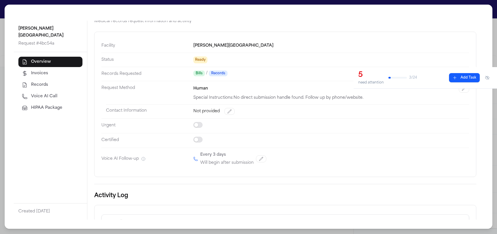
scroll to position [0, 0]
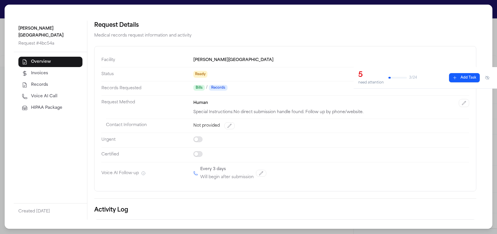
click at [58, 93] on button "Voice AI Call" at bounding box center [50, 96] width 64 height 10
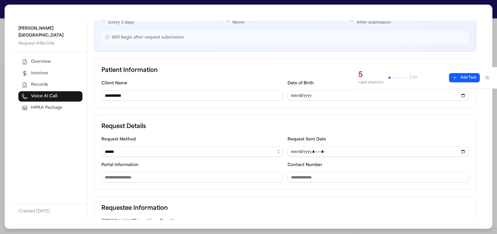
scroll to position [103, 0]
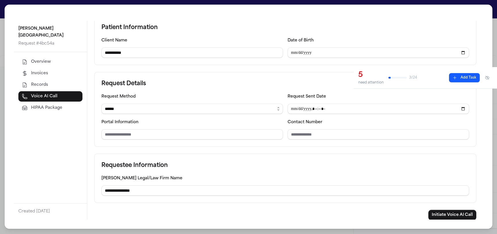
drag, startPoint x: 184, startPoint y: 124, endPoint x: 184, endPoint y: 126, distance: 2.9
click at [184, 124] on div "Portal Information" at bounding box center [192, 128] width 182 height 21
click at [183, 128] on div "Portal Information" at bounding box center [192, 128] width 182 height 21
click at [182, 131] on input "Portal Information" at bounding box center [192, 134] width 182 height 10
type input "*********"
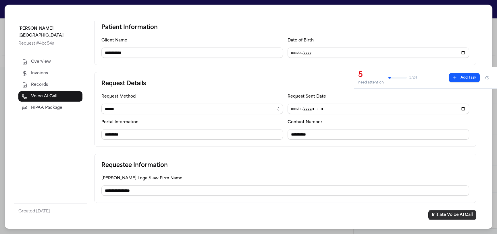
click at [448, 214] on button "Initiate Voice AI Call" at bounding box center [452, 214] width 48 height 10
click at [288, 133] on input "**********" at bounding box center [379, 134] width 182 height 10
type input "**********"
click at [443, 210] on button "Initiate Voice AI Call" at bounding box center [452, 214] width 48 height 10
click at [343, 3] on div "**********" at bounding box center [248, 117] width 497 height 234
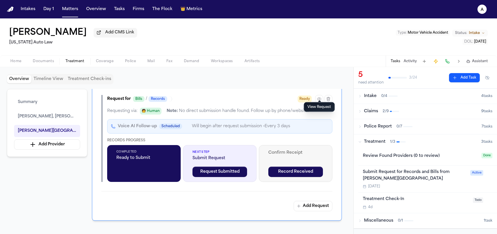
drag, startPoint x: 473, startPoint y: 12, endPoint x: 495, endPoint y: 11, distance: 21.3
click at [478, 12] on nav "Intakes Day 1 Matters Overview Tasks Firms The Flock 👑 Metrics a" at bounding box center [248, 9] width 497 height 18
click at [484, 11] on icon "a" at bounding box center [482, 9] width 9 height 9
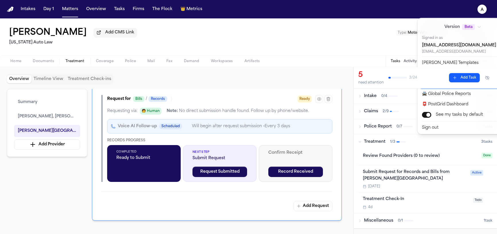
click at [446, 79] on button "🚀 [PERSON_NAME] Command Center" at bounding box center [467, 83] width 96 height 10
select select "**"
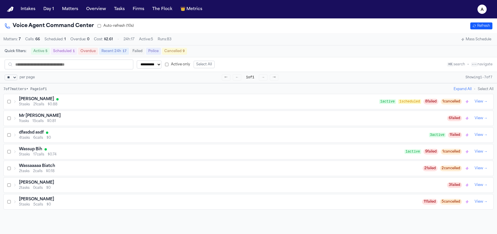
click at [75, 102] on div "[PERSON_NAME]" at bounding box center [199, 99] width 360 height 6
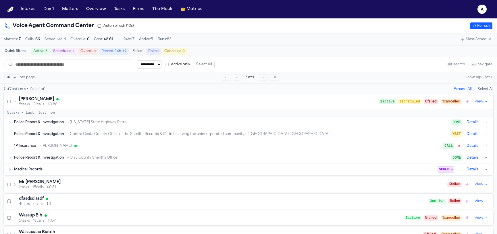
click at [89, 167] on div "Medical Records SCHED Details →" at bounding box center [249, 168] width 490 height 11
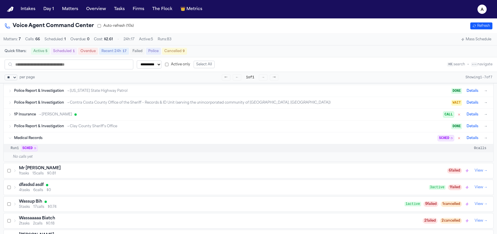
scroll to position [32, 0]
click at [474, 141] on button "Details" at bounding box center [472, 137] width 16 height 7
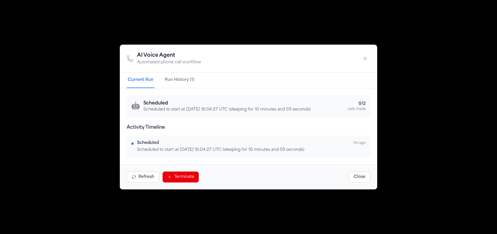
click at [138, 174] on button "Refresh" at bounding box center [143, 176] width 32 height 11
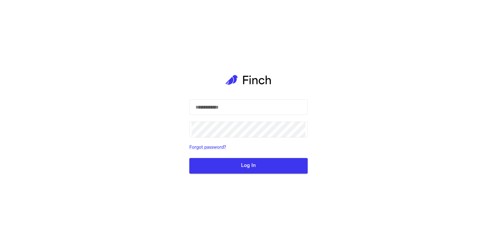
select select "**"
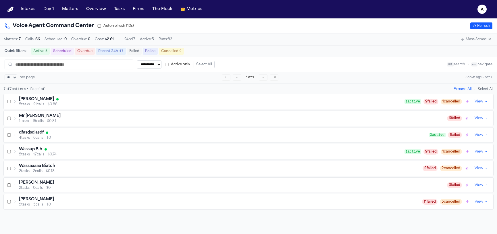
click at [49, 102] on div "[PERSON_NAME]" at bounding box center [212, 99] width 386 height 6
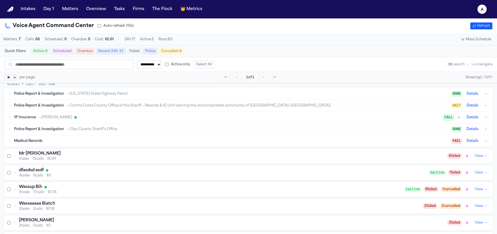
click at [63, 143] on div "Medical Records" at bounding box center [232, 140] width 437 height 5
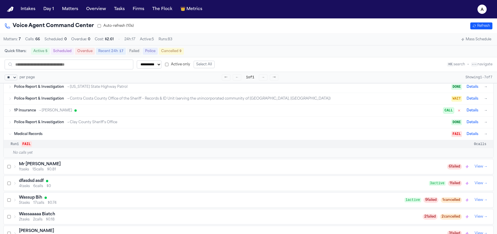
scroll to position [36, 0]
click at [478, 136] on button "Details" at bounding box center [472, 133] width 16 height 7
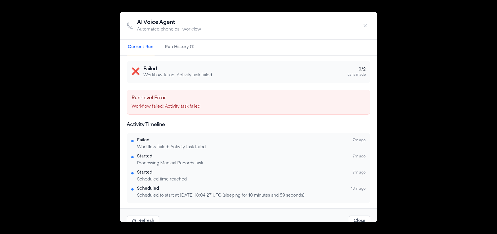
scroll to position [3, 0]
click at [164, 45] on button "Run History (1)" at bounding box center [180, 48] width 32 height 16
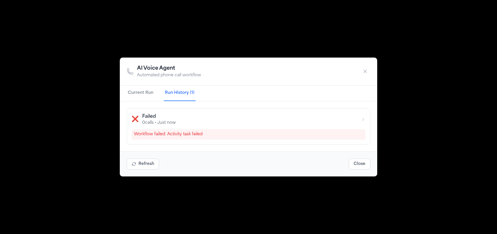
click at [147, 101] on div "❌ Failed 0 calls • Just now Workflow failed: Activity task failed" at bounding box center [248, 126] width 257 height 50
click at [147, 92] on button "Current Run" at bounding box center [141, 93] width 28 height 16
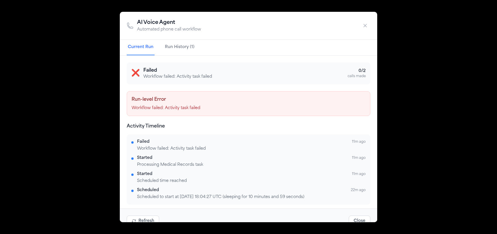
click at [49, 93] on div "AI Voice Agent Automated phone call workflow Current Run Run History (1) ❌ Fail…" at bounding box center [248, 117] width 497 height 234
click at [368, 29] on button "button" at bounding box center [365, 25] width 10 height 10
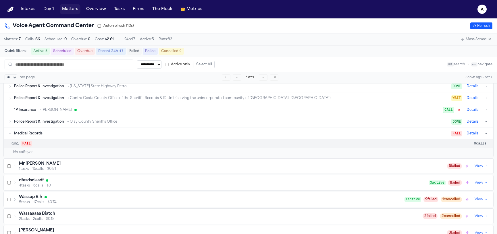
click at [60, 12] on button "Matters" at bounding box center [70, 9] width 21 height 10
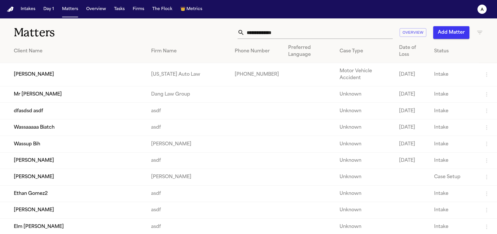
click at [28, 75] on td "[PERSON_NAME]" at bounding box center [73, 74] width 147 height 23
click at [38, 78] on td "[PERSON_NAME]" at bounding box center [73, 74] width 147 height 23
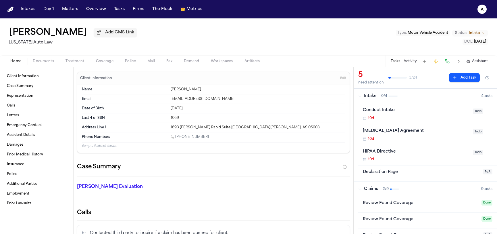
click at [72, 58] on div "Home Documents Treatment Coverage Police Mail Fax Demand Workspaces Artifacts T…" at bounding box center [248, 60] width 497 height 11
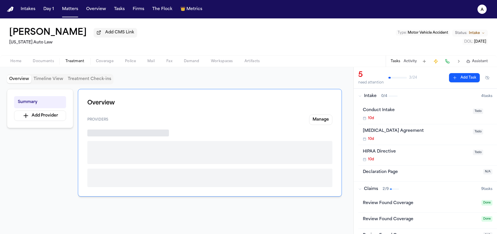
click at [73, 63] on span "Treatment" at bounding box center [75, 61] width 19 height 5
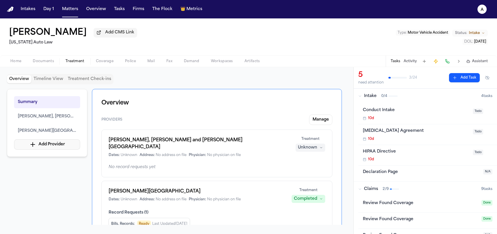
click at [46, 145] on button "Add Provider" at bounding box center [47, 144] width 66 height 10
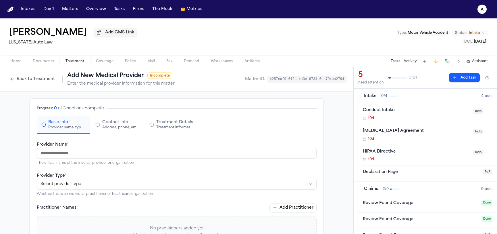
drag, startPoint x: 74, startPoint y: 161, endPoint x: 74, endPoint y: 156, distance: 4.6
click at [74, 161] on p "The official name of the medical provider or organization" at bounding box center [177, 162] width 280 height 5
click at [73, 155] on input "Provider Name *" at bounding box center [177, 153] width 280 height 10
type input "**********"
click at [80, 179] on div "**********" at bounding box center [177, 184] width 280 height 24
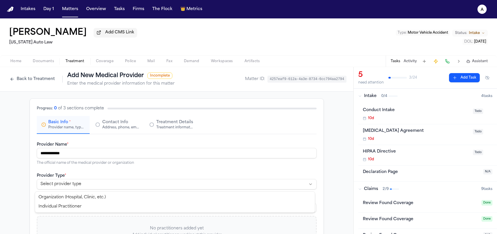
click at [79, 182] on html "**********" at bounding box center [248, 117] width 497 height 234
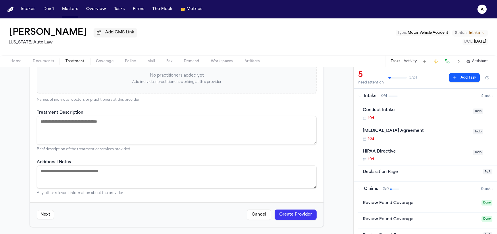
click at [41, 212] on button "Next" at bounding box center [45, 214] width 17 height 9
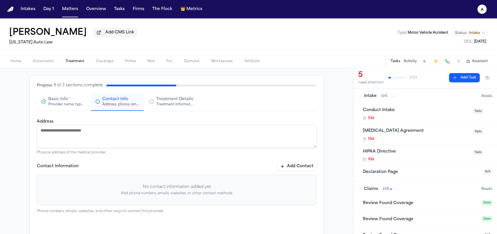
scroll to position [90, 0]
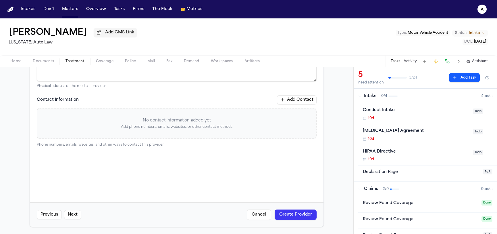
click at [304, 211] on button "Create Provider" at bounding box center [296, 214] width 42 height 10
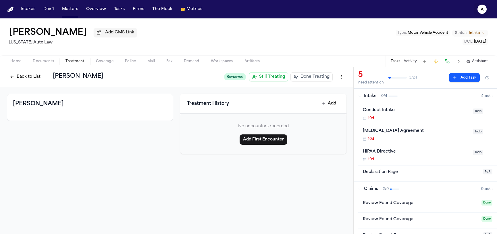
drag, startPoint x: 481, startPoint y: 10, endPoint x: 466, endPoint y: 14, distance: 14.8
click at [466, 14] on nav "Intakes Day 1 Matters Overview Tasks Firms The Flock 👑 Metrics a" at bounding box center [248, 9] width 497 height 18
click at [480, 11] on icon "a" at bounding box center [482, 9] width 9 height 9
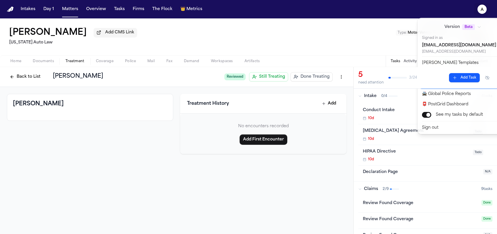
click at [434, 79] on button "🚀 [PERSON_NAME] Command Center" at bounding box center [467, 83] width 96 height 10
select select "**"
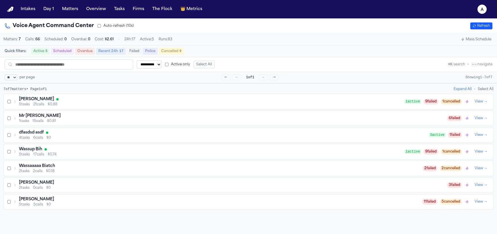
click at [43, 107] on span "21 calls" at bounding box center [38, 104] width 11 height 5
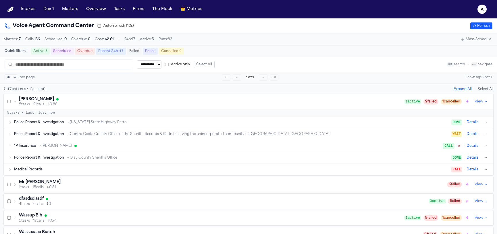
click at [52, 171] on div "Medical Records" at bounding box center [232, 169] width 437 height 5
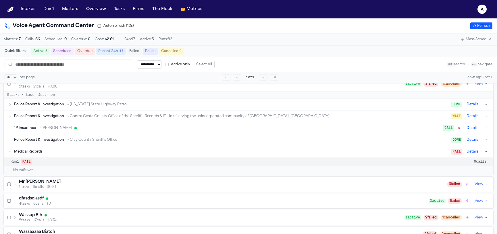
scroll to position [63, 0]
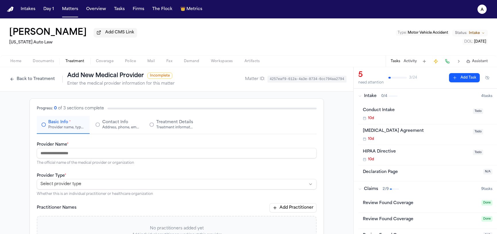
click at [42, 85] on div "Back to Treatment Add New Medical Provider Incomplete Enter the medical provide…" at bounding box center [91, 79] width 168 height 15
click at [42, 82] on button "Back to Treatment" at bounding box center [32, 78] width 51 height 9
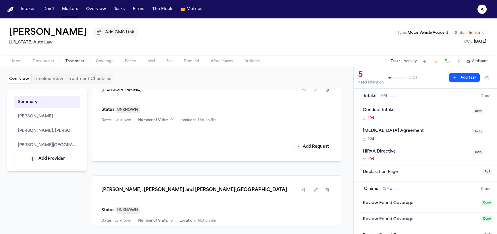
scroll to position [273, 0]
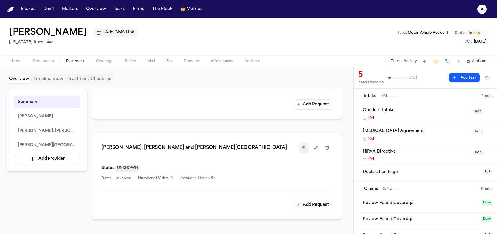
click at [307, 142] on button "button" at bounding box center [304, 147] width 10 height 10
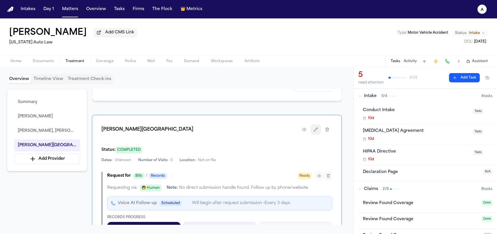
scroll to position [405, 0]
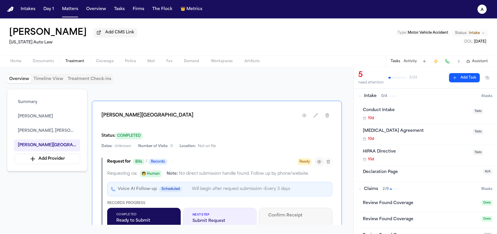
click at [318, 159] on icon "button" at bounding box center [319, 161] width 5 height 5
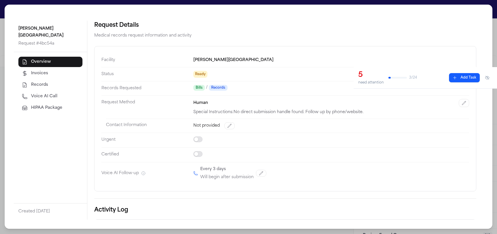
click at [25, 93] on icon "button" at bounding box center [25, 96] width 6 height 6
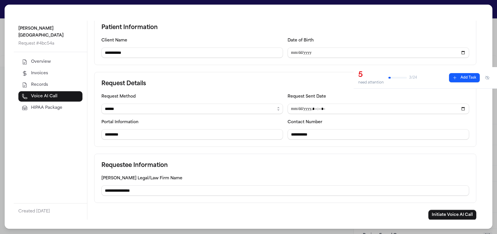
scroll to position [103, 0]
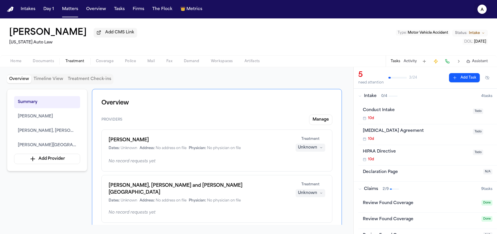
click at [486, 5] on button "a" at bounding box center [482, 9] width 16 height 13
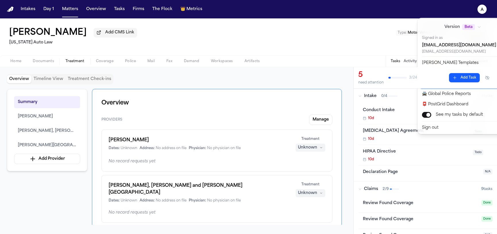
click at [447, 86] on button "🚀 [PERSON_NAME] Command Center" at bounding box center [467, 83] width 96 height 10
select select "**"
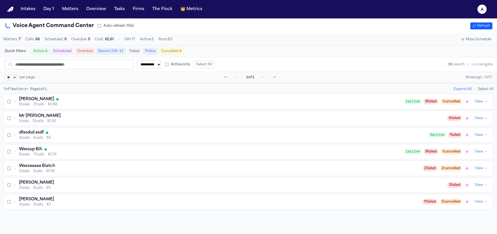
click at [22, 101] on h3 "[PERSON_NAME]" at bounding box center [36, 99] width 35 height 6
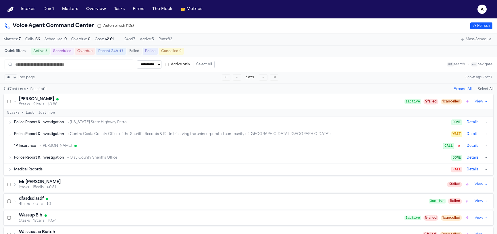
click at [47, 160] on span "Police Report & Investigation" at bounding box center [39, 157] width 50 height 5
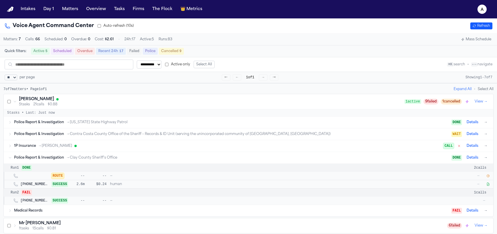
click at [46, 163] on div "Police Report & Investigation → Clay County Sheriff's Office DONE Details →" at bounding box center [249, 157] width 490 height 11
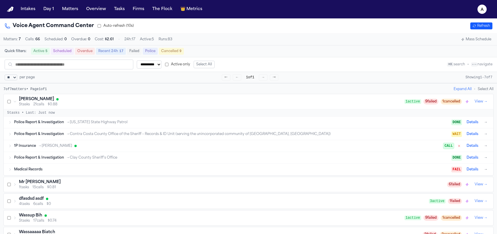
click at [43, 168] on div "Medical Records FAIL Details →" at bounding box center [251, 169] width 475 height 7
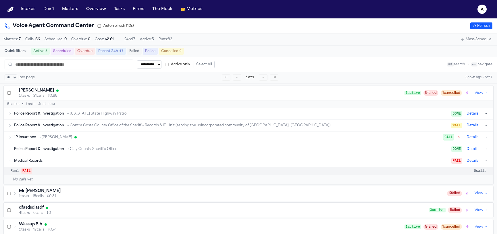
scroll to position [9, 0]
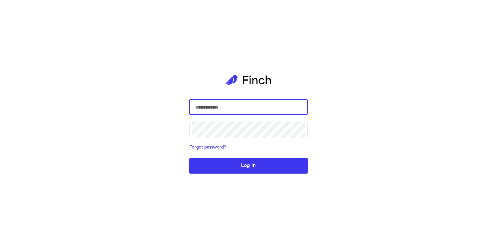
select select "**"
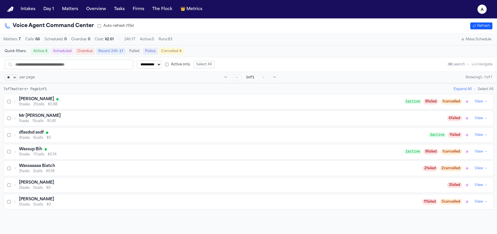
click at [37, 109] on div "[PERSON_NAME] 5 tasks 21 calls $0.88 1 active 9 failed 1 cancelled View →" at bounding box center [249, 101] width 490 height 15
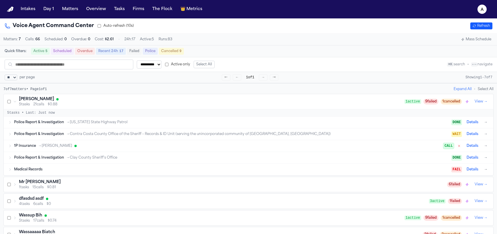
click at [56, 168] on div "Medical Records FAIL Details →" at bounding box center [251, 169] width 475 height 7
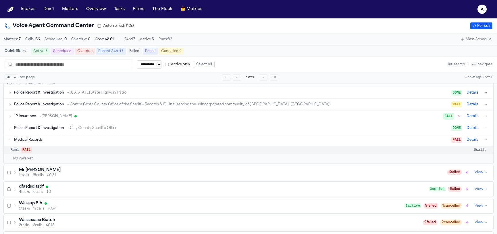
scroll to position [39, 0]
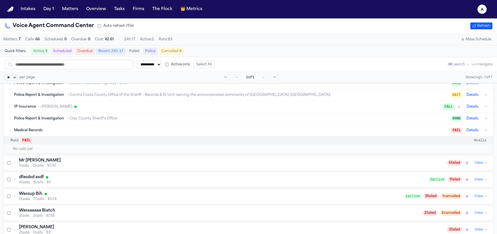
click at [484, 131] on button "→" at bounding box center [486, 130] width 6 height 6
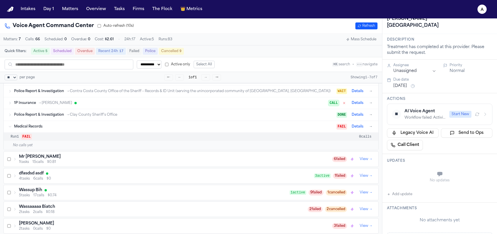
scroll to position [37, 0]
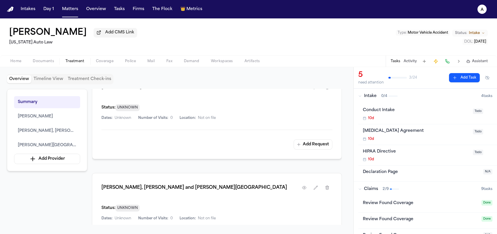
scroll to position [298, 0]
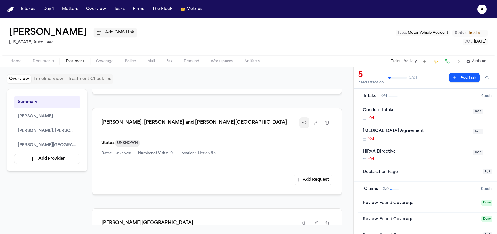
click at [302, 120] on button "button" at bounding box center [304, 122] width 10 height 10
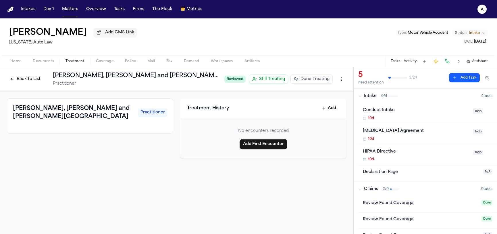
click at [14, 80] on button "Back to List" at bounding box center [25, 78] width 36 height 9
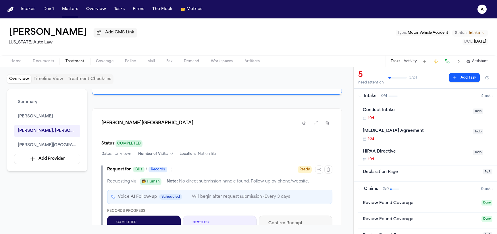
scroll to position [397, 0]
click at [303, 122] on icon "button" at bounding box center [304, 124] width 5 height 5
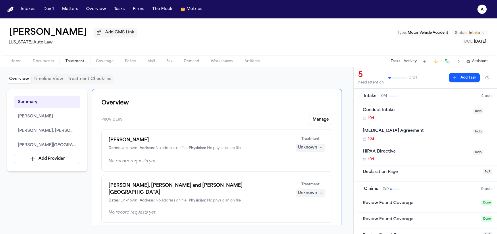
click at [194, 15] on nav "Intakes Day 1 Matters Overview Tasks Firms The Flock 👑 Metrics a" at bounding box center [248, 9] width 497 height 18
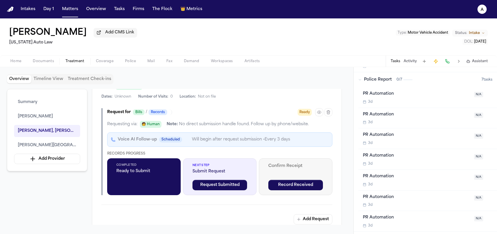
scroll to position [408, 0]
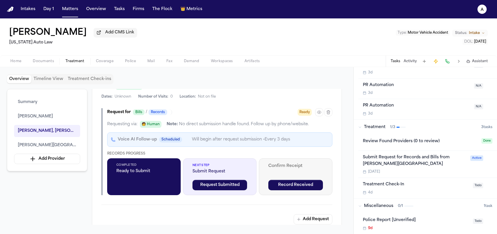
click at [408, 157] on div "Submit Request for Records and Bills from [PERSON_NAME][GEOGRAPHIC_DATA]" at bounding box center [415, 160] width 104 height 13
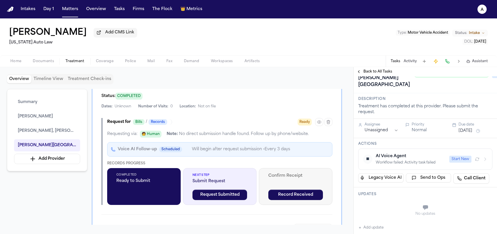
scroll to position [36, 0]
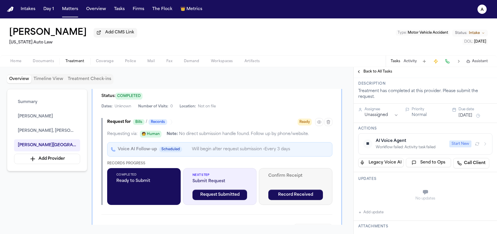
click at [483, 146] on icon "button" at bounding box center [485, 143] width 5 height 5
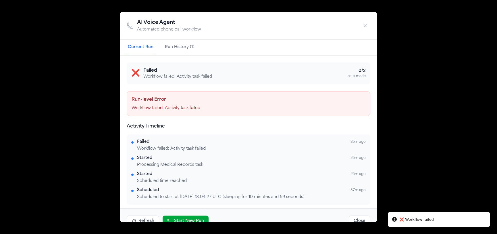
click at [366, 27] on icon "button" at bounding box center [365, 26] width 6 height 6
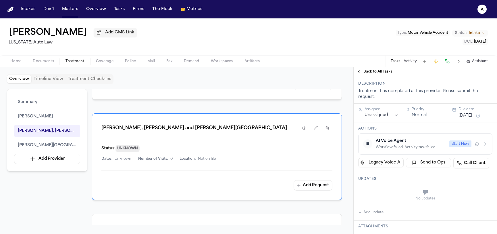
scroll to position [292, 0]
click at [307, 124] on button "button" at bounding box center [304, 129] width 10 height 10
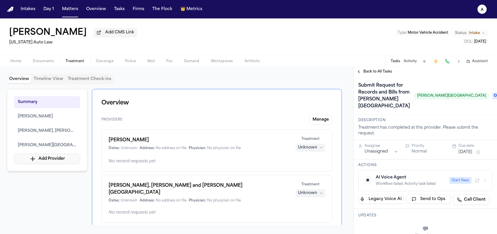
click at [52, 158] on button "Add Provider" at bounding box center [47, 158] width 66 height 10
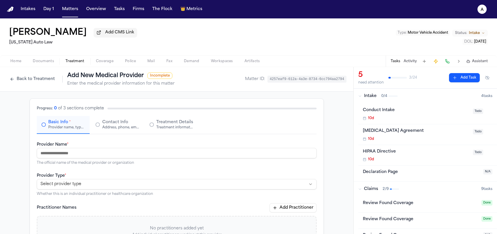
click at [69, 156] on input "Provider Name *" at bounding box center [177, 153] width 280 height 10
type input "********"
click at [96, 180] on div "**********" at bounding box center [177, 184] width 280 height 24
click at [95, 182] on html "**********" at bounding box center [248, 117] width 497 height 234
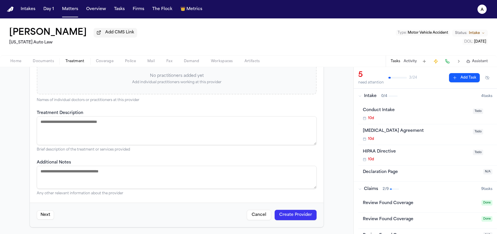
scroll to position [152, 0]
click at [299, 217] on button "Create Provider" at bounding box center [296, 214] width 42 height 10
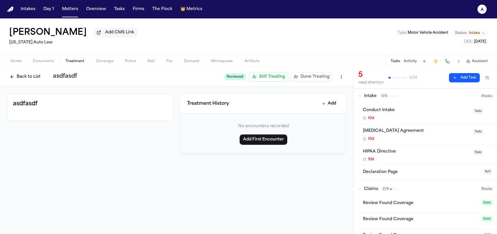
click at [478, 14] on button "a" at bounding box center [482, 9] width 16 height 13
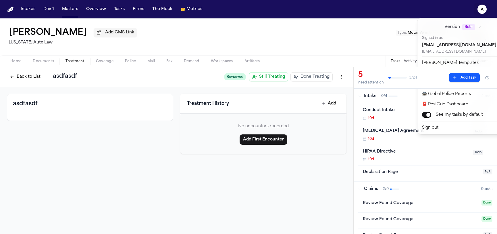
click at [433, 84] on button "🚀 Bland Command Center" at bounding box center [467, 83] width 96 height 10
select select "**"
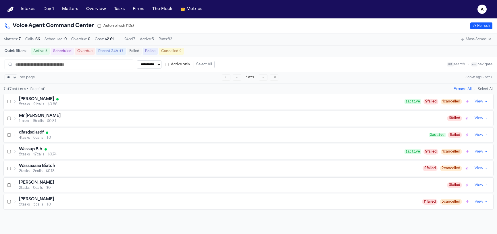
click at [30, 102] on h3 "Jill Warner" at bounding box center [36, 99] width 35 height 6
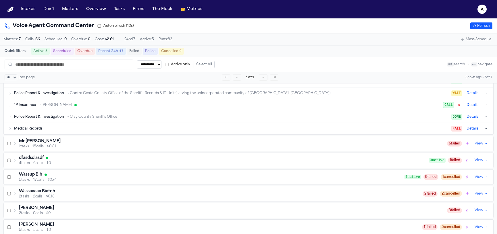
scroll to position [43, 0]
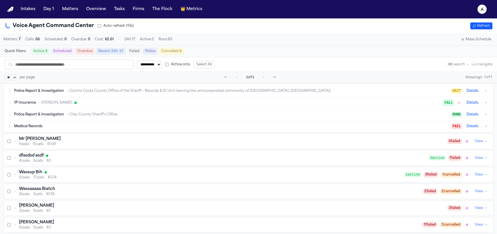
click at [52, 134] on div "Jill Warner 5 tasks 21 calls $0.88 1 active 9 failed 1 cancelled View → 5 tasks…" at bounding box center [248, 142] width 490 height 182
click at [53, 131] on div "Medical Records FAIL Details →" at bounding box center [249, 125] width 490 height 11
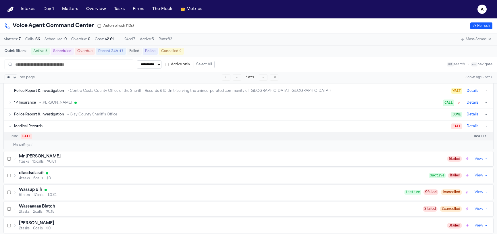
click at [52, 130] on div "Medical Records FAIL Details →" at bounding box center [251, 126] width 475 height 7
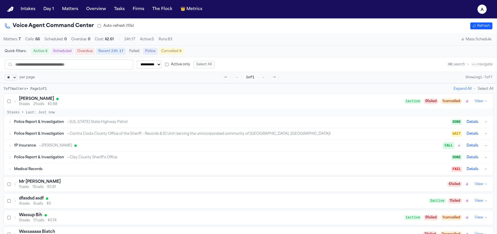
scroll to position [0, 0]
click at [104, 51] on button "Recent 24h 17" at bounding box center [111, 51] width 30 height 7
click at [103, 51] on button "Recent 24h 17" at bounding box center [111, 51] width 30 height 7
click at [174, 52] on button "Cancelled 9" at bounding box center [171, 51] width 25 height 7
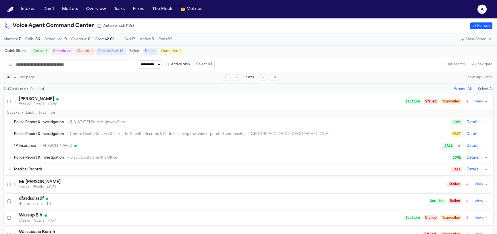
click at [174, 52] on button "Cancelled 9" at bounding box center [171, 51] width 25 height 7
click at [150, 171] on div "Medical Records" at bounding box center [232, 169] width 437 height 5
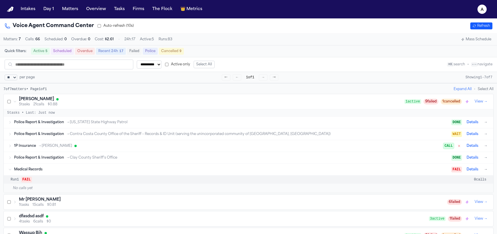
click at [150, 171] on div "Medical Records" at bounding box center [232, 169] width 437 height 5
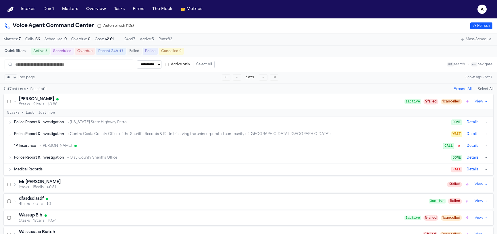
click at [116, 49] on button "Recent 24h 17" at bounding box center [111, 51] width 30 height 7
click at [132, 51] on button "Failed" at bounding box center [134, 51] width 15 height 7
click at [118, 51] on button "Recent 24h 17" at bounding box center [111, 51] width 30 height 7
click at [127, 51] on button "Failed" at bounding box center [134, 51] width 15 height 7
drag, startPoint x: 124, startPoint y: 102, endPoint x: 127, endPoint y: 99, distance: 4.3
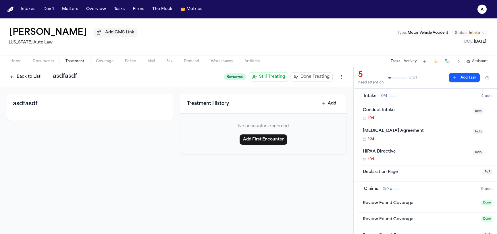
click at [22, 84] on div "Back to List asdfasdf Reviewed Still Treating Done Treating" at bounding box center [176, 77] width 353 height 20
click at [21, 78] on button "Back to List" at bounding box center [25, 76] width 36 height 9
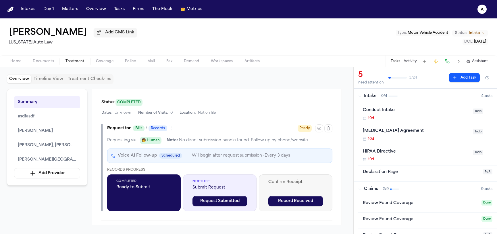
scroll to position [559, 0]
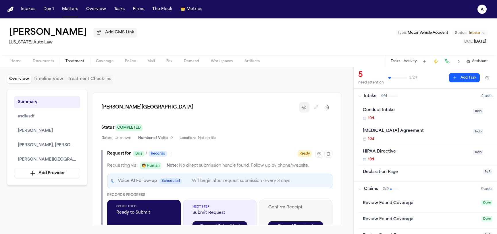
click at [301, 103] on button "button" at bounding box center [304, 107] width 10 height 10
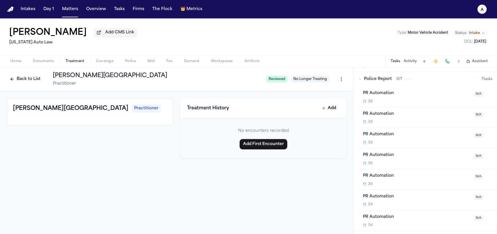
scroll to position [279, 0]
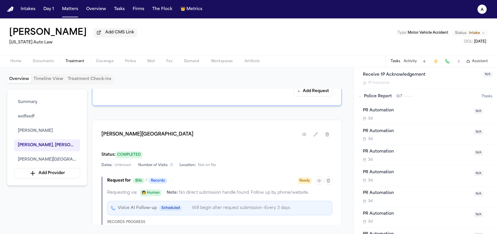
scroll to position [529, 0]
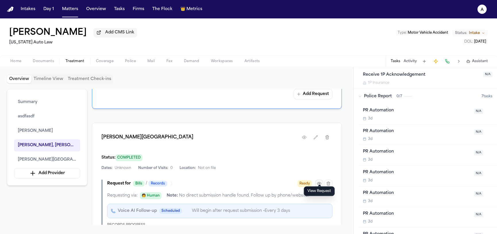
click at [318, 181] on icon "button" at bounding box center [319, 183] width 5 height 5
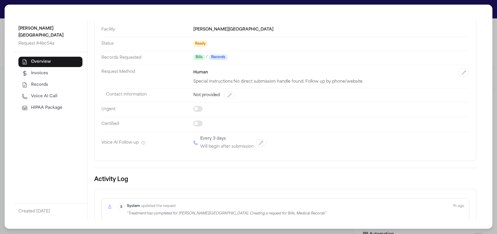
scroll to position [32, 0]
click at [45, 93] on span "Voice AI Call" at bounding box center [44, 96] width 26 height 6
select select "*****"
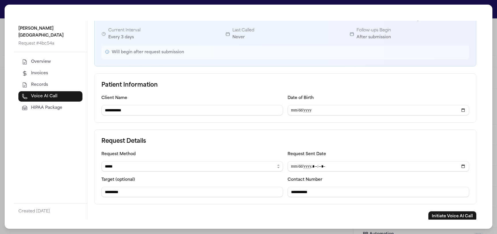
scroll to position [47, 0]
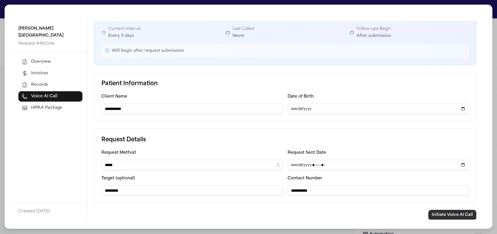
click at [457, 214] on button "Initiate Voice AI Call" at bounding box center [452, 214] width 48 height 10
click at [100, 3] on div "**********" at bounding box center [248, 117] width 497 height 234
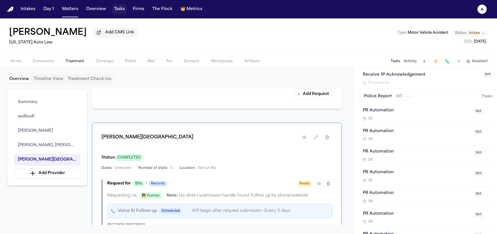
click at [121, 11] on button "Tasks" at bounding box center [119, 9] width 15 height 10
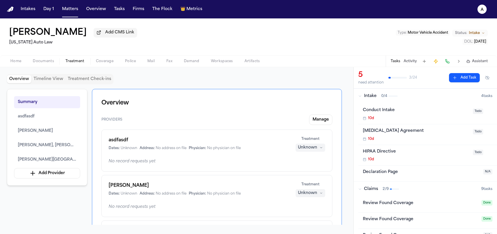
click at [398, 61] on button "Tasks" at bounding box center [395, 61] width 9 height 5
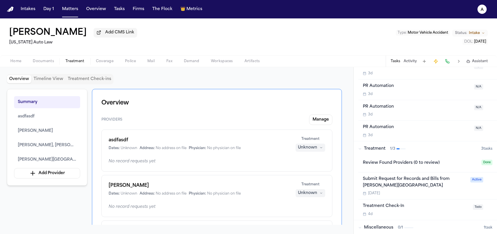
scroll to position [408, 0]
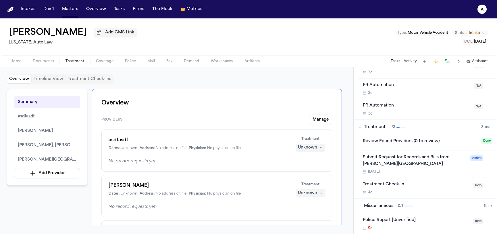
click at [405, 163] on div "Submit Request for Records and Bills from Jacobson PLC Medical Center" at bounding box center [415, 160] width 104 height 13
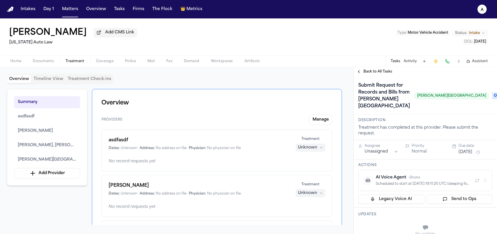
click at [492, 99] on span "Ongoing" at bounding box center [503, 95] width 23 height 7
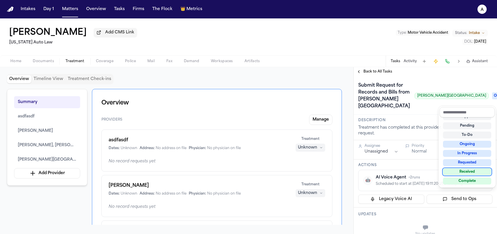
scroll to position [16, 0]
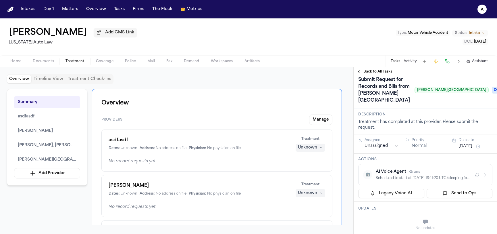
scroll to position [36, 0]
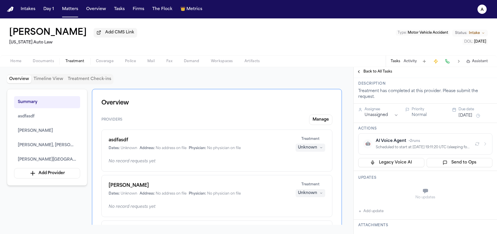
click at [413, 149] on div "Scheduled to start at 2025-09-25 19:11:20 UTC (sleeping for 12 minutes and 59 s…" at bounding box center [423, 147] width 95 height 5
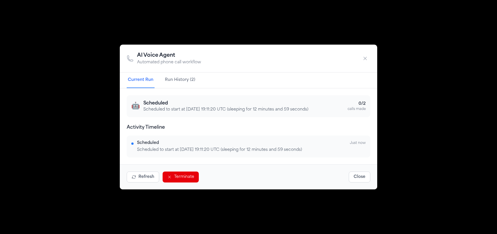
click at [365, 54] on button "button" at bounding box center [365, 58] width 10 height 10
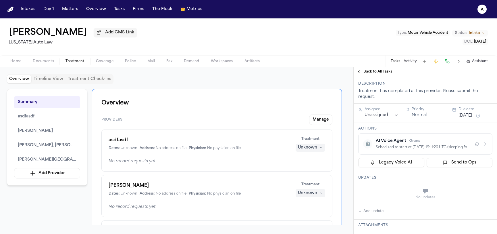
click at [416, 149] on div "Scheduled to start at 2025-09-25 19:11:20 UTC (sleeping for 12 minutes and 59 s…" at bounding box center [423, 147] width 95 height 5
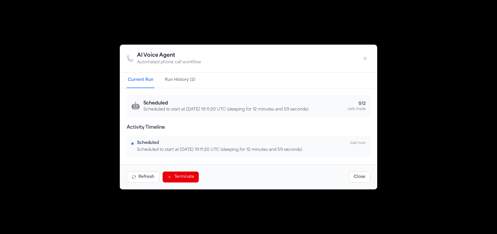
click at [197, 107] on p "Scheduled to start at 2025-09-25 19:11:20 UTC (sleeping for 12 minutes and 59 s…" at bounding box center [225, 110] width 165 height 6
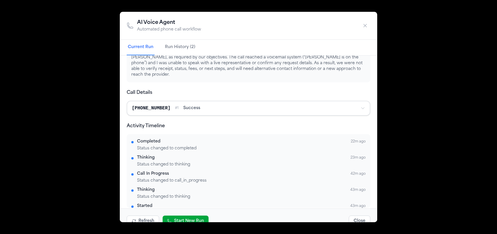
scroll to position [56, 0]
click at [369, 23] on button "button" at bounding box center [365, 25] width 10 height 10
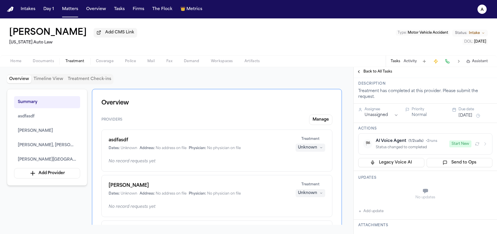
scroll to position [36, 0]
